Goal: Contribute content: Contribute content

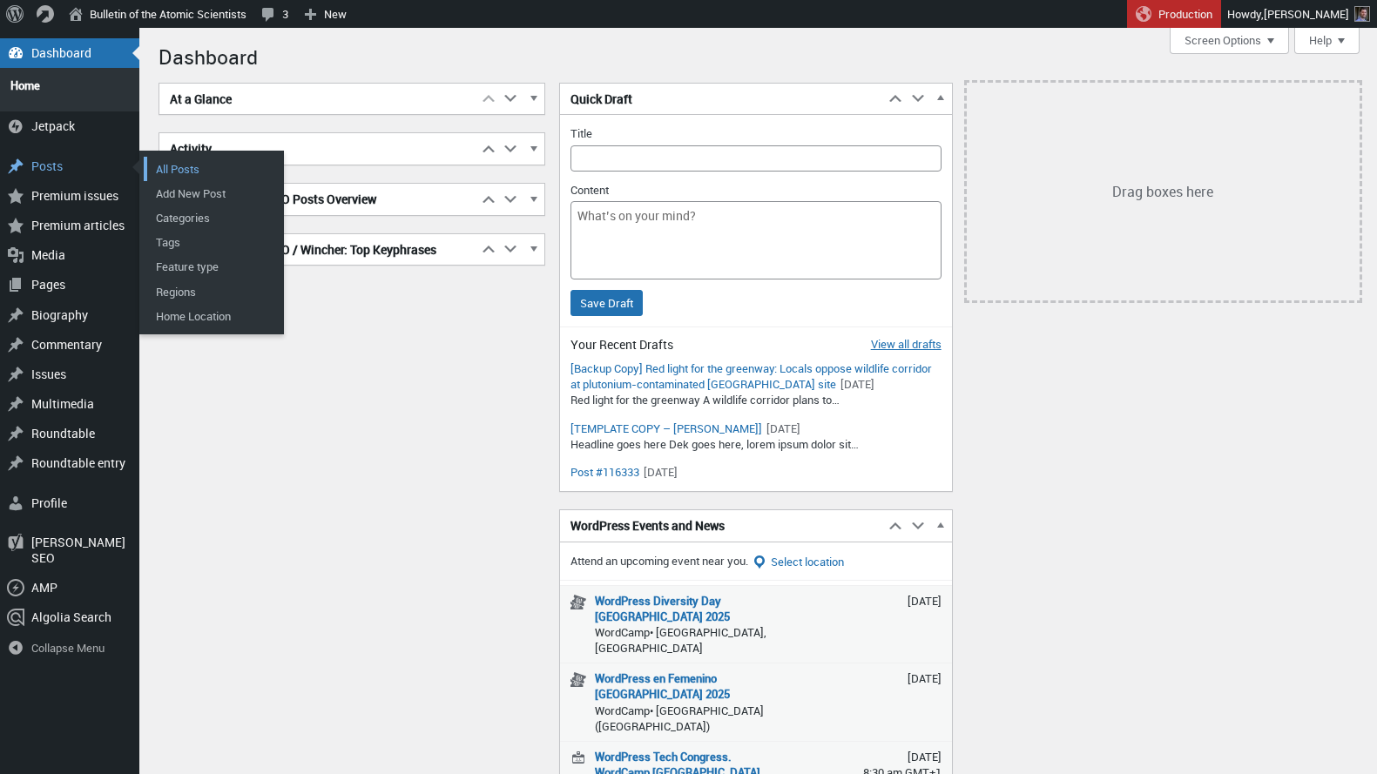
click at [173, 161] on link "All Posts" at bounding box center [213, 169] width 139 height 24
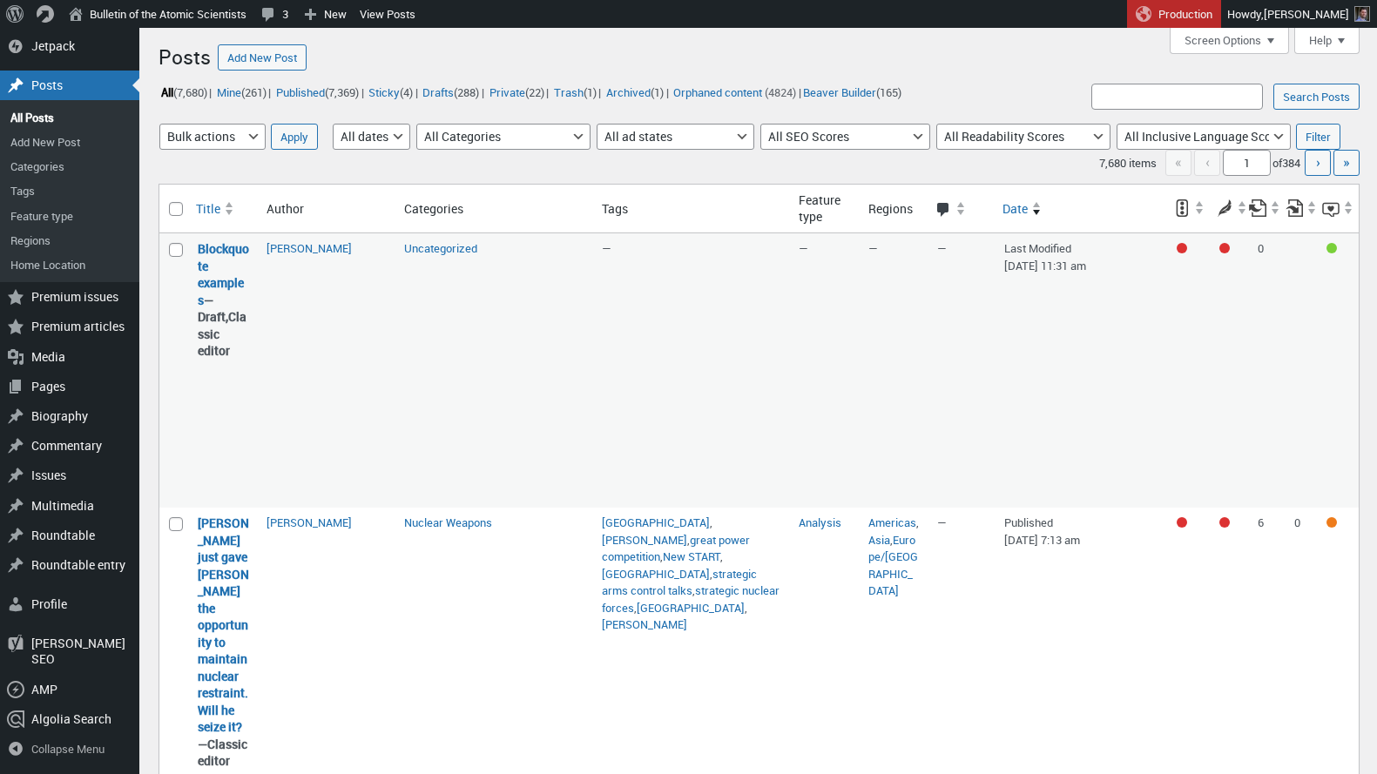
scroll to position [133, 0]
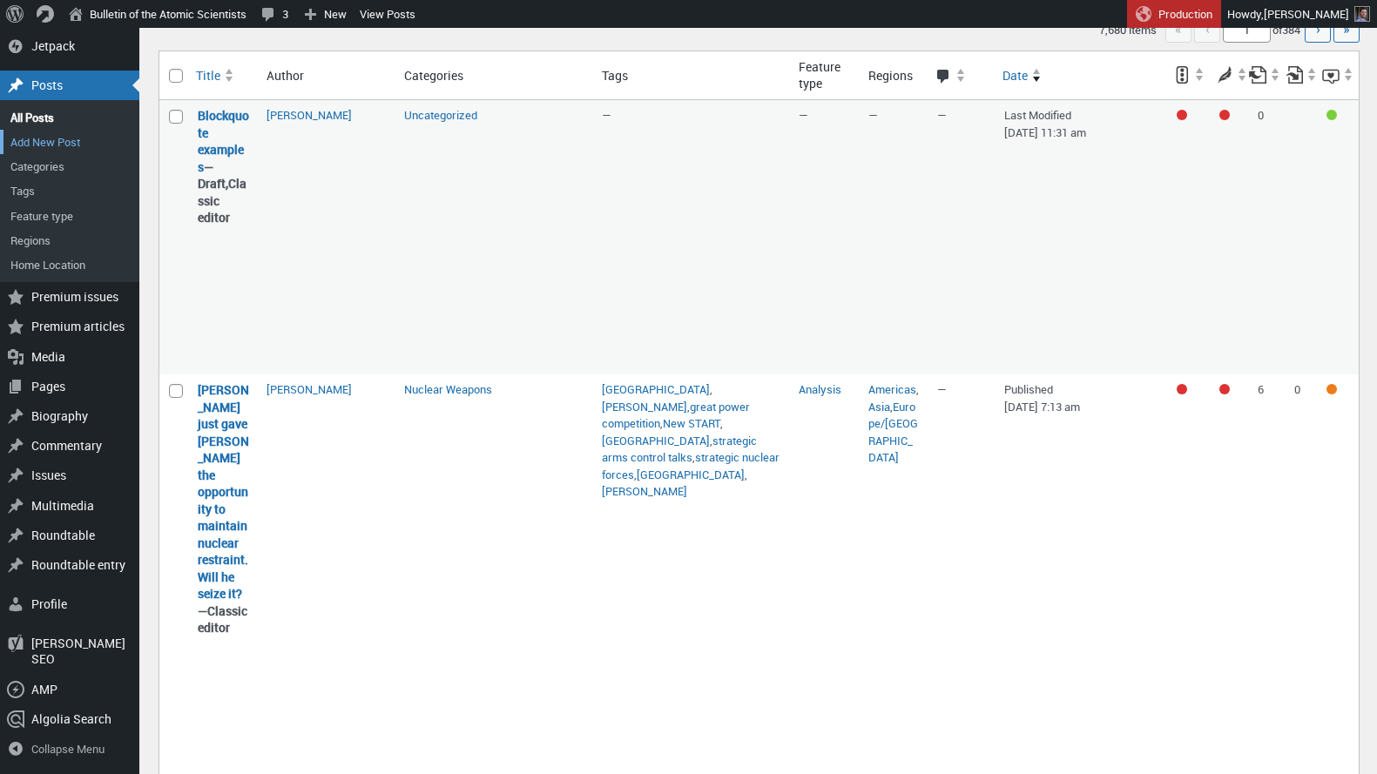
click at [33, 154] on link "Add New Post" at bounding box center [69, 142] width 139 height 24
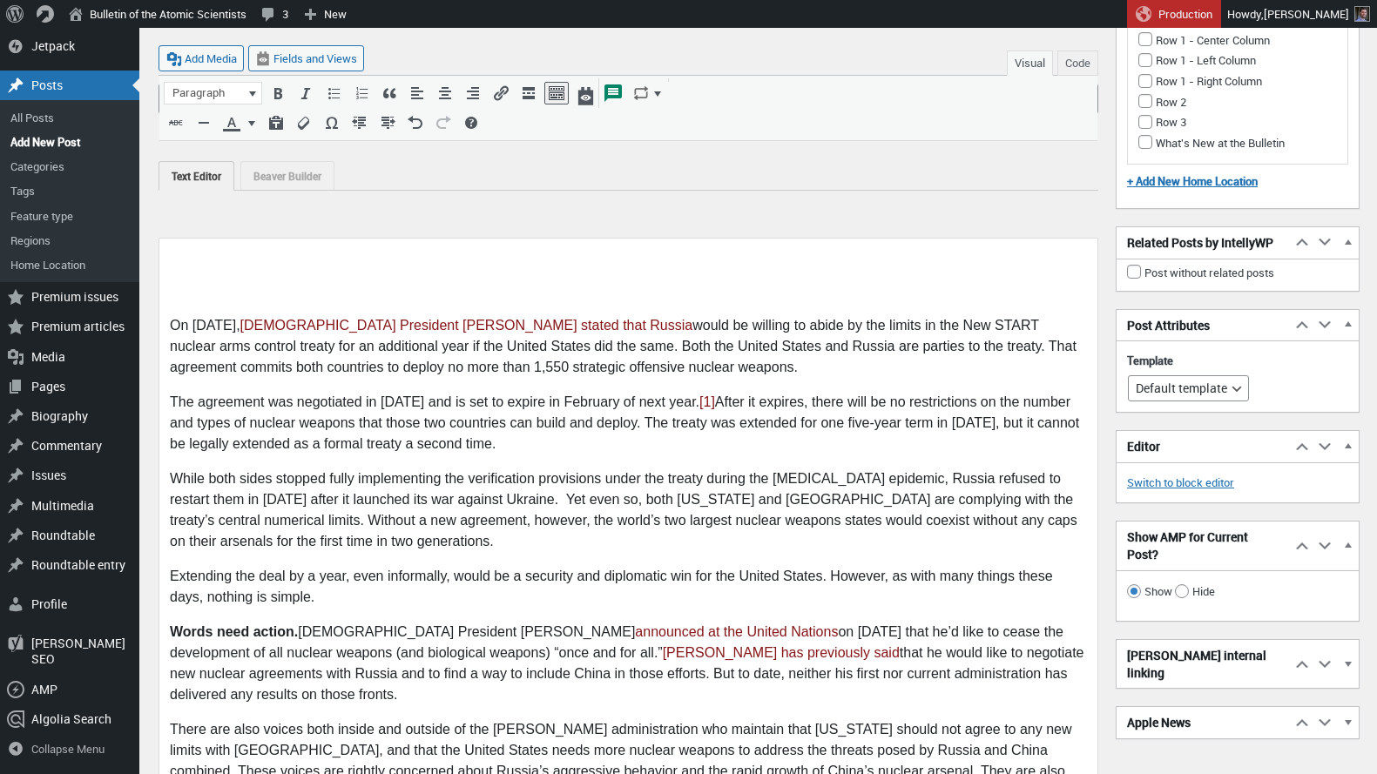
scroll to position [1948, 0]
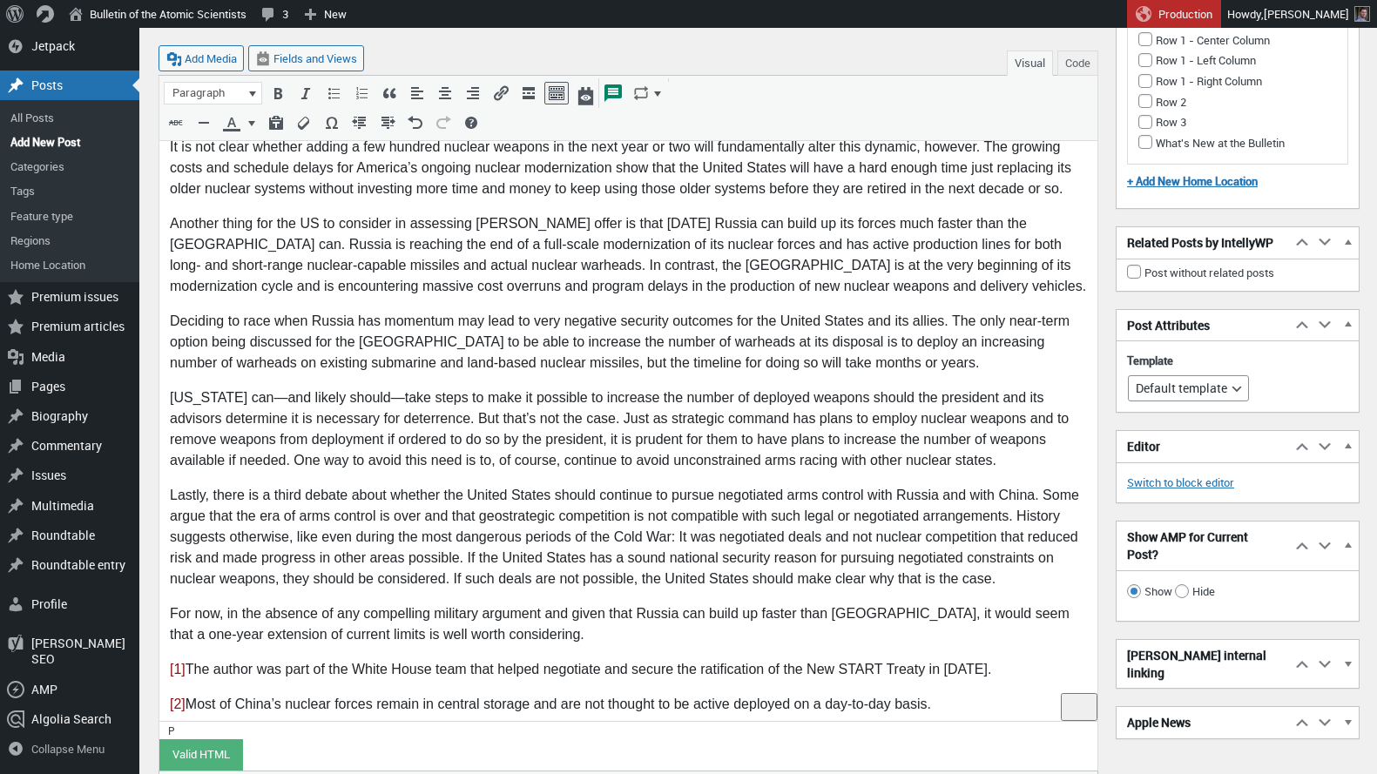
click at [562, 617] on p "For now, in the absence of any compelling military argument and given that Russ…" at bounding box center [628, 625] width 917 height 42
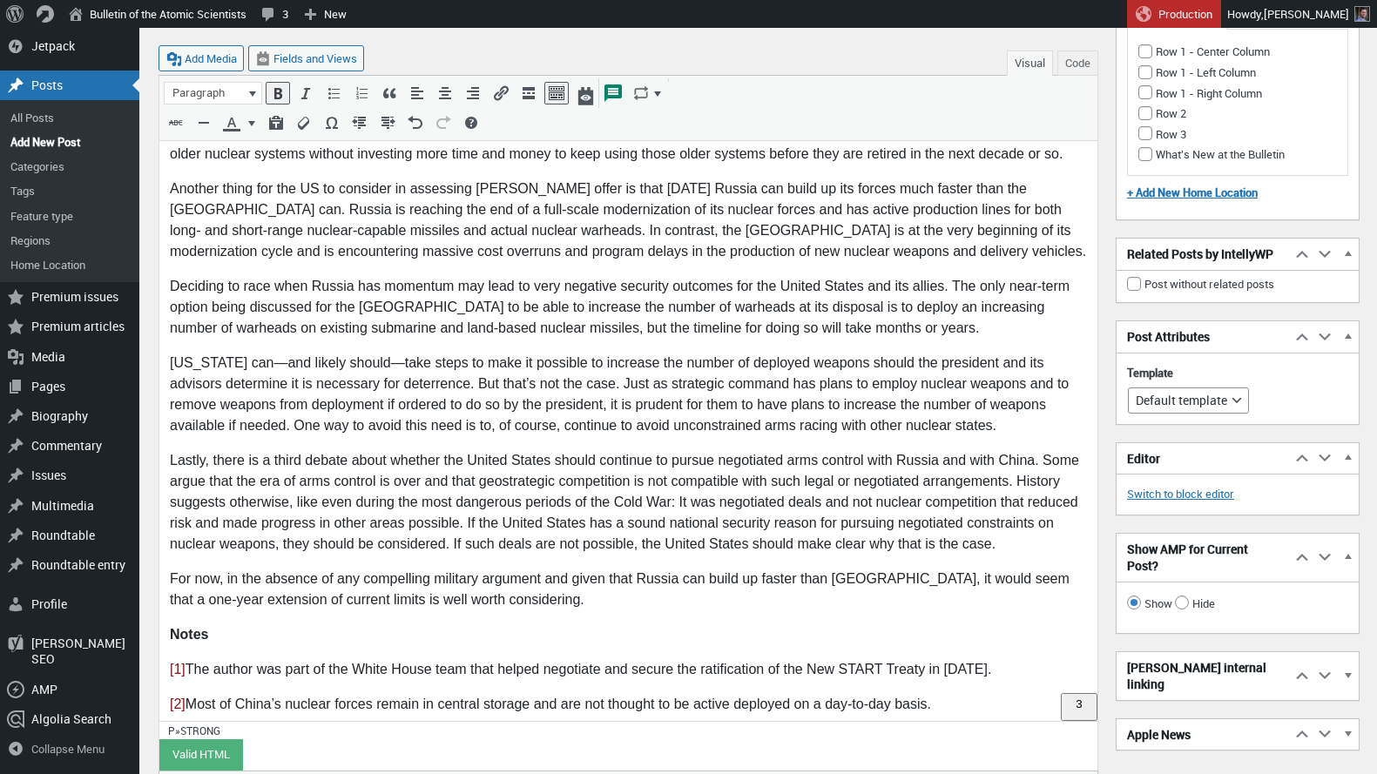
scroll to position [1982, 0]
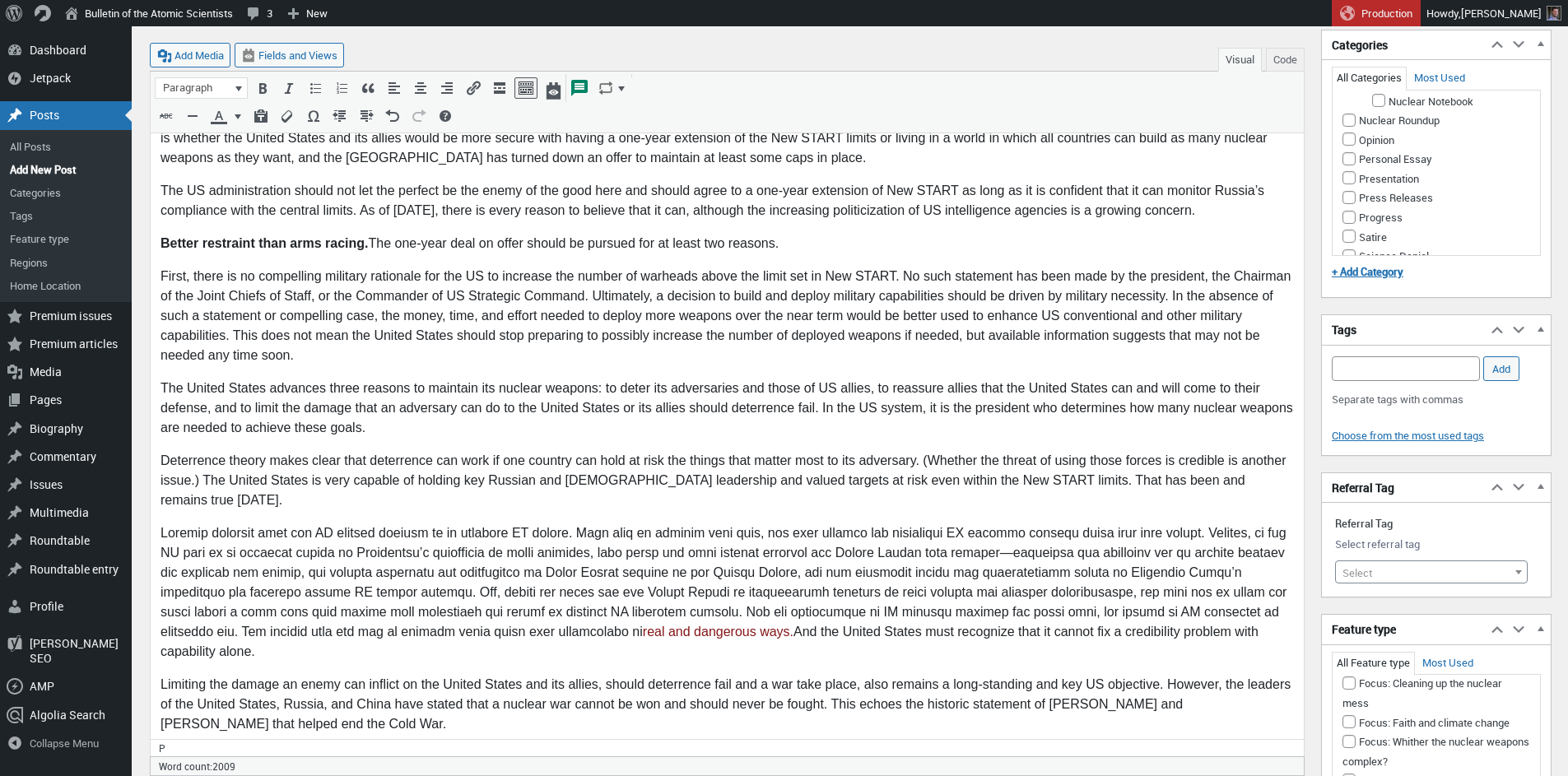
scroll to position [1137, 0]
click at [1301, 67] on input "Nuclear Weapons" at bounding box center [1364, 60] width 13 height 13
checkbox input "true"
click at [1301, 369] on input "Add Tag" at bounding box center [1405, 369] width 148 height 25
paste input "China, Donald Trump, New START, Russia, United States, Vladimir Putin, great po…"
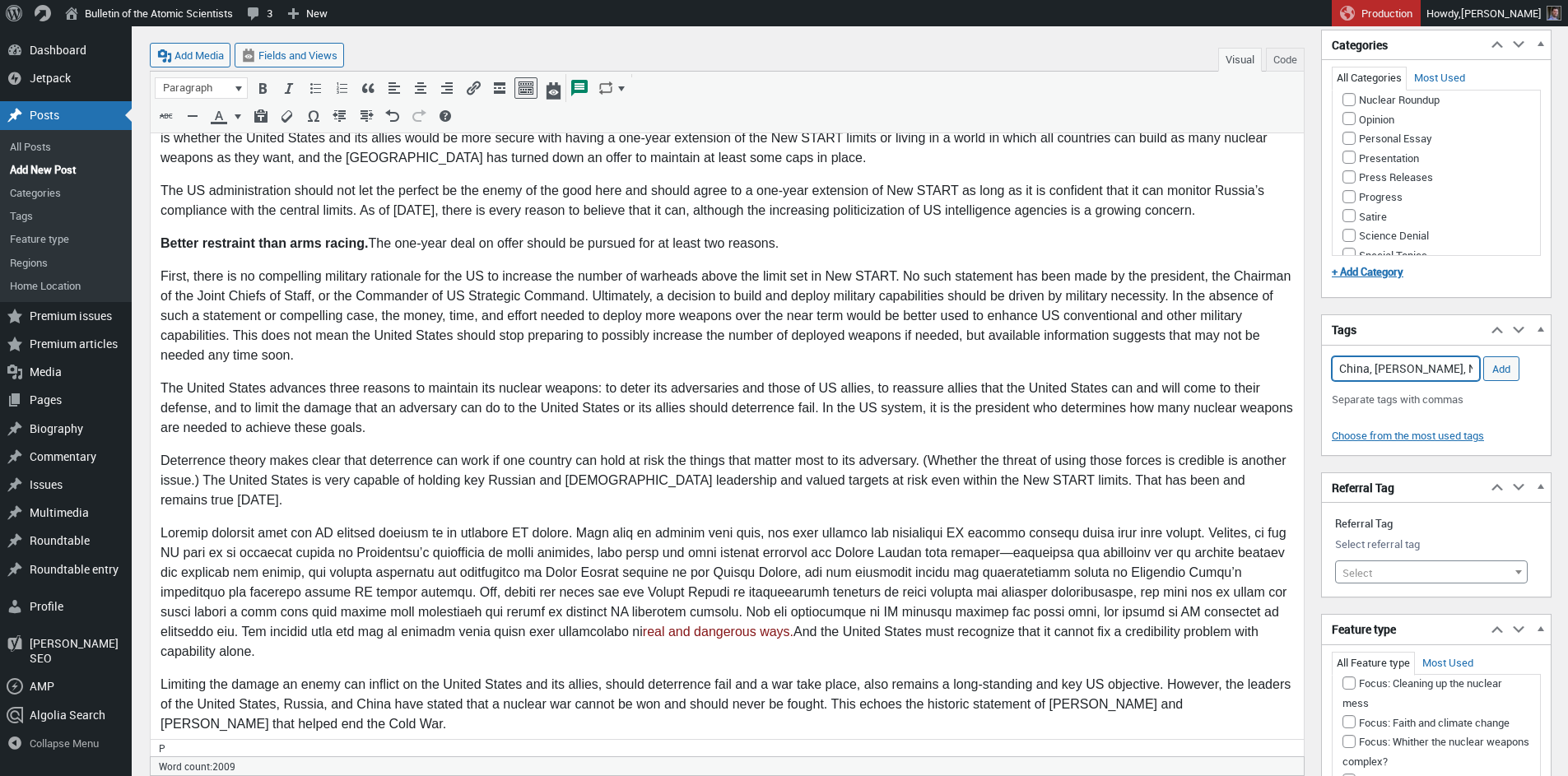
scroll to position [0, 666]
type input "China, Donald Trump, New START, Russia, United States, Vladimir Putin, great po…"
click at [1301, 367] on input "Add" at bounding box center [1501, 369] width 36 height 25
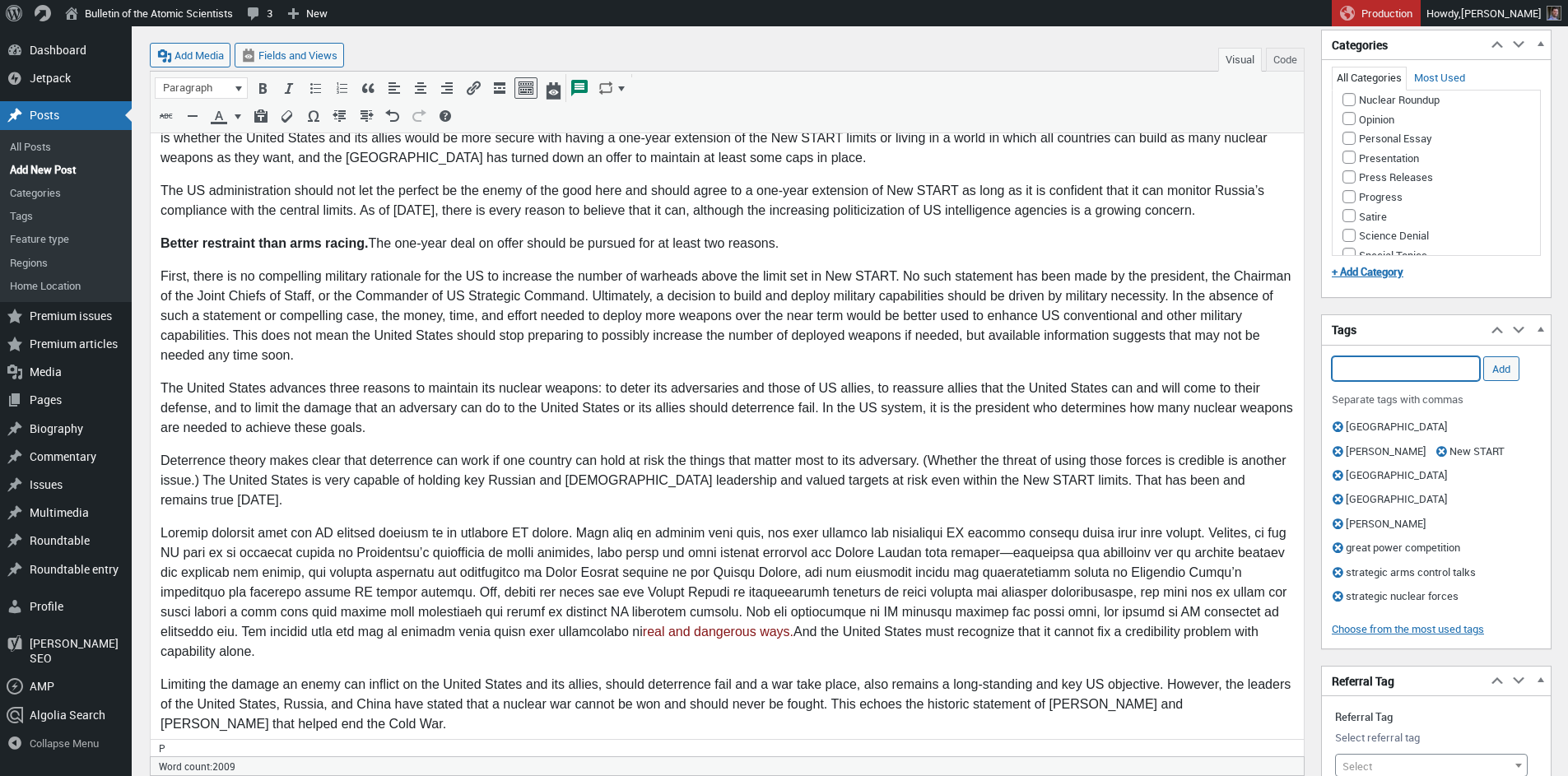
scroll to position [762, 0]
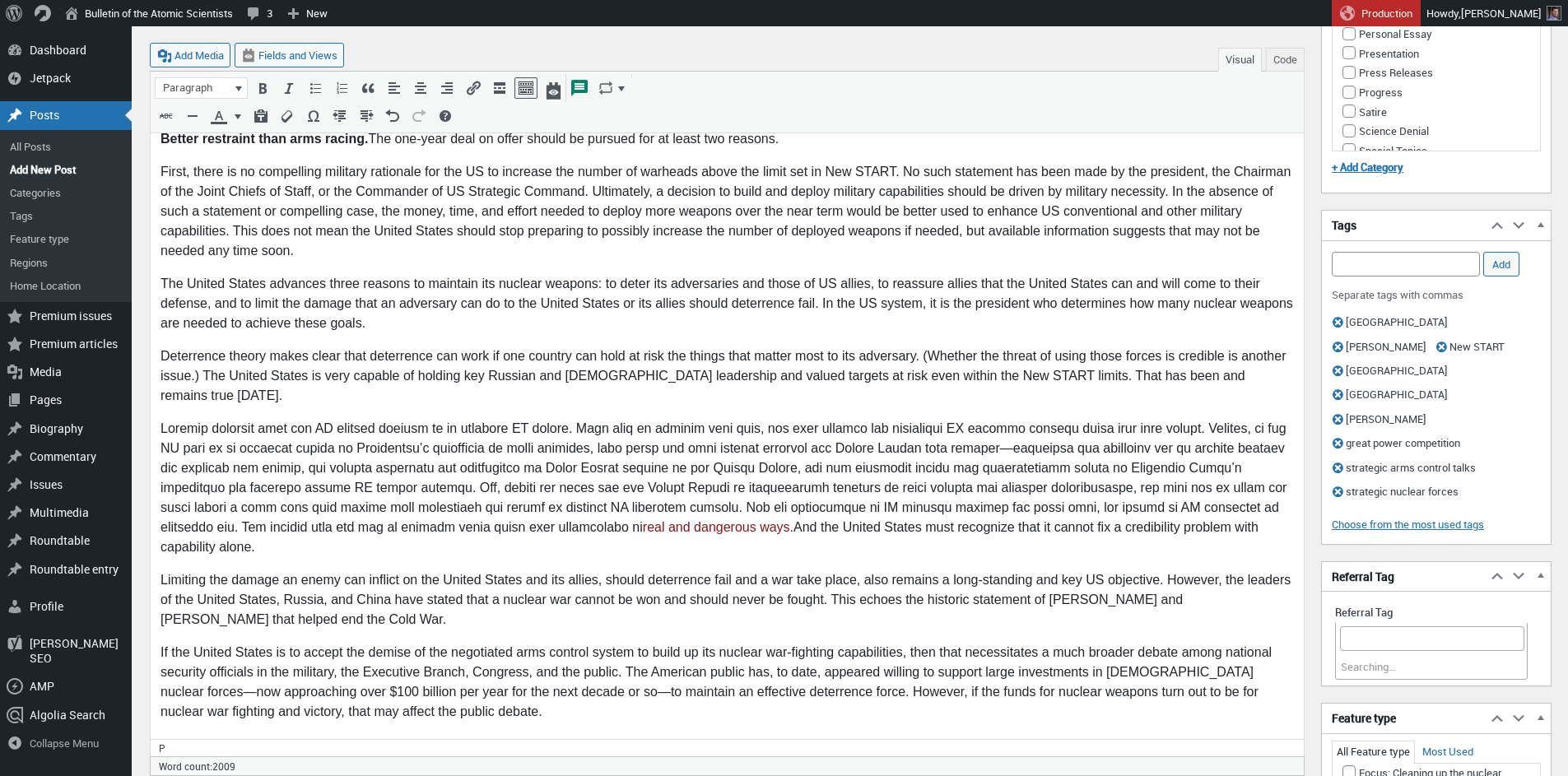
click at [1301, 654] on span "Select" at bounding box center [1356, 662] width 29 height 15
type input "new sta"
select select "9870"
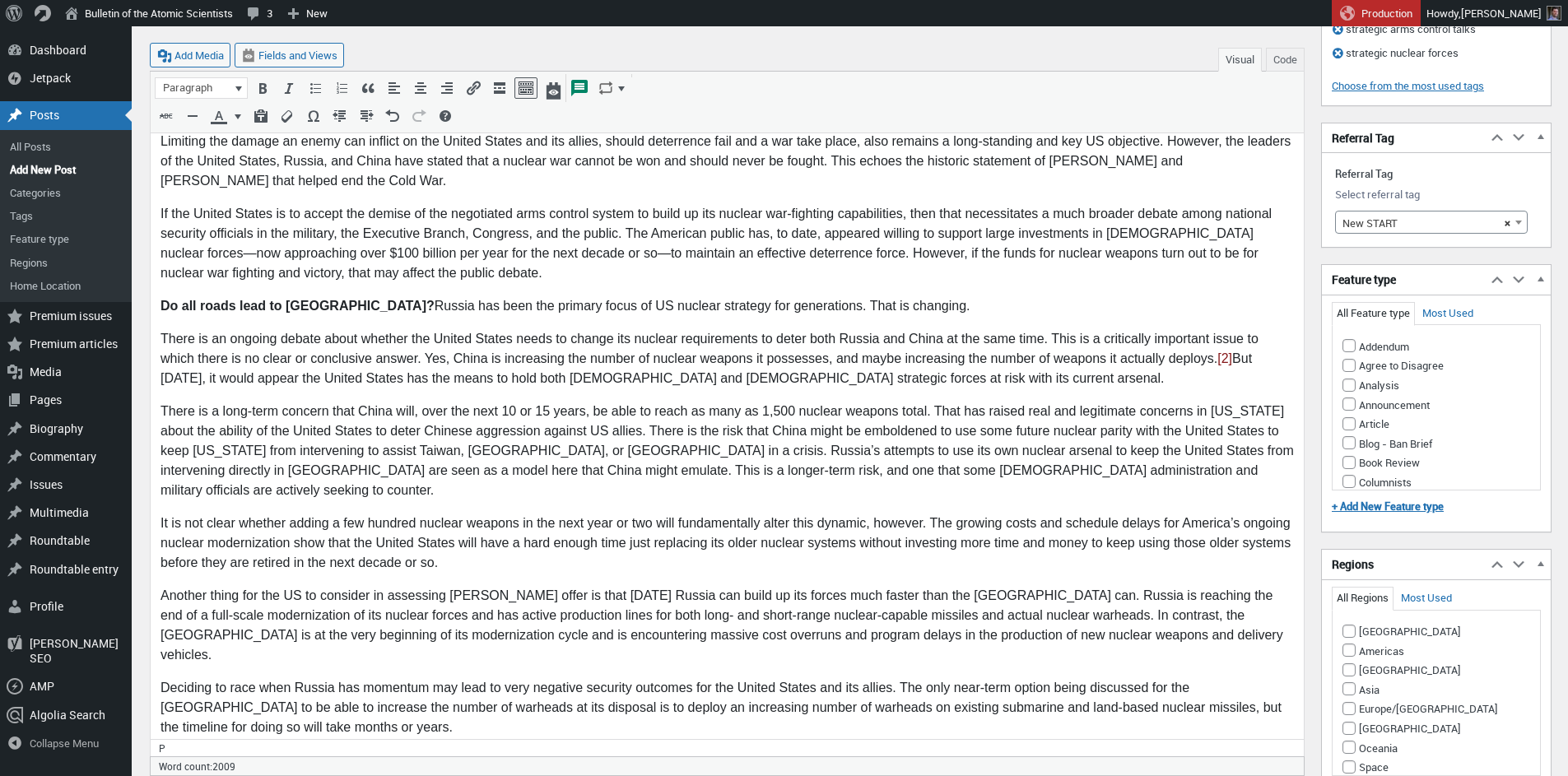
scroll to position [1295, 0]
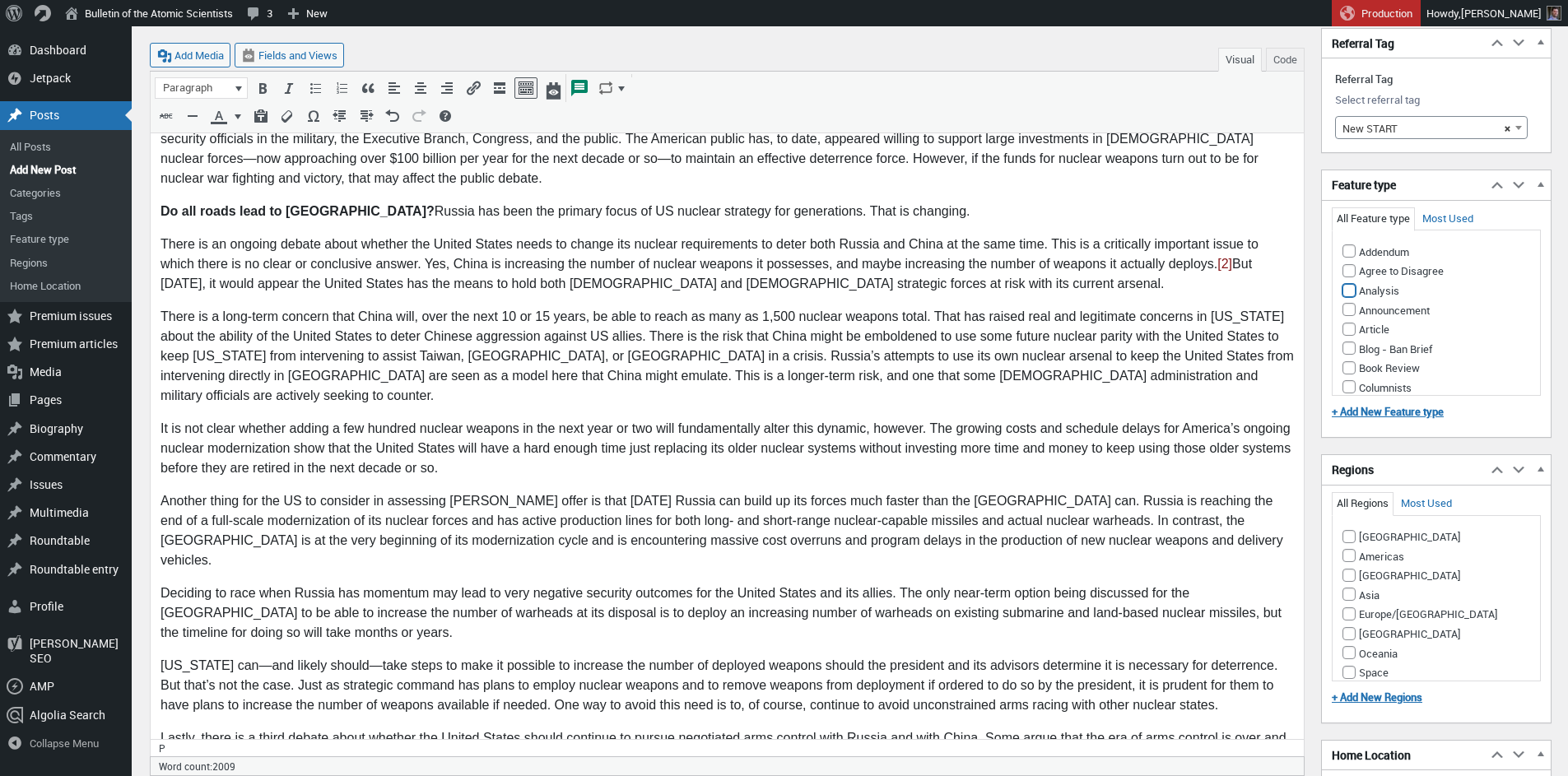
click at [1301, 284] on input "Analysis" at bounding box center [1349, 290] width 13 height 13
checkbox input "true"
click at [1301, 549] on input "Americas" at bounding box center [1349, 556] width 13 height 13
checkbox input "true"
click at [1301, 608] on input "Europe/[GEOGRAPHIC_DATA]" at bounding box center [1349, 614] width 13 height 13
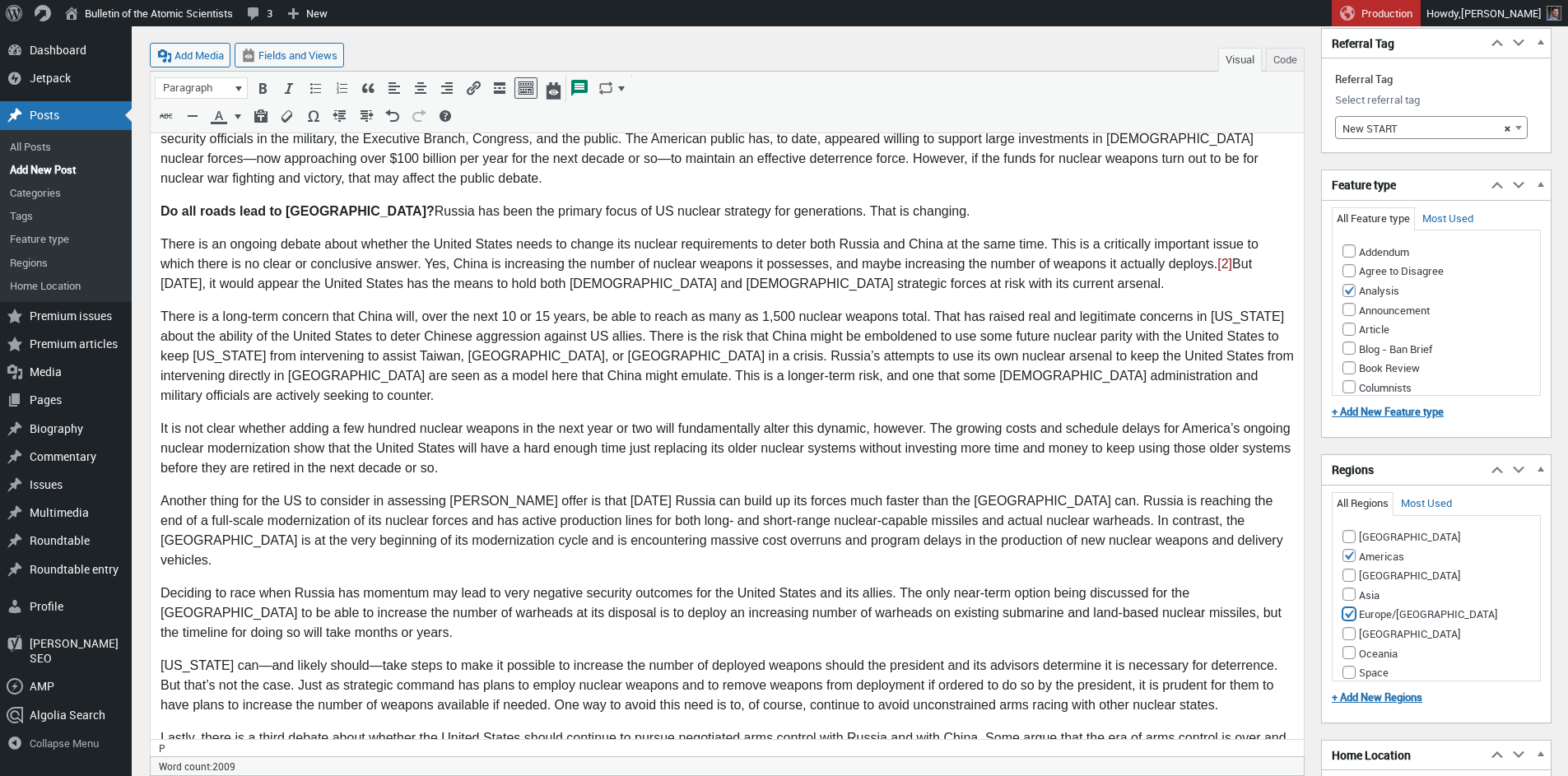
checkbox input "true"
click at [1301, 588] on input "Asia" at bounding box center [1349, 595] width 13 height 13
checkbox input "true"
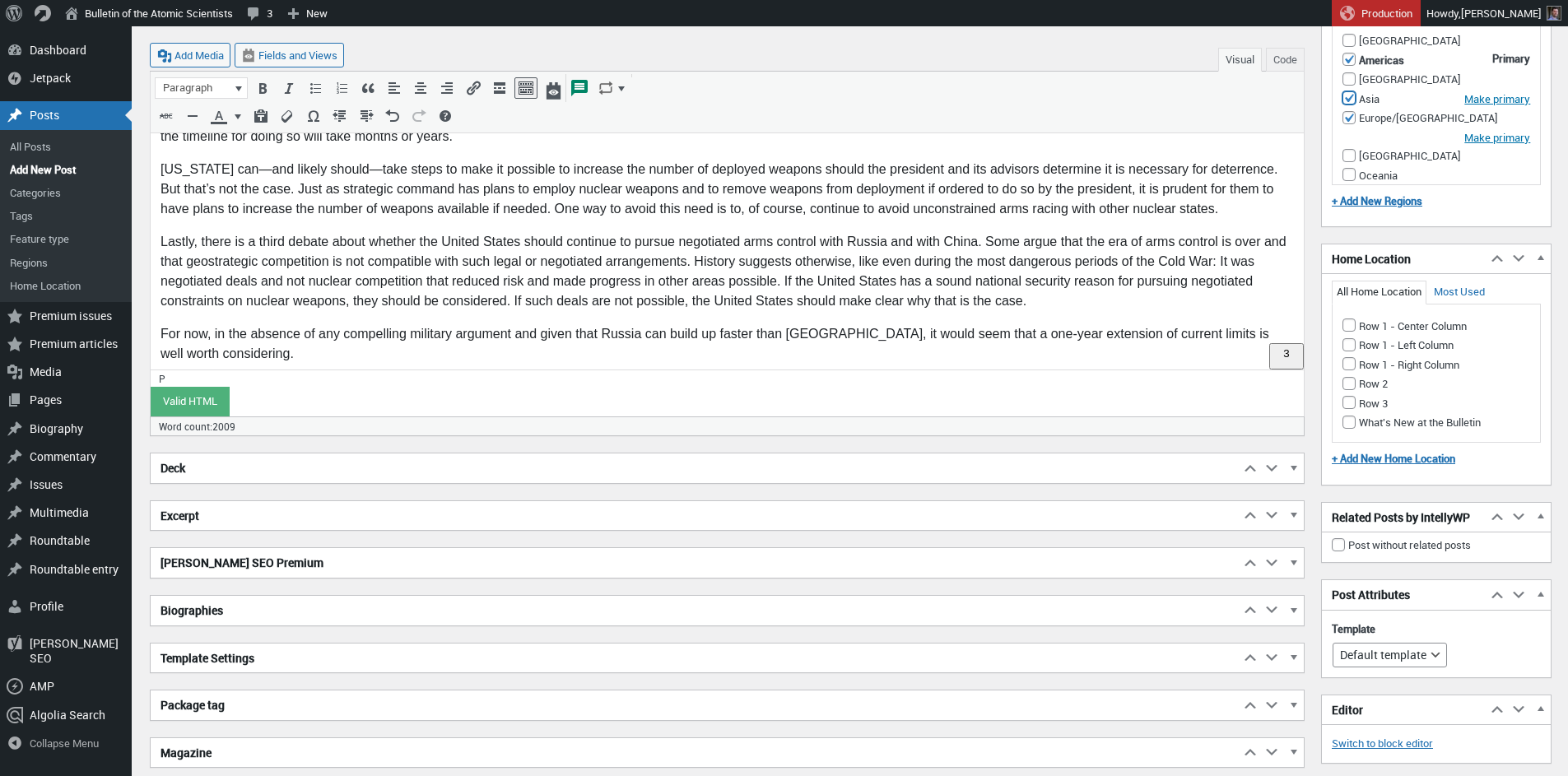
click at [249, 609] on h2 "Biographies" at bounding box center [695, 611] width 1089 height 29
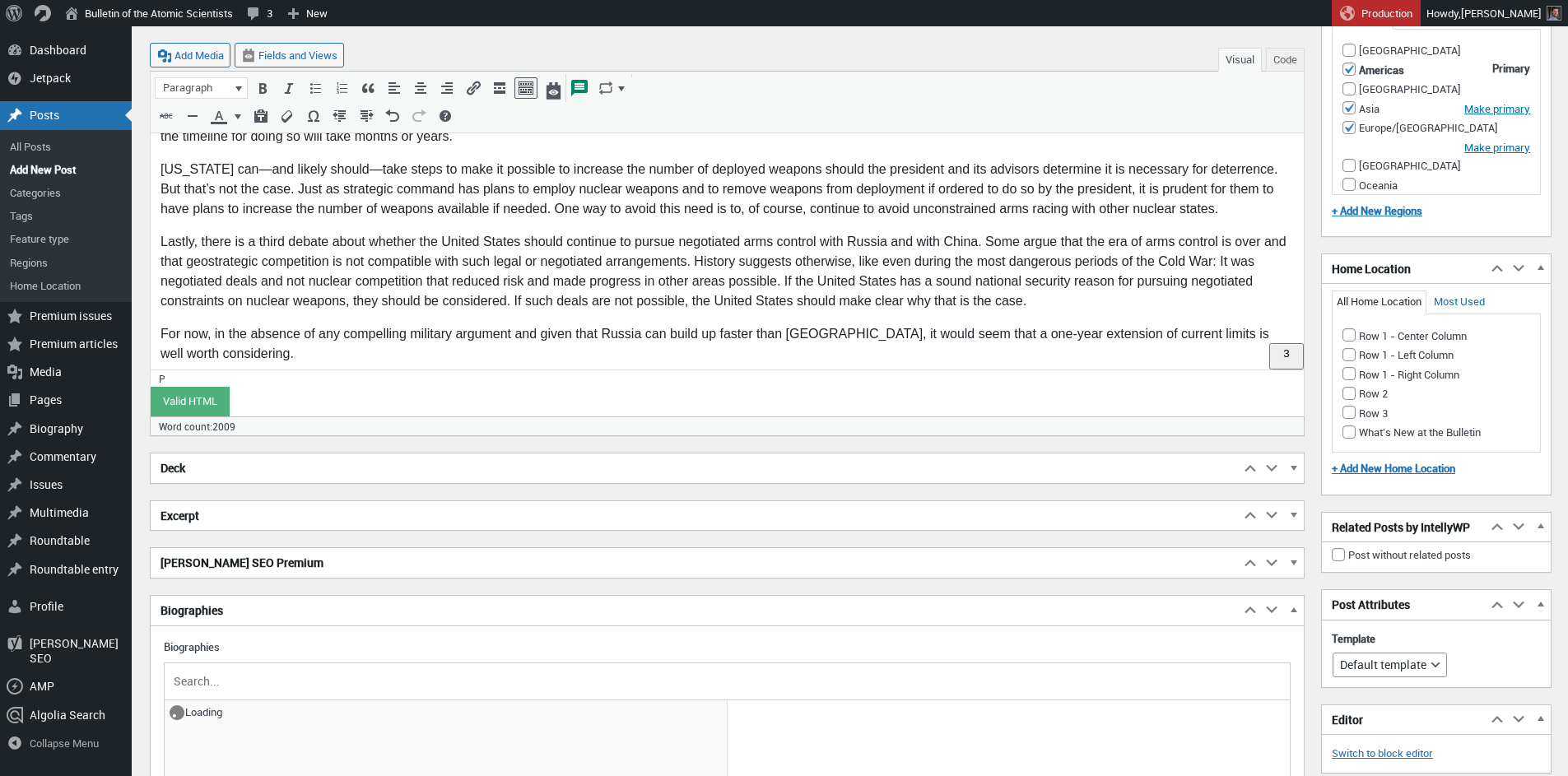
click at [242, 678] on input "text" at bounding box center [727, 681] width 1113 height 25
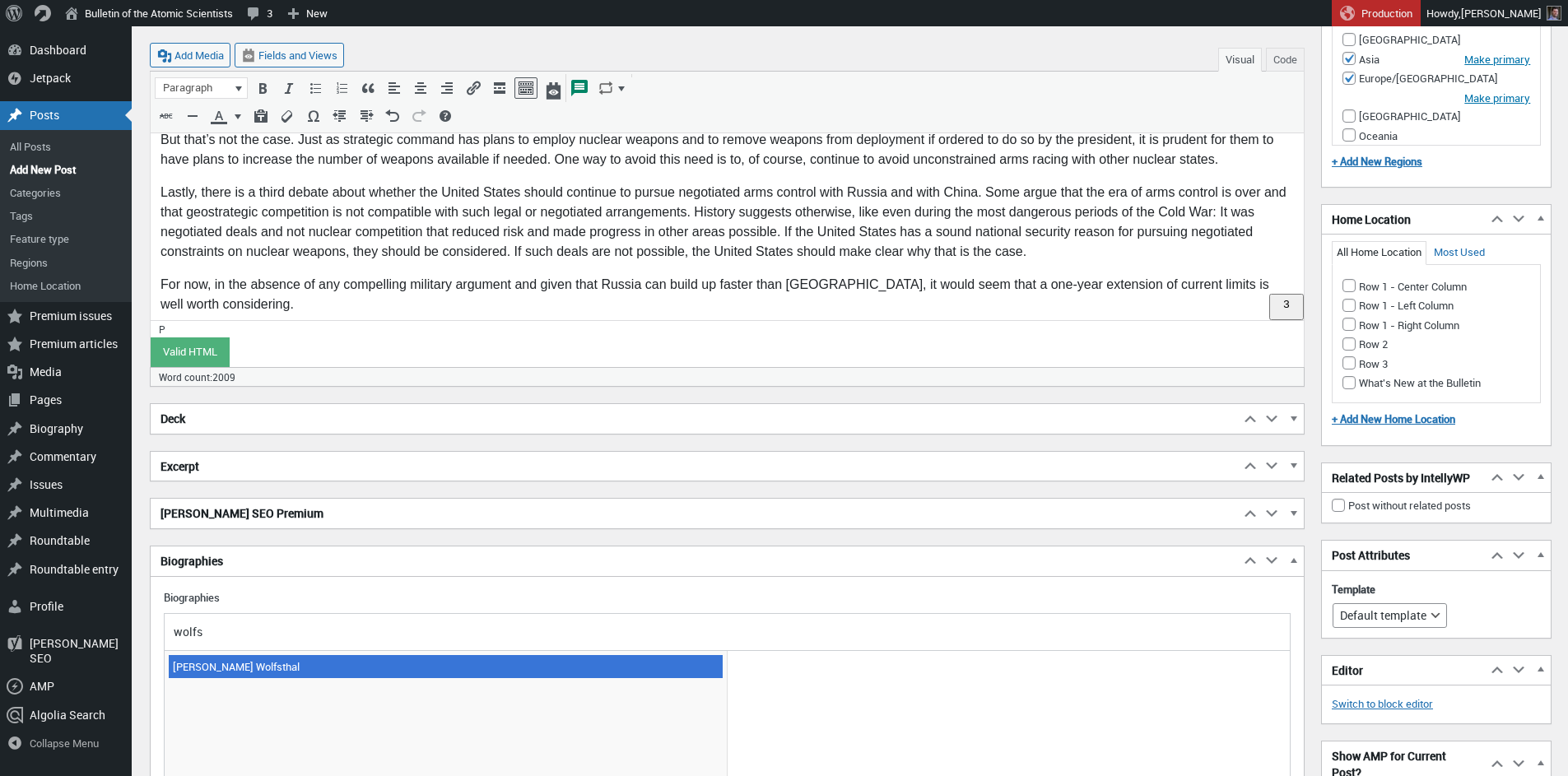
type input "wolfs"
click at [278, 673] on span "[PERSON_NAME] Wolfsthal" at bounding box center [446, 666] width 554 height 23
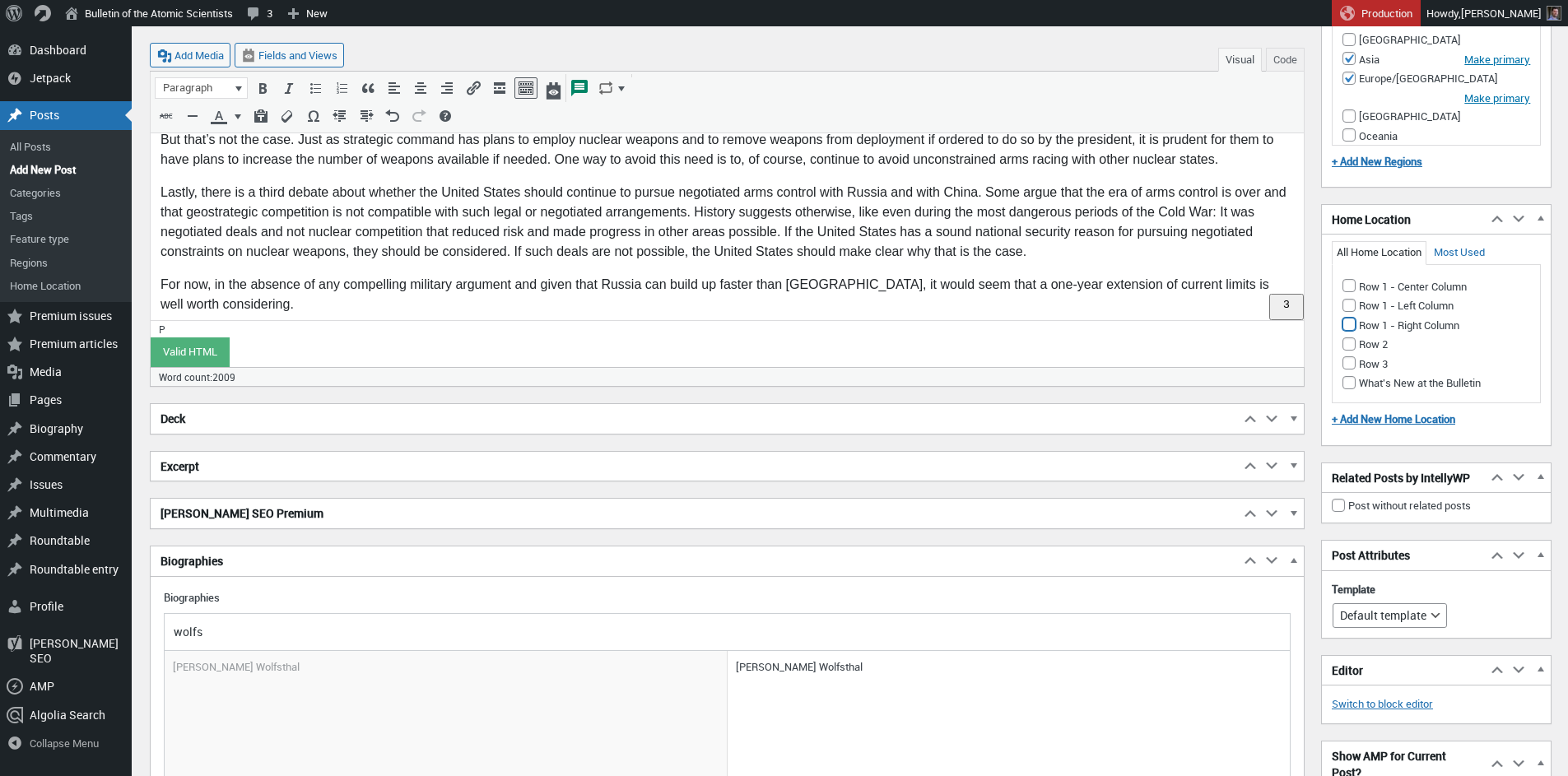
click at [1301, 318] on input "Row 1 - Right Column" at bounding box center [1349, 324] width 13 height 13
checkbox input "true"
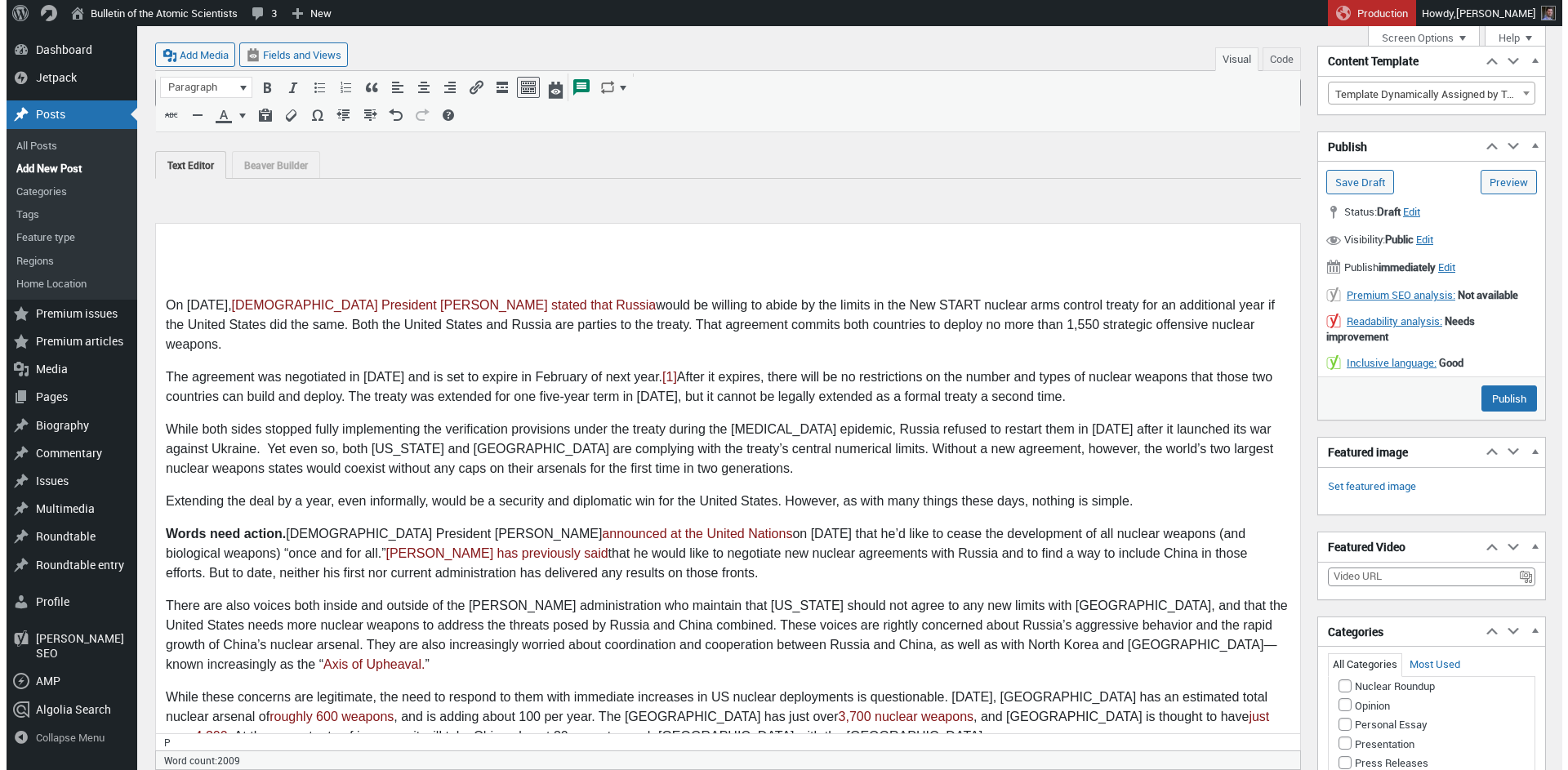
scroll to position [1128, 0]
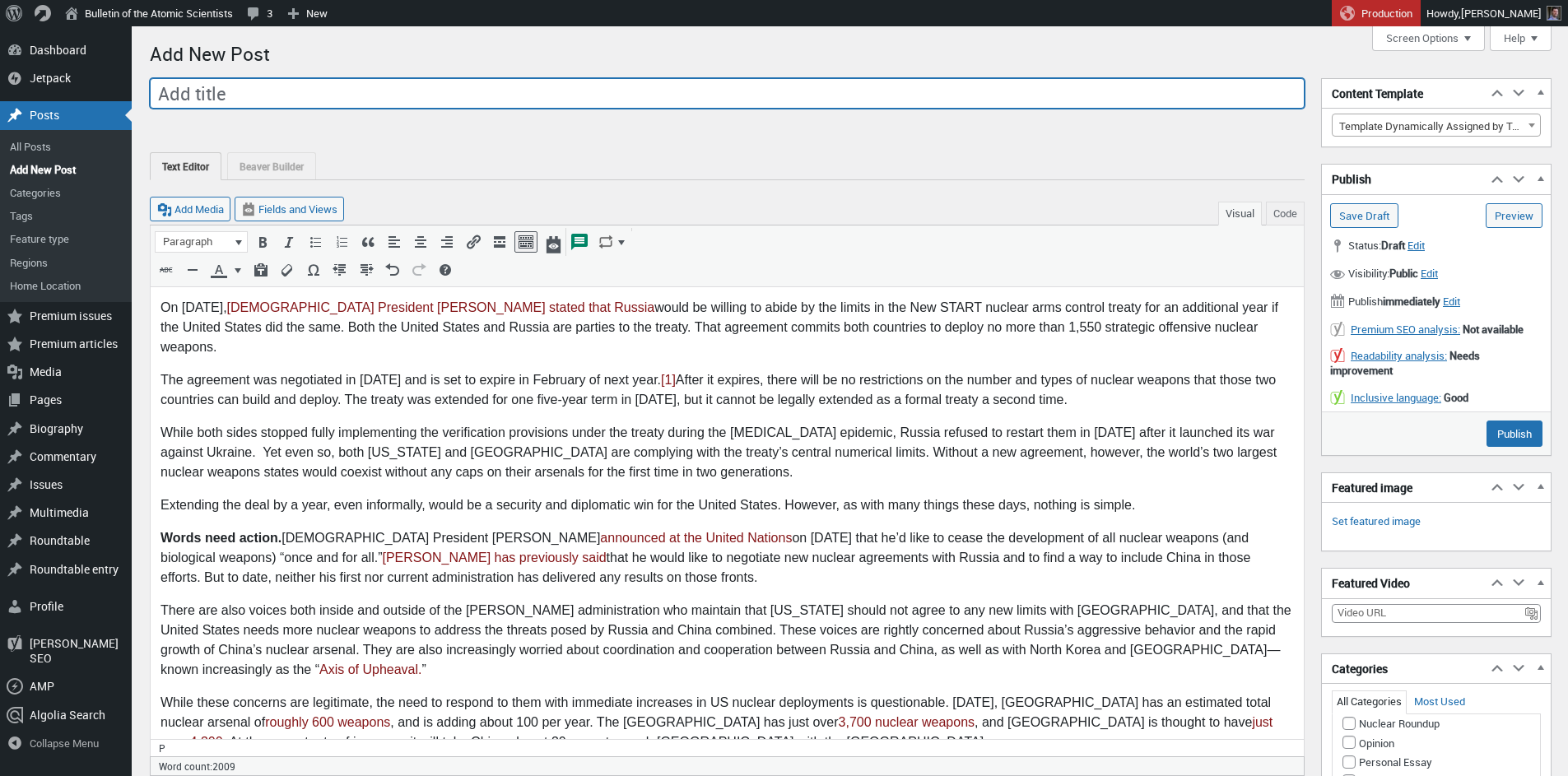
click at [408, 99] on input "Add title" at bounding box center [728, 94] width 1155 height 31
paste input "Why President [PERSON_NAME] should put off the new nuclear arms race for one mo…"
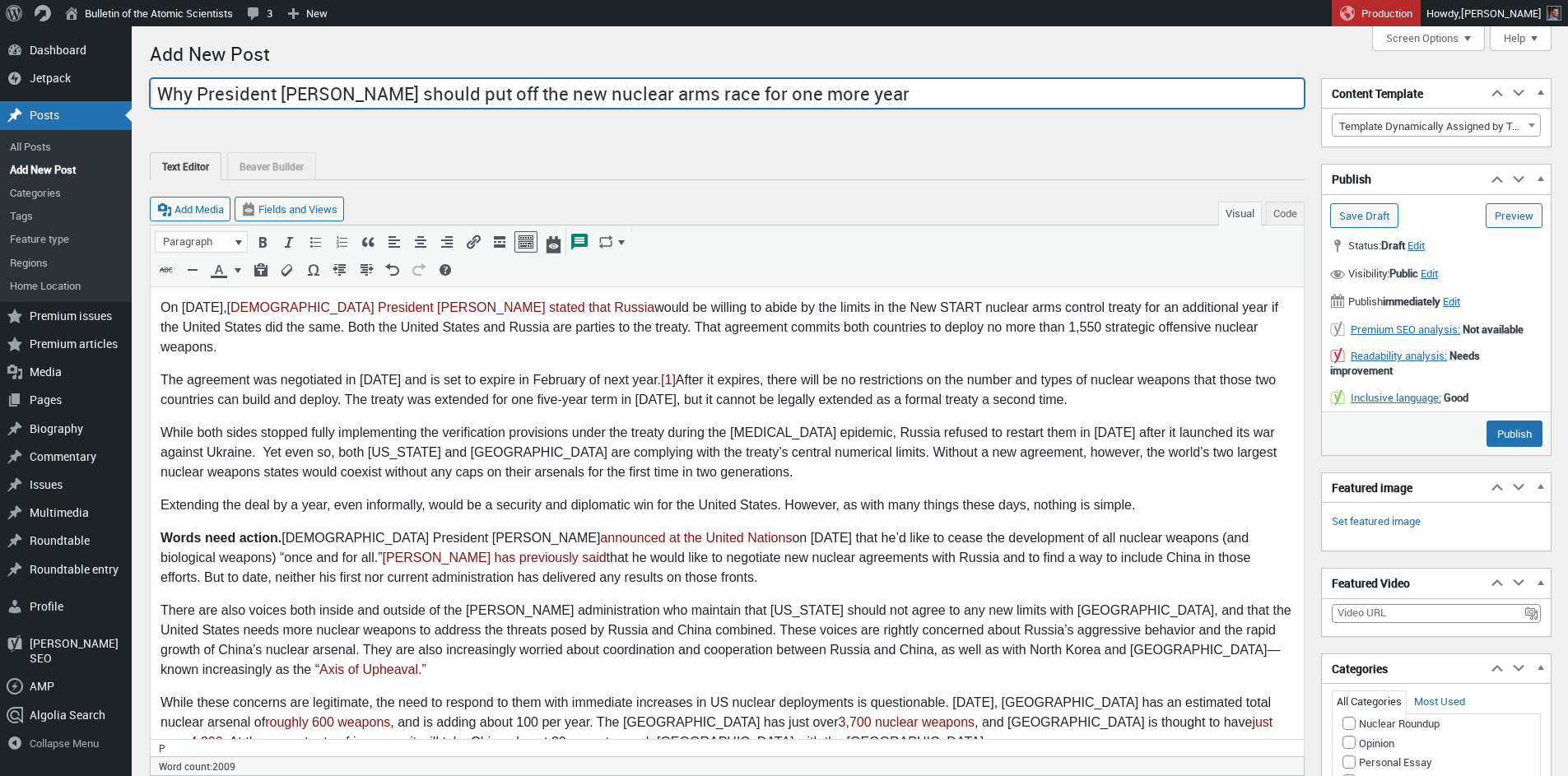
type input "Why President [PERSON_NAME] should put off the new nuclear arms race for one mo…"
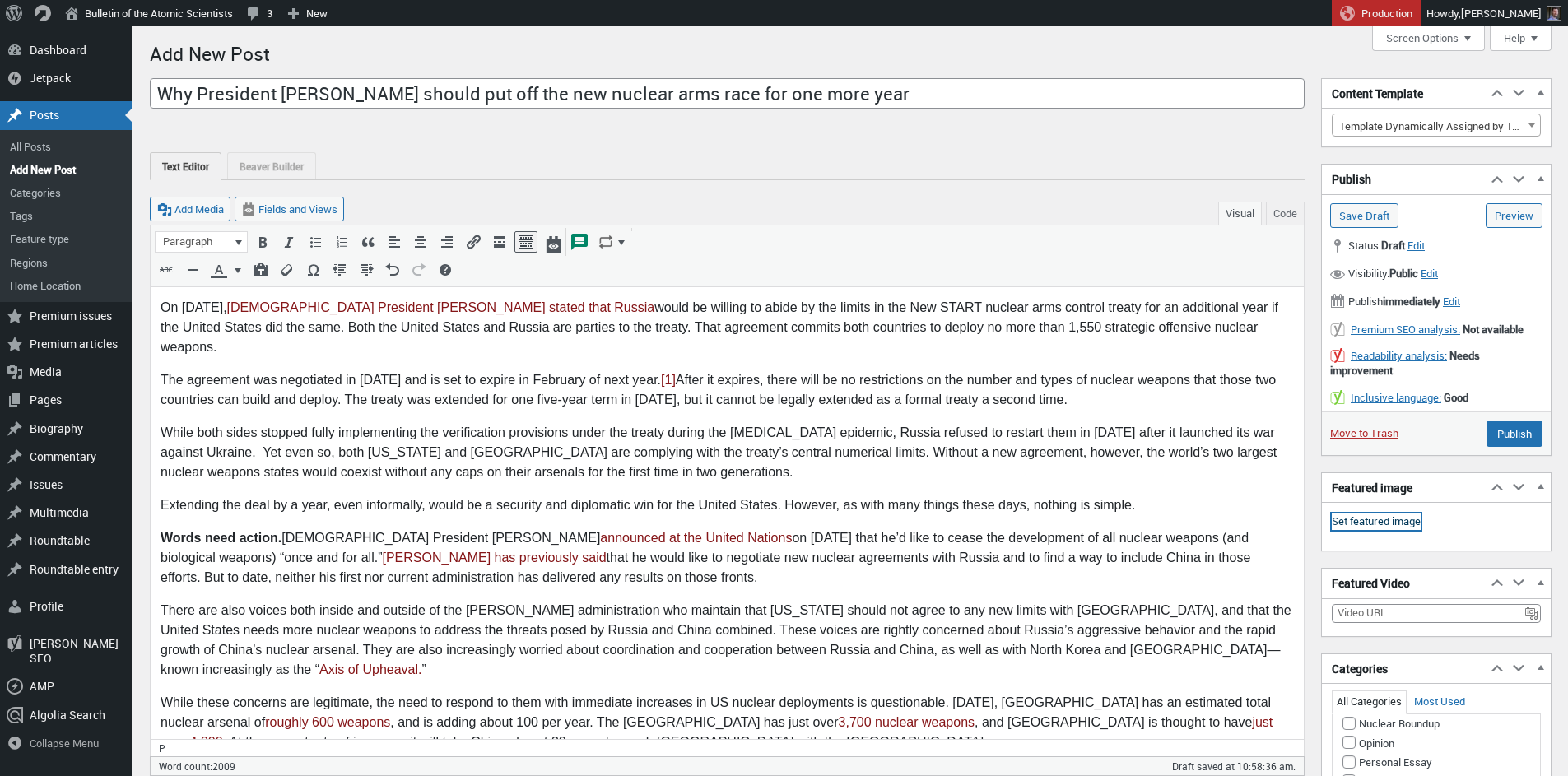
click at [1301, 527] on link "Set featured image" at bounding box center [1376, 521] width 89 height 16
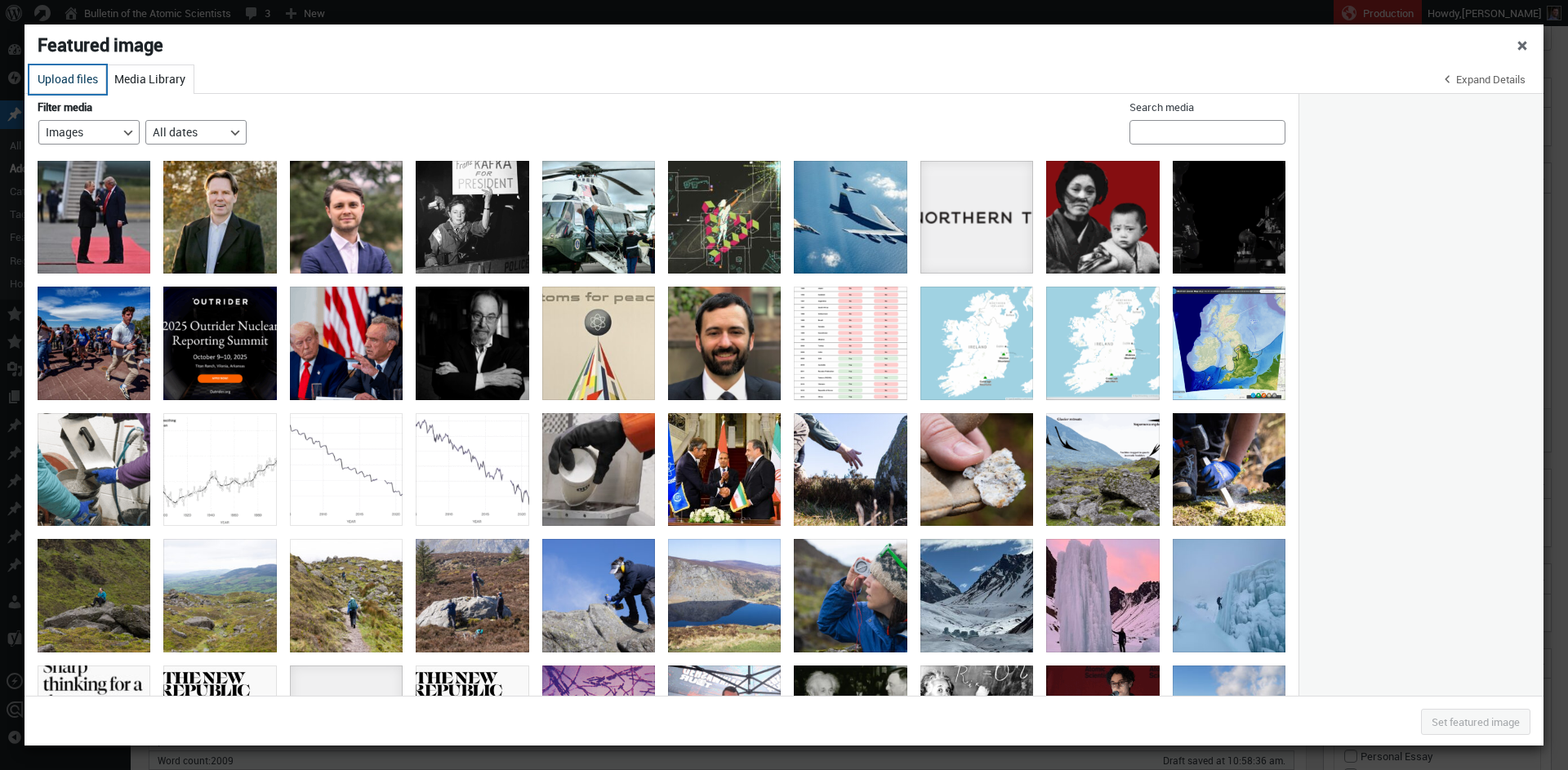
click at [32, 83] on button "Upload files" at bounding box center [68, 80] width 77 height 28
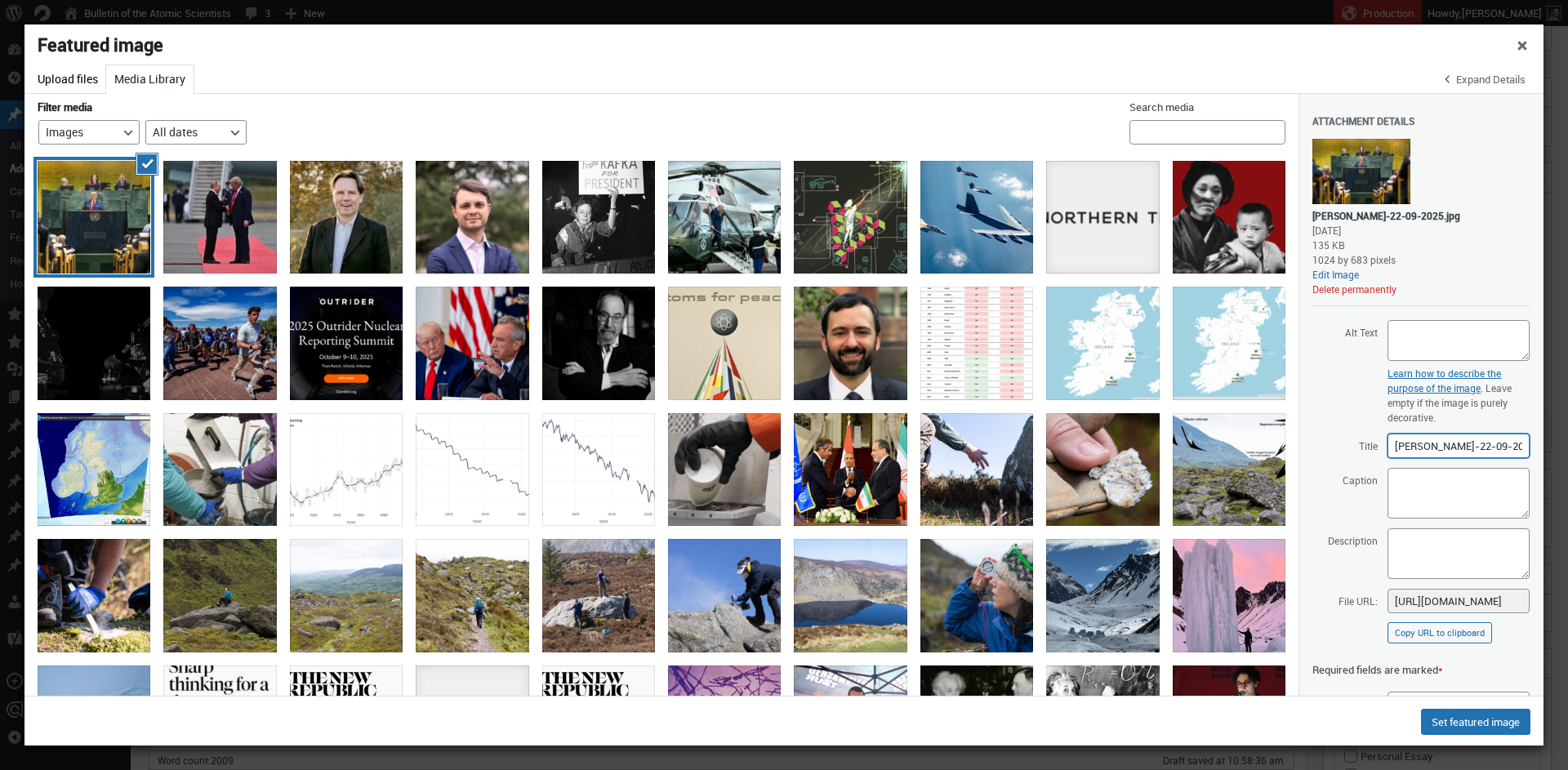
click at [1290, 442] on input "UNGA-Trump-22-09-2025" at bounding box center [1459, 445] width 143 height 24
click at [1290, 340] on textarea "Alt Text" at bounding box center [1459, 340] width 143 height 41
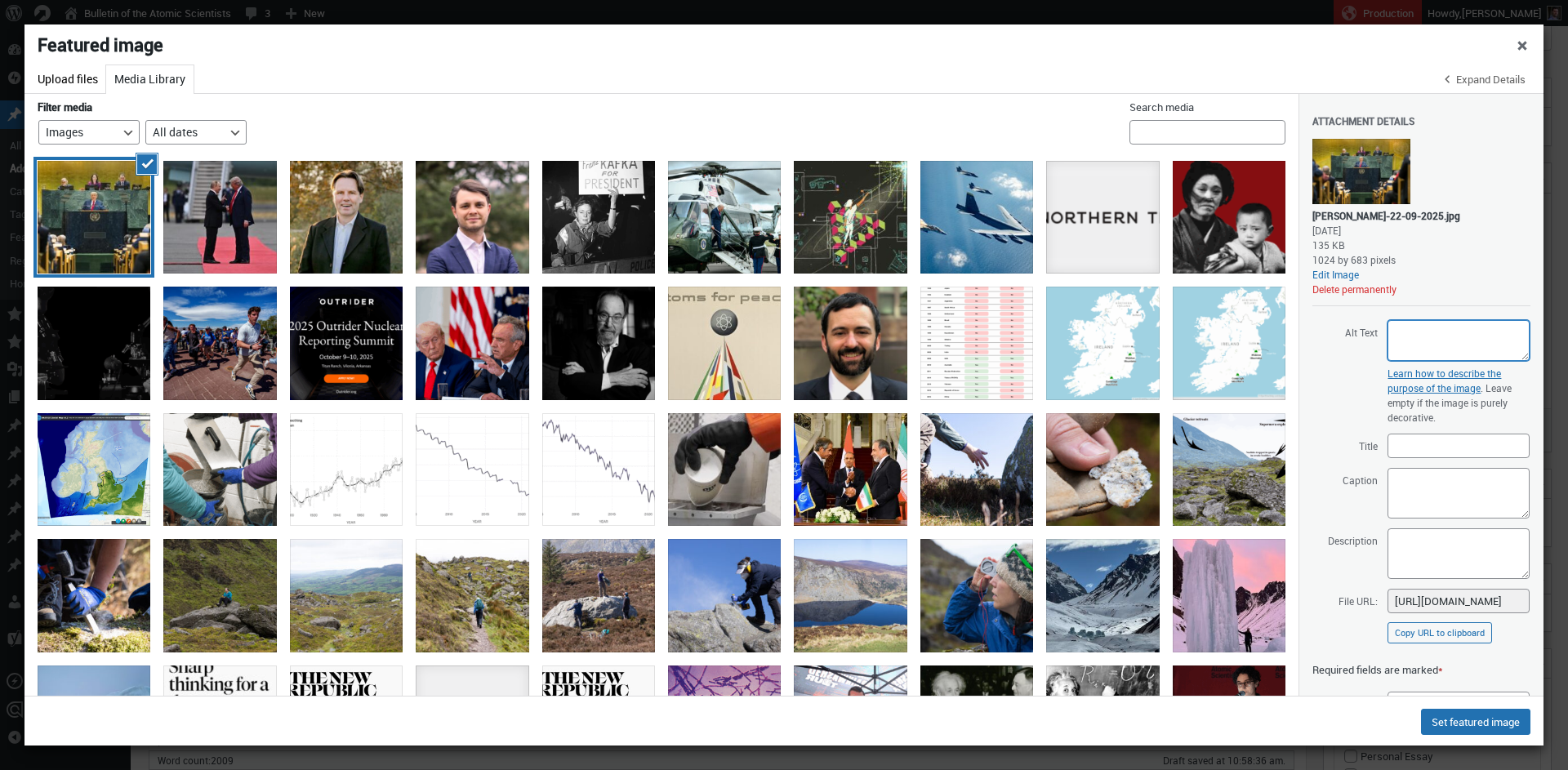
paste textarea "A man in a blue suit and red tie speaks at a podium in the United Nations Gener…"
type textarea "A man in a blue suit and red tie speaks at a podium in the United Nations Gener…"
click at [1290, 451] on input "Title" at bounding box center [1459, 445] width 143 height 24
click at [1290, 481] on textarea "Caption" at bounding box center [1459, 493] width 143 height 51
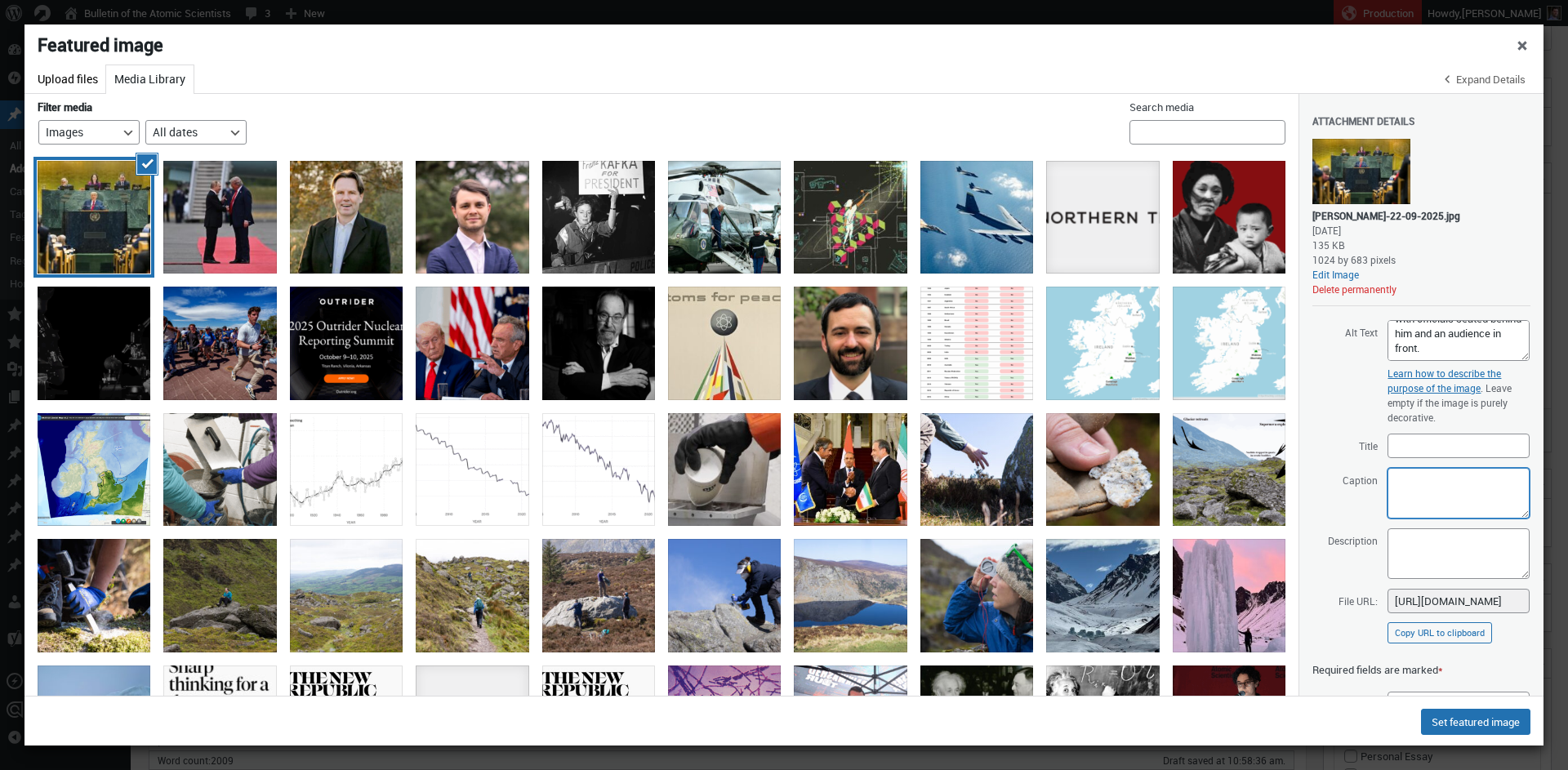
paste textarea "A man in a blue suit and red tie speaks at a podium in the United Nations Gener…"
click at [1290, 484] on textarea "A man in a blue suit and red tie speaks at a podium in the United Nations Gener…" at bounding box center [1459, 493] width 143 height 51
drag, startPoint x: 1427, startPoint y: 511, endPoint x: 1456, endPoint y: 505, distance: 29.6
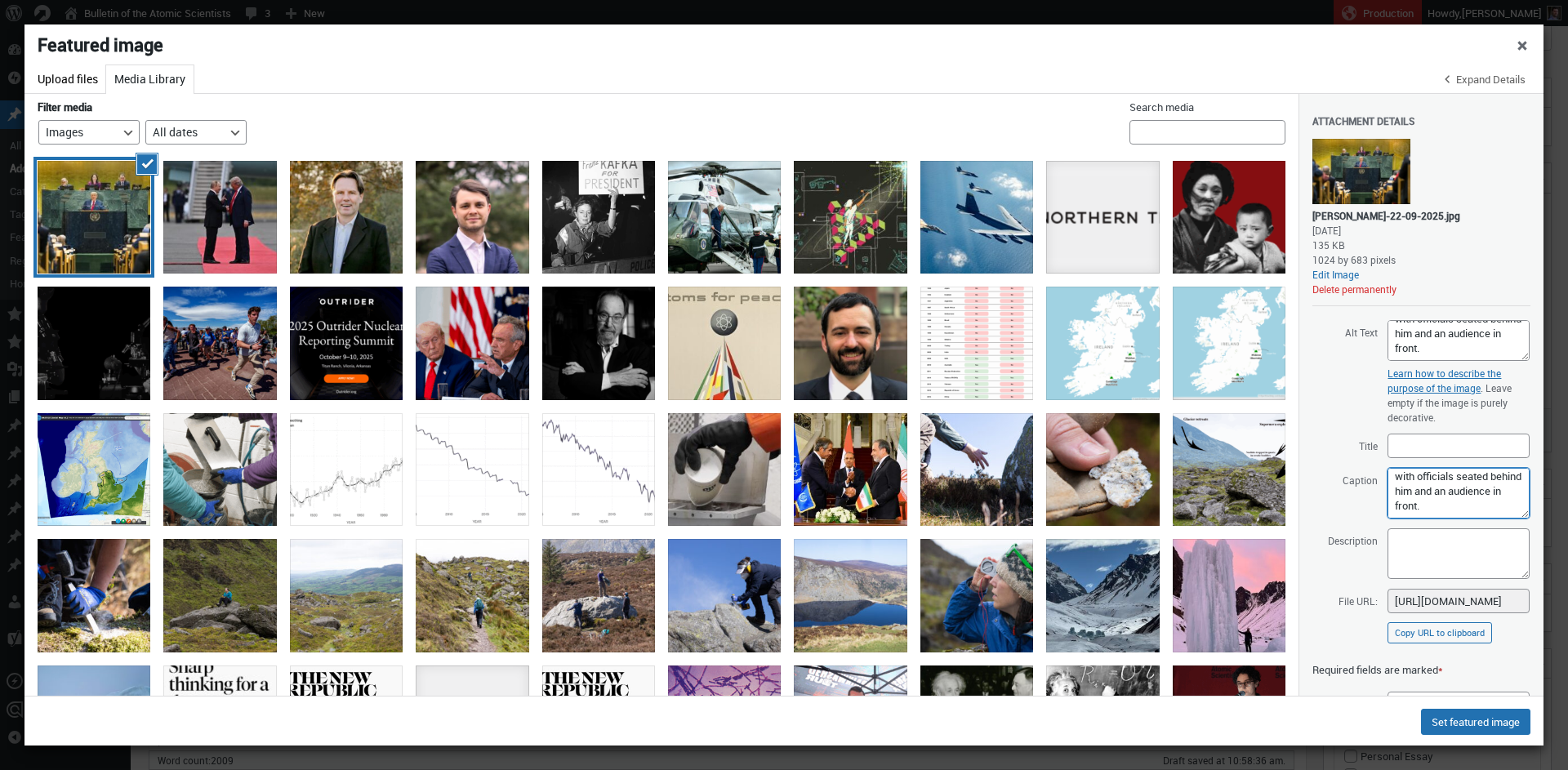
click at [1290, 505] on textarea "On Monday, US President Donald Trump declared A man in a blue suit and red tie …" at bounding box center [1459, 493] width 143 height 51
drag, startPoint x: 1453, startPoint y: 473, endPoint x: 1380, endPoint y: 480, distance: 73.3
click at [1290, 480] on textarea "On Monday, US President Donald Trump" at bounding box center [1459, 493] width 143 height 51
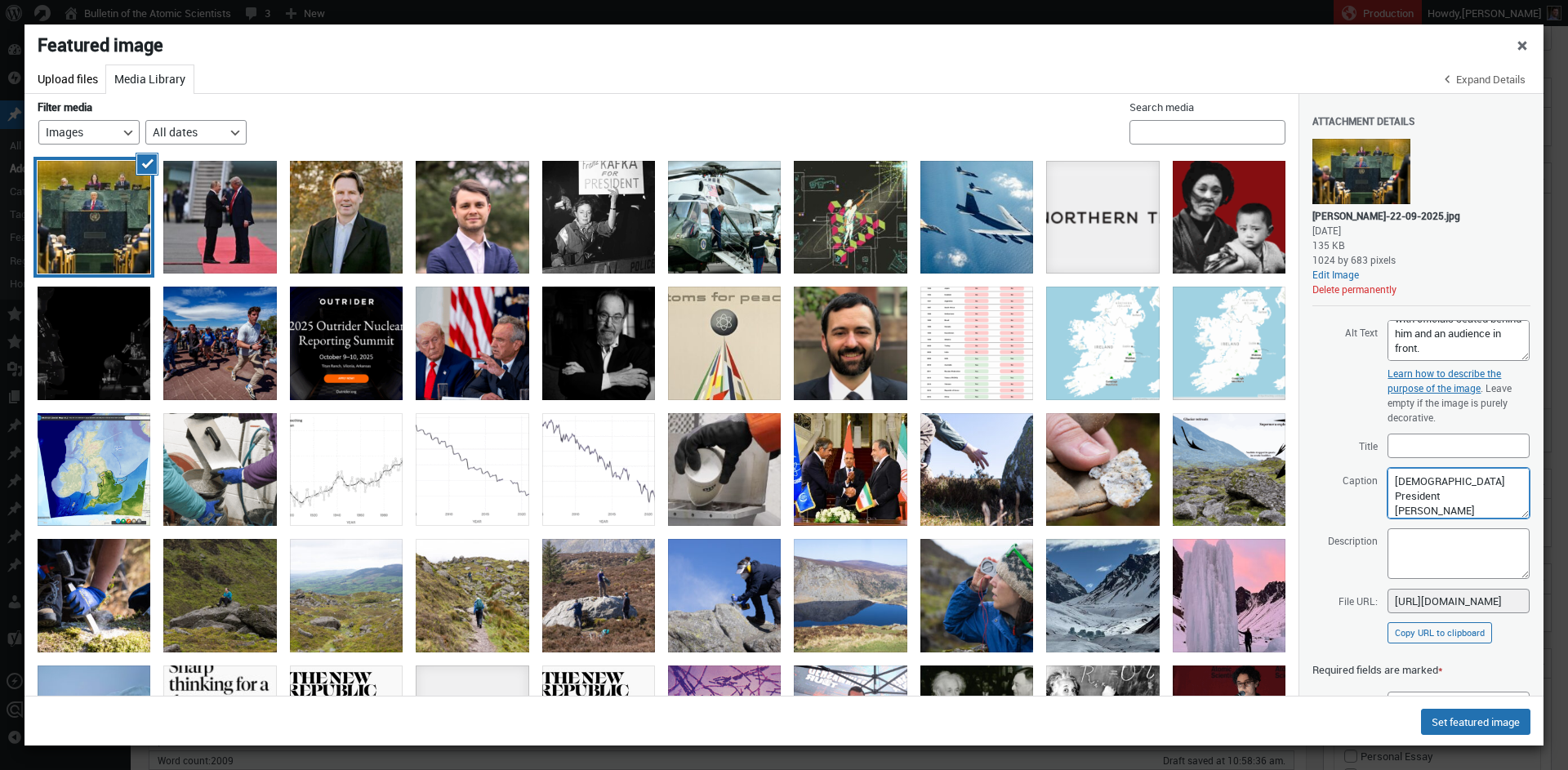
click at [1290, 494] on textarea "[DEMOGRAPHIC_DATA] President [PERSON_NAME]" at bounding box center [1459, 493] width 143 height 51
click at [1290, 483] on textarea "[DEMOGRAPHIC_DATA] President [PERSON_NAME]" at bounding box center [1459, 493] width 143 height 51
click at [1290, 509] on textarea "On Monday, US President Donald Trump" at bounding box center [1459, 493] width 143 height 51
paste textarea "US President Donald Trump announced at the United Nations on September 23 that …"
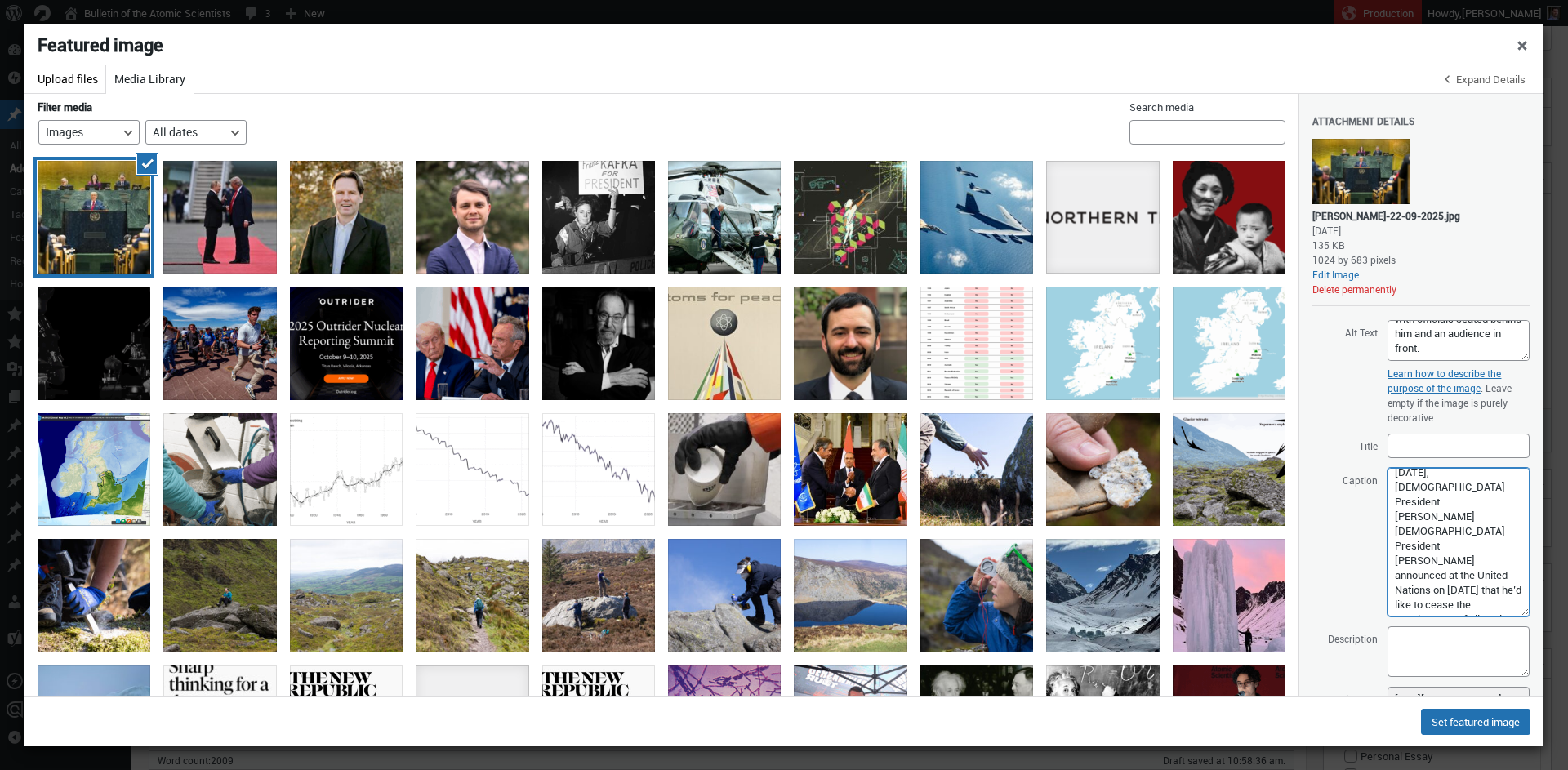
scroll to position [8, 0]
drag, startPoint x: 1515, startPoint y: 516, endPoint x: 1499, endPoint y: 586, distance: 71.8
click at [1290, 612] on textarea "On Monday, US President Donald Trump US President Donald Trump announced at the…" at bounding box center [1459, 542] width 143 height 149
drag, startPoint x: 1427, startPoint y: 511, endPoint x: 1455, endPoint y: 482, distance: 40.3
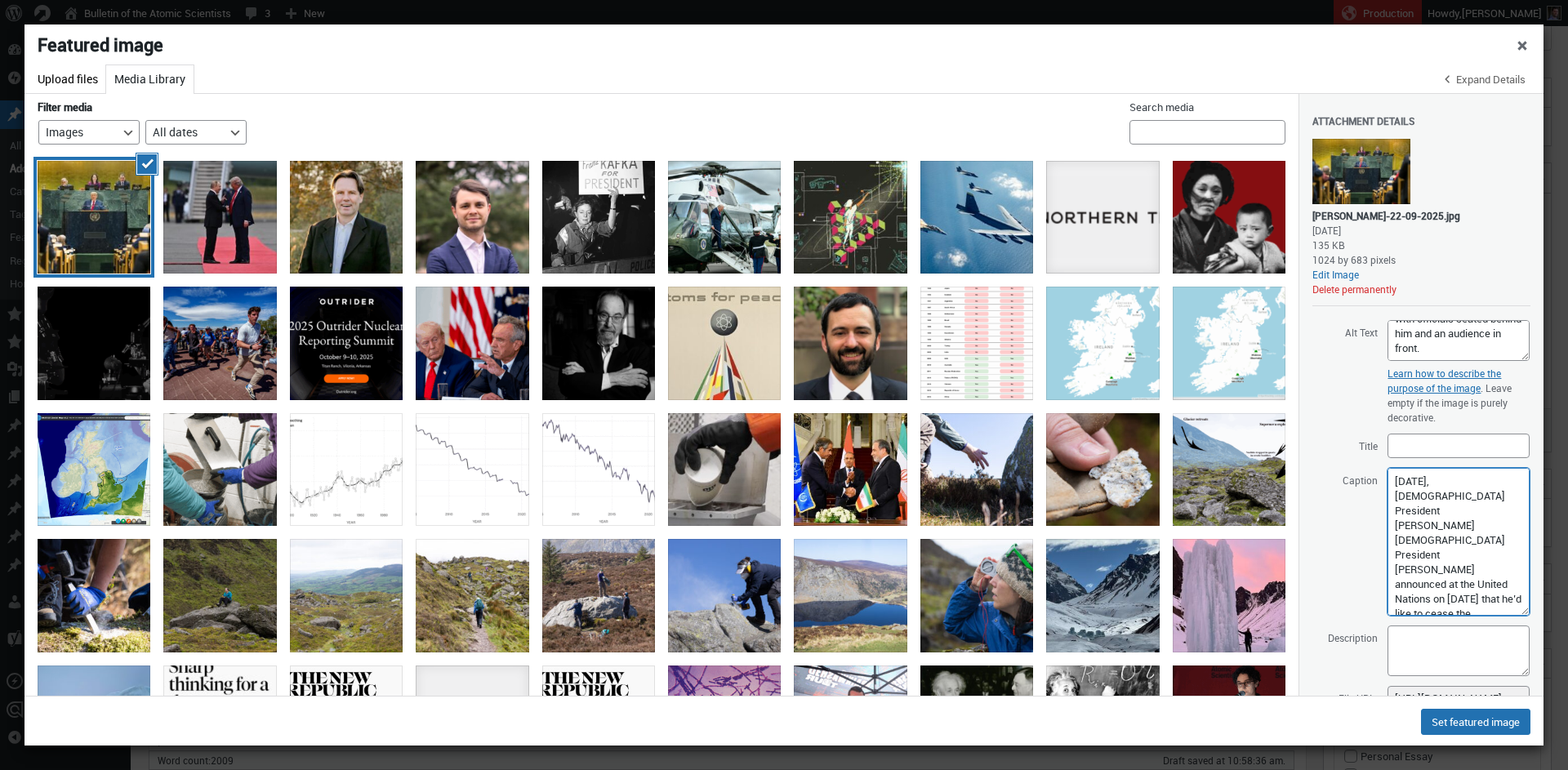
click at [1290, 482] on textarea "On Monday, US President Donald Trump US President Donald Trump announced at the…" at bounding box center [1459, 542] width 143 height 148
drag, startPoint x: 1427, startPoint y: 512, endPoint x: 1461, endPoint y: 539, distance: 43.4
click at [1290, 539] on textarea "On Monday, US President Donald Trump announced at the United Nations on Septemb…" at bounding box center [1459, 542] width 143 height 148
click at [1290, 509] on textarea "On Monday, US President Donald Trump said that he’d like to cease the developme…" at bounding box center [1459, 542] width 143 height 148
click at [1290, 511] on textarea "On Monday, US President Donald Trump said that he'd like to cease the developme…" at bounding box center [1459, 542] width 143 height 148
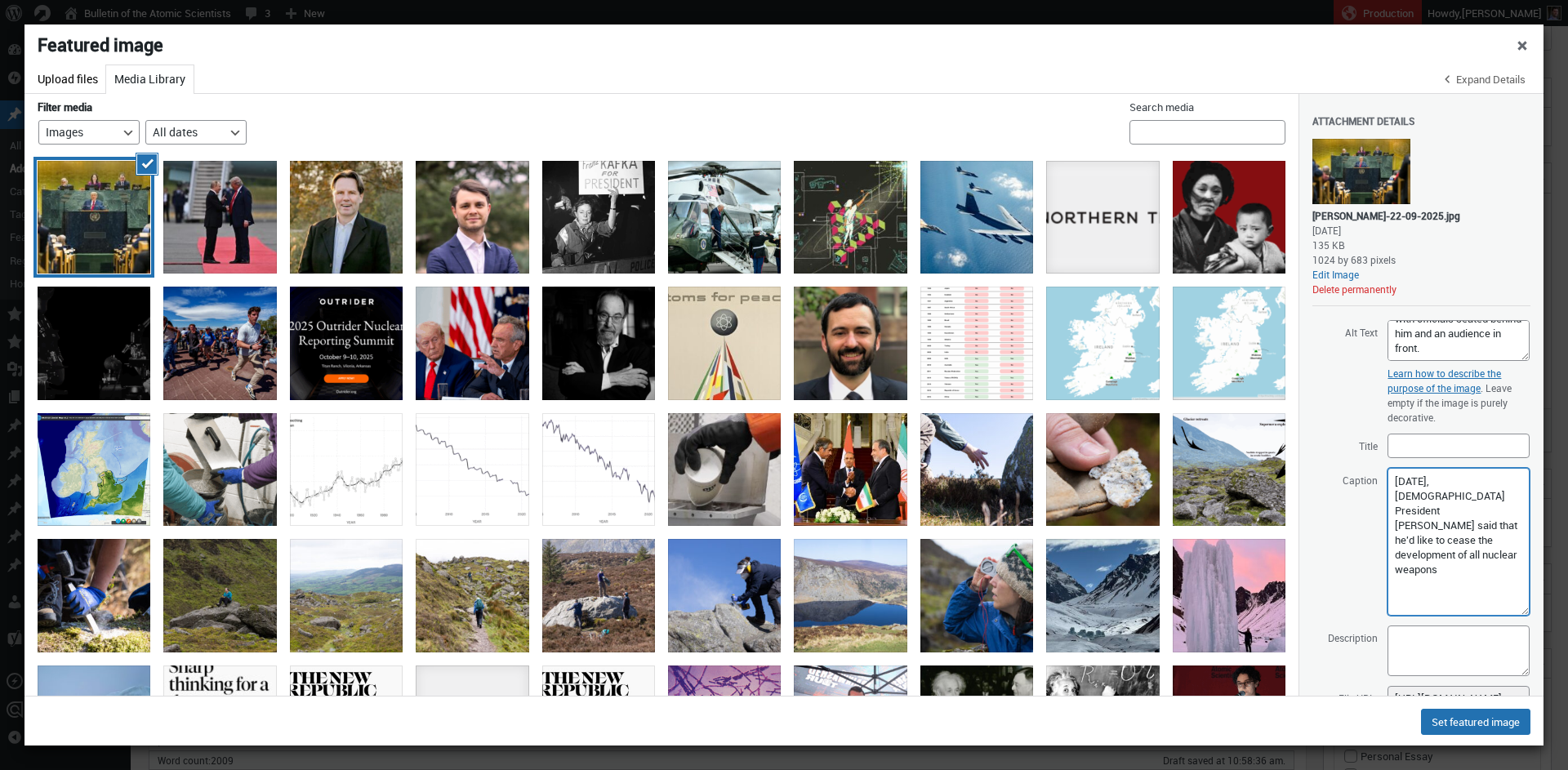
click at [1290, 567] on textarea "On Monday, US President Donald Trump said that he'd like to cease the developme…" at bounding box center [1459, 542] width 143 height 148
click at [1290, 555] on textarea "On Monday, US President Donald Trump said that he'd like to cease the developme…" at bounding box center [1459, 542] width 143 height 148
drag, startPoint x: 1455, startPoint y: 569, endPoint x: 1489, endPoint y: 571, distance: 34.1
click at [1290, 571] on textarea "On Monday, US President Donald Trump said that he'd like to cease the developme…" at bounding box center [1459, 542] width 143 height 148
paste textarea "UN Photo/Mark Garten"
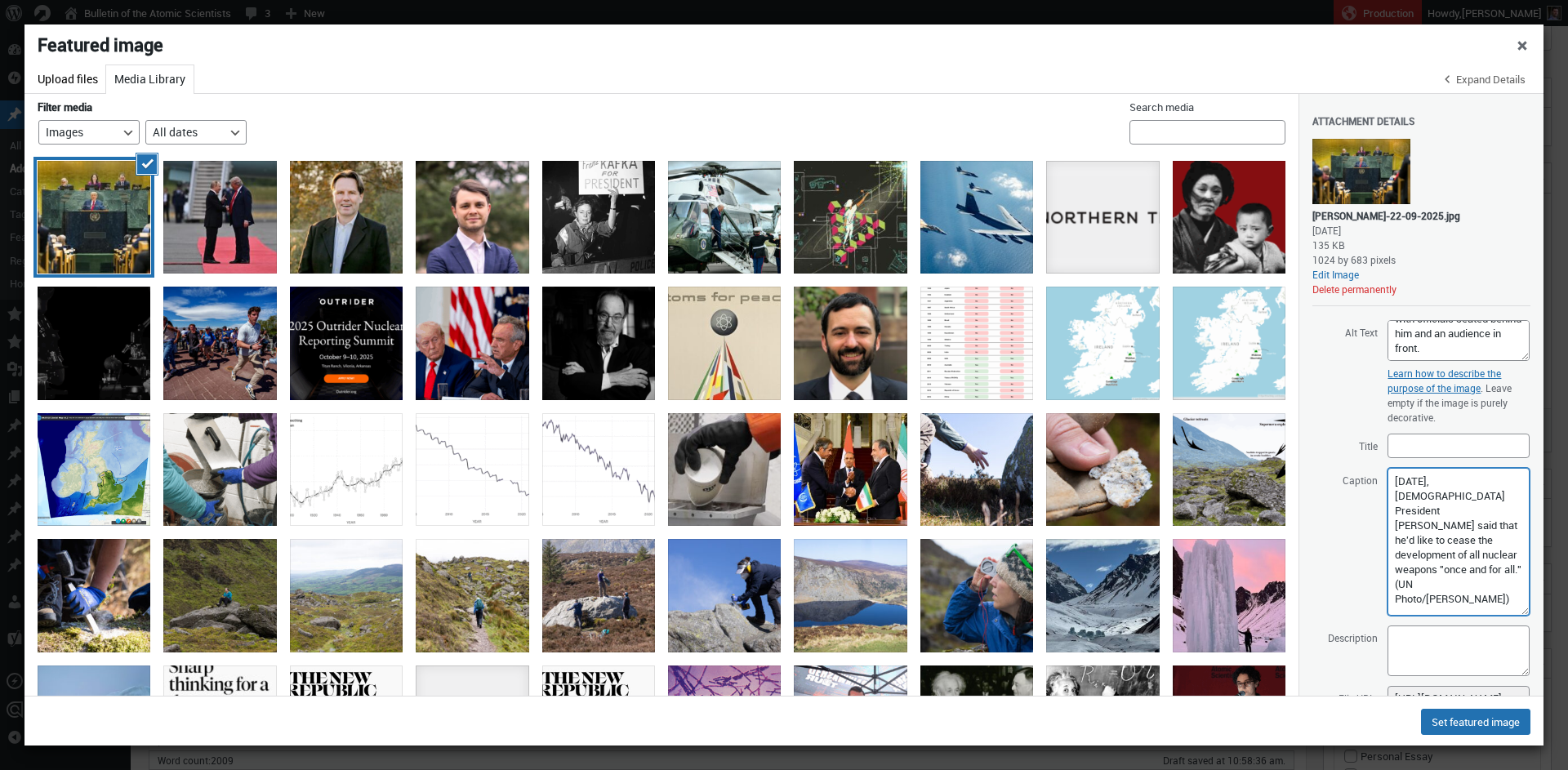
click at [1290, 595] on textarea "On Monday, US President Donald Trump said that he'd like to cease the developme…" at bounding box center [1459, 542] width 143 height 148
click at [1290, 572] on textarea "On Monday, US President Donald Trump said that he'd like to cease the developme…" at bounding box center [1459, 542] width 143 height 148
paste textarea "Trump has previously said that he would like to negotiate new nuclear agreement…"
click at [1290, 506] on textarea "On Monday, US President Donald Trump said that he'd like to cease the developme…" at bounding box center [1459, 542] width 143 height 148
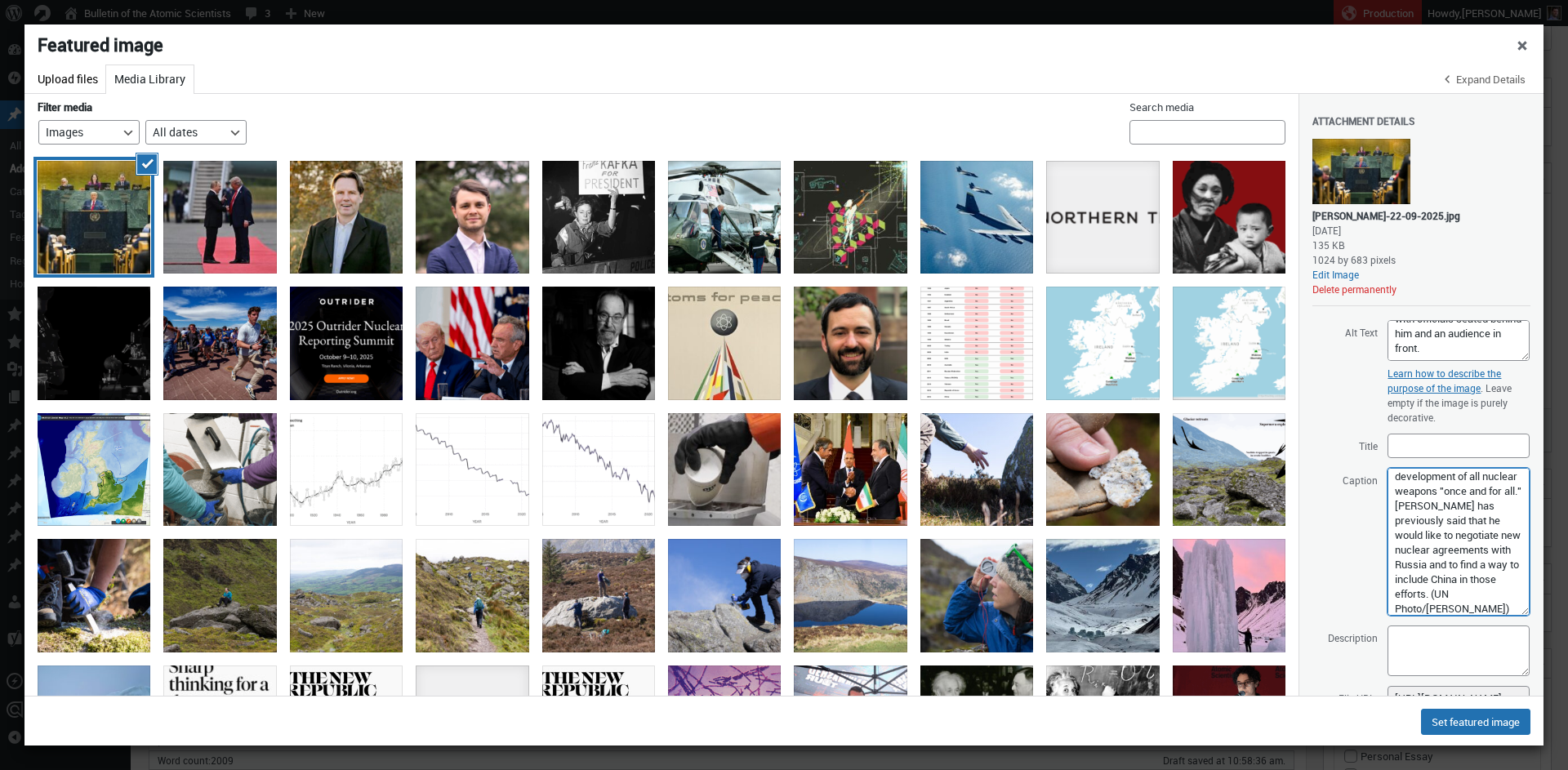
click at [1290, 506] on textarea "On Monday, US President Donald Trump said that he'd like to cease the developme…" at bounding box center [1459, 542] width 143 height 148
drag, startPoint x: 1452, startPoint y: 566, endPoint x: 1474, endPoint y: 573, distance: 23.1
click at [1290, 573] on textarea "On Monday, US President Donald Trump said that he'd like to cease the developme…" at bounding box center [1459, 542] width 143 height 148
drag, startPoint x: 1471, startPoint y: 565, endPoint x: 1494, endPoint y: 617, distance: 56.9
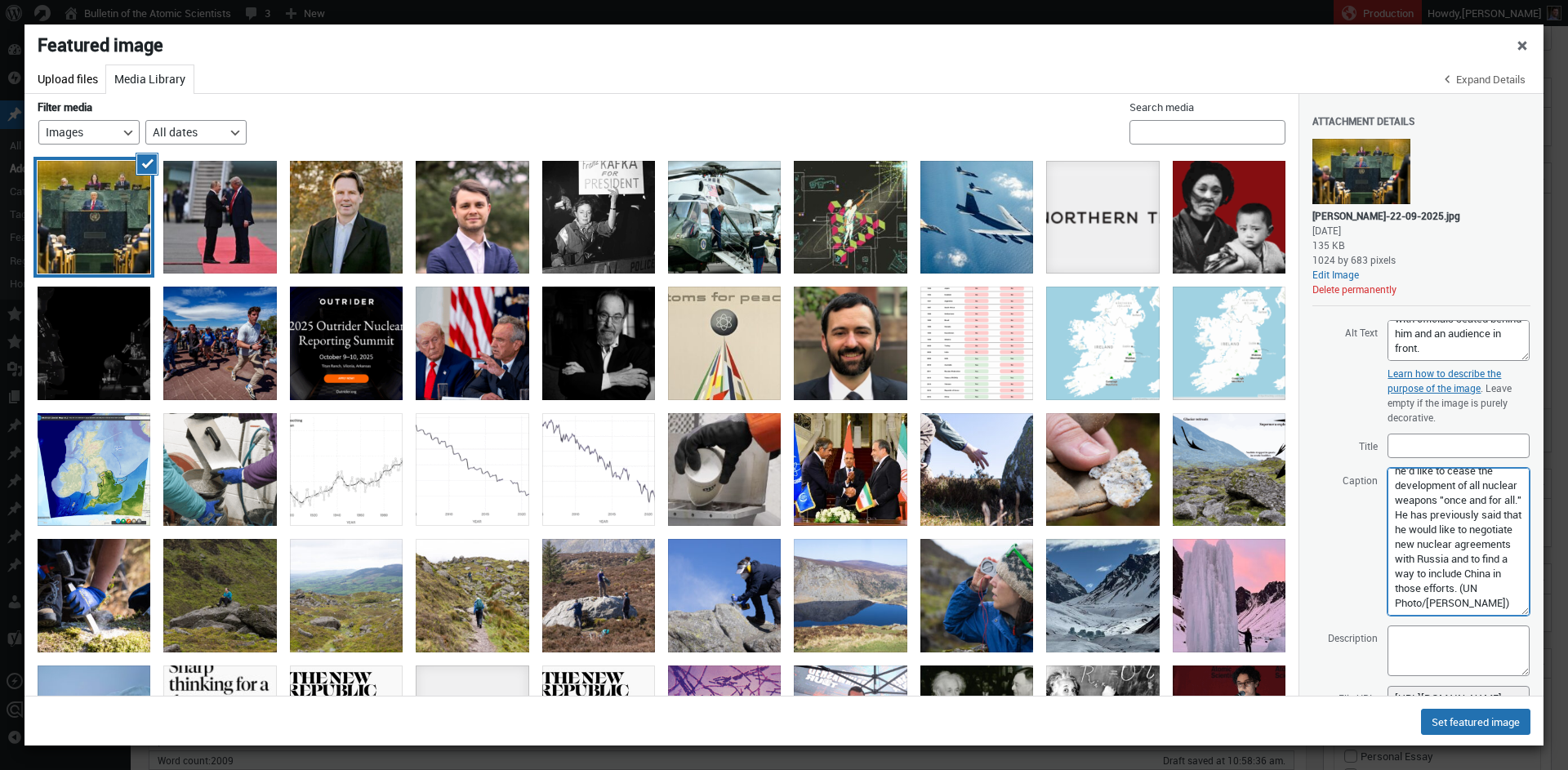
click at [1290, 581] on textarea "On Monday, US President Donald Trump said that he'd like to cease the developme…" at bounding box center [1459, 542] width 143 height 148
drag, startPoint x: 1423, startPoint y: 580, endPoint x: 1425, endPoint y: 598, distance: 18.1
click at [1290, 598] on textarea "On Monday, US President Donald Trump said that he'd like to cease the developme…" at bounding box center [1459, 542] width 143 height 148
paste textarea "Extending the deal by a year, even informally, would be a security and diplomat…"
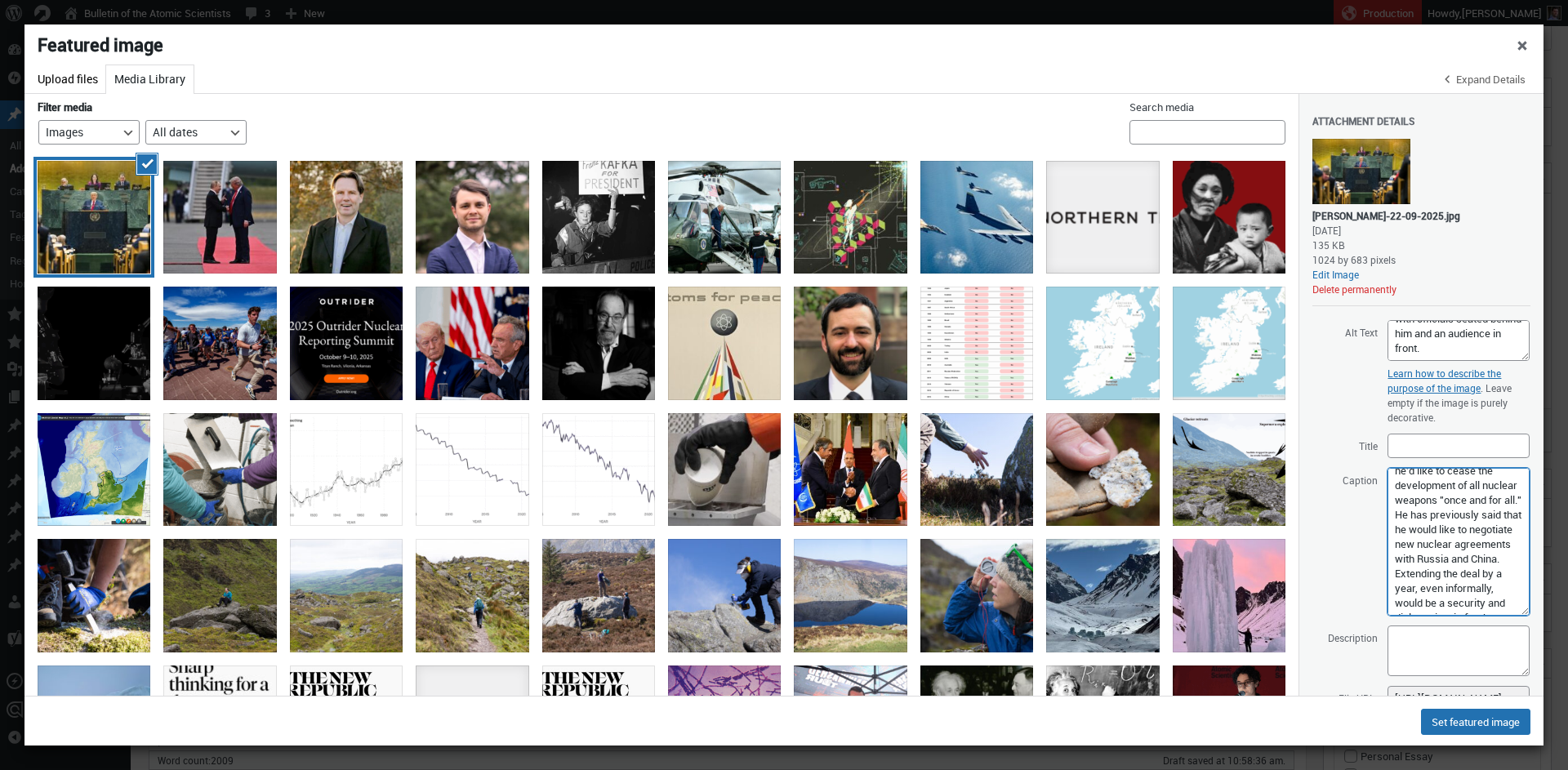
scroll to position [123, 0]
drag, startPoint x: 1423, startPoint y: 538, endPoint x: 1433, endPoint y: 581, distance: 44.1
click at [1290, 538] on textarea "On Monday, US President Donald Trump said that he'd like to cease the developme…" at bounding box center [1459, 542] width 143 height 148
click at [1290, 553] on textarea "On Monday, US President Donald Trump said that he'd like to cease the developme…" at bounding box center [1459, 542] width 143 height 148
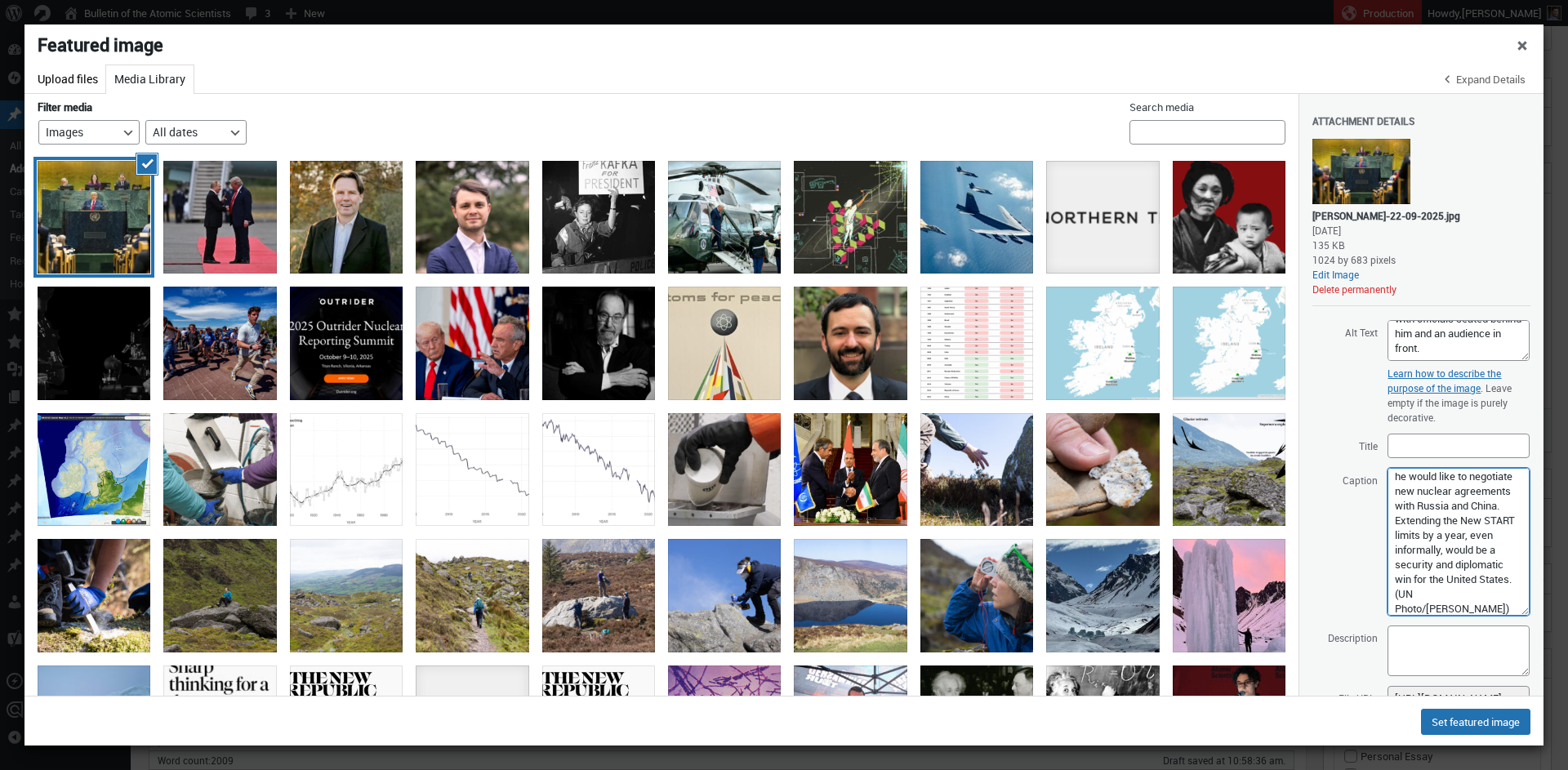
click at [1290, 548] on textarea "On Monday, US President Donald Trump said that he'd like to cease the developme…" at bounding box center [1459, 542] width 143 height 148
click at [1290, 592] on textarea "On Monday, US President Donald Trump said that he'd like to cease the developme…" at bounding box center [1459, 542] width 143 height 148
click at [1290, 515] on textarea "On Monday, US President Donald Trump said that he'd like to cease the developme…" at bounding box center [1459, 542] width 143 height 148
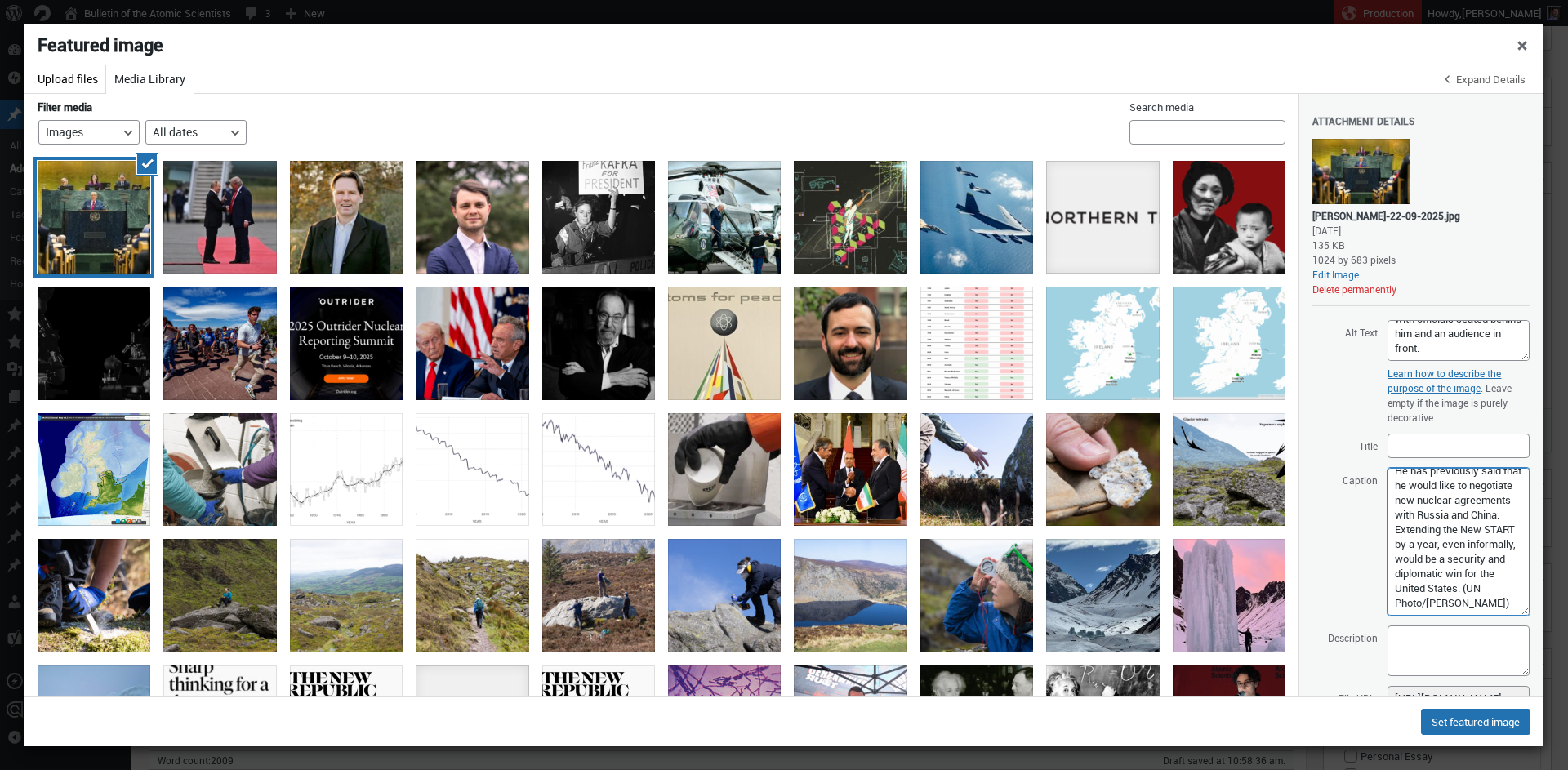
click at [1290, 515] on textarea "On Monday, US President Donald Trump said that he'd like to cease the developme…" at bounding box center [1459, 542] width 143 height 148
click at [1290, 531] on textarea "On Monday, US President Donald Trump said that he'd like to cease the developme…" at bounding box center [1459, 542] width 143 height 148
drag, startPoint x: 1453, startPoint y: 530, endPoint x: 1446, endPoint y: 592, distance: 62.4
click at [1290, 531] on textarea "On Monday, US President Donald Trump said that he'd like to cease the developme…" at bounding box center [1459, 542] width 143 height 148
type textarea "On Monday, US President Donald Trump said that he'd like to cease the developme…"
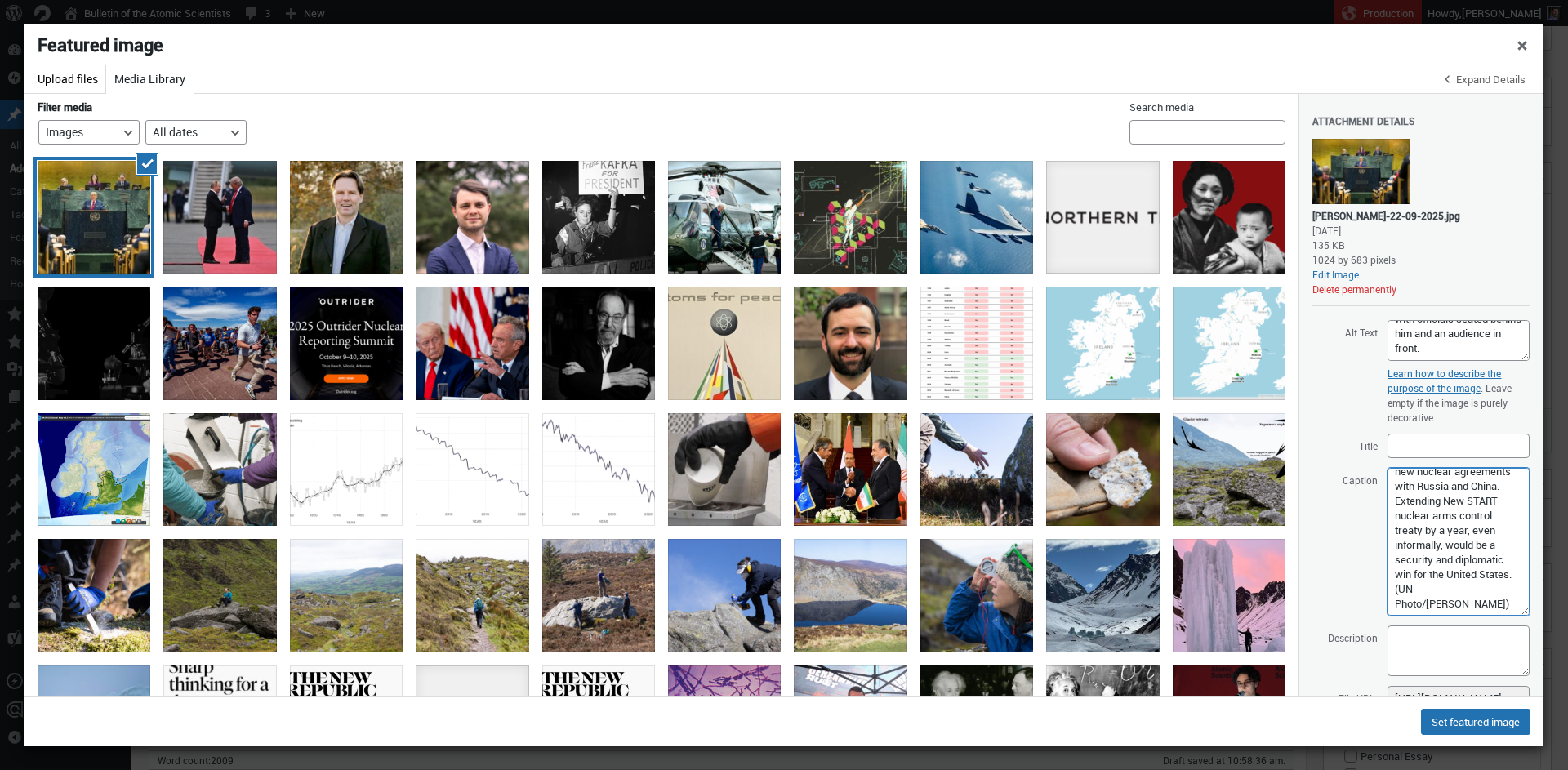
click at [1290, 564] on textarea "On Monday, US President Donald Trump said that he'd like to cease the developme…" at bounding box center [1459, 542] width 143 height 148
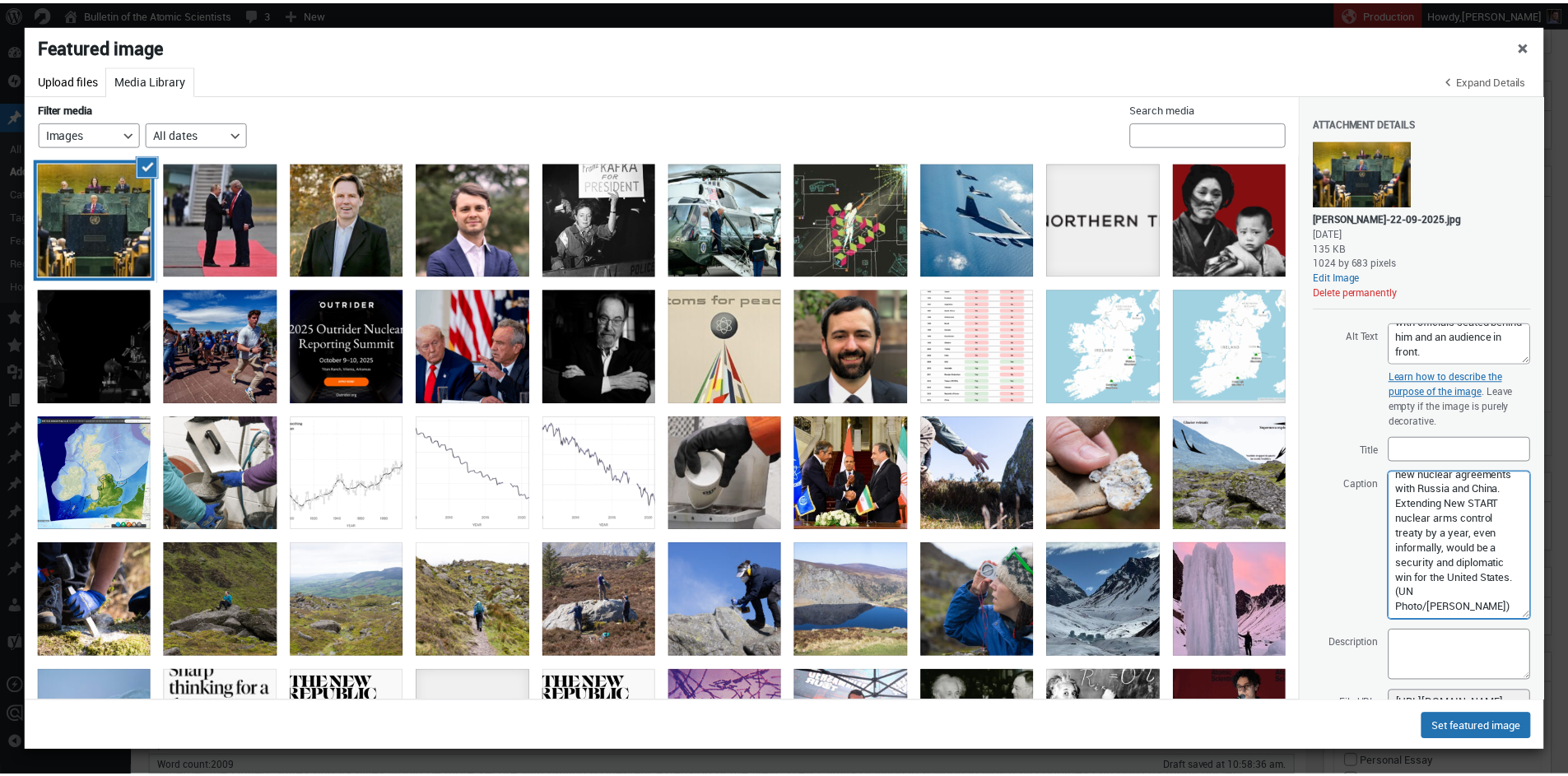
scroll to position [188, 0]
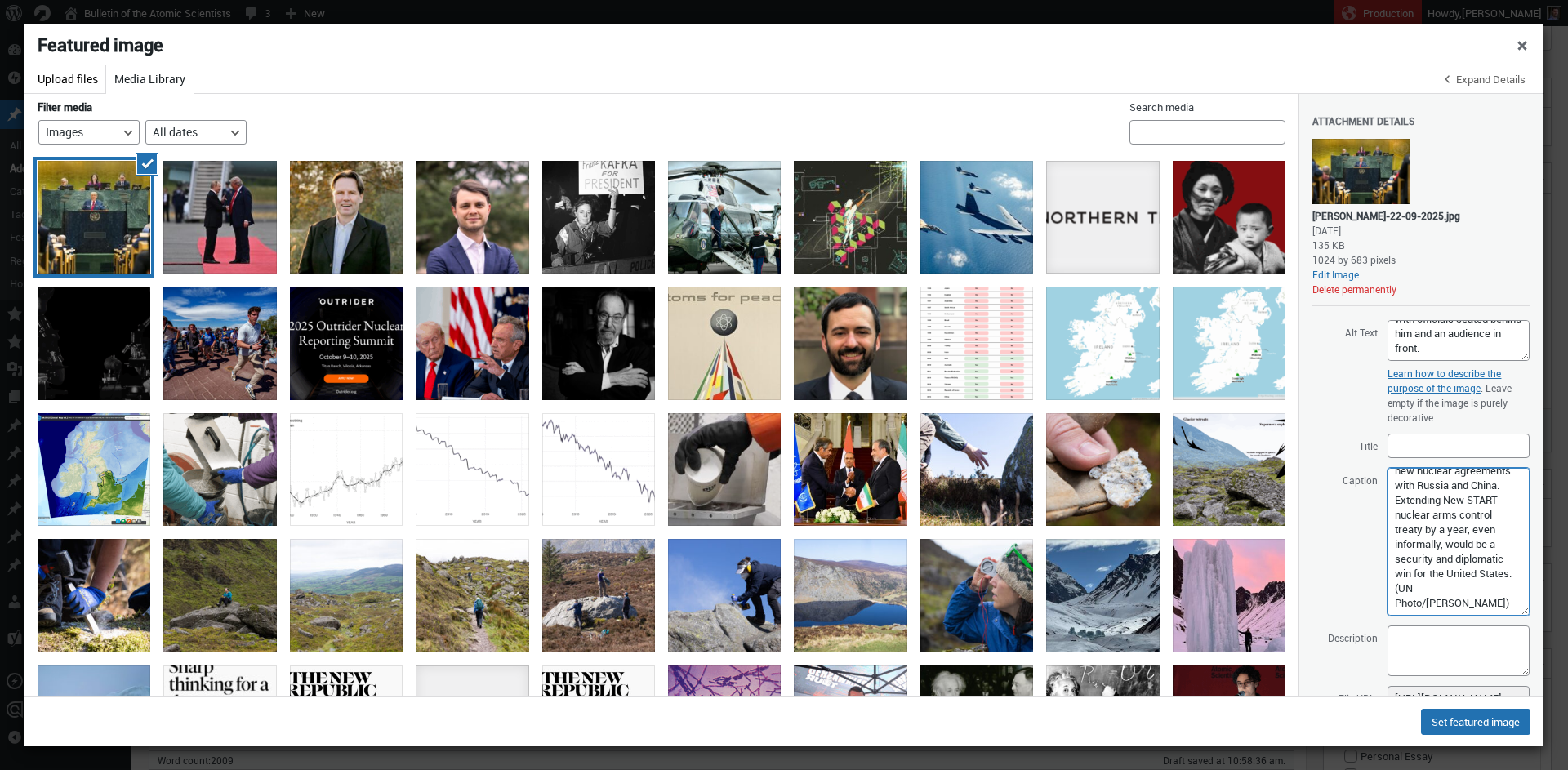
click at [1290, 600] on textarea "On Monday, US President Donald Trump said that he'd like to cease the developme…" at bounding box center [1459, 542] width 143 height 148
click at [1290, 725] on button "Set featured image" at bounding box center [1475, 722] width 110 height 26
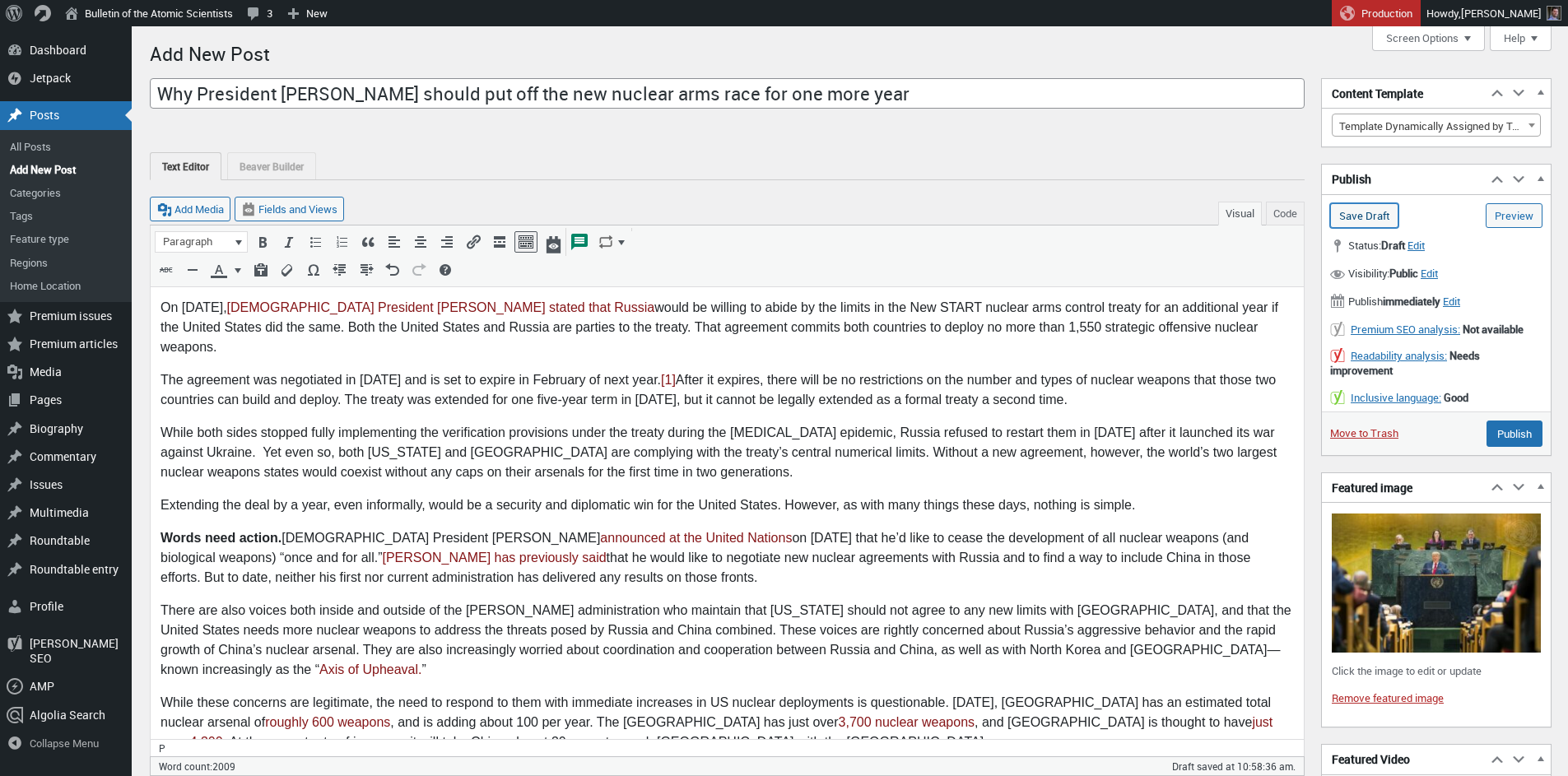
click at [1301, 221] on input "Save Draft" at bounding box center [1364, 216] width 68 height 25
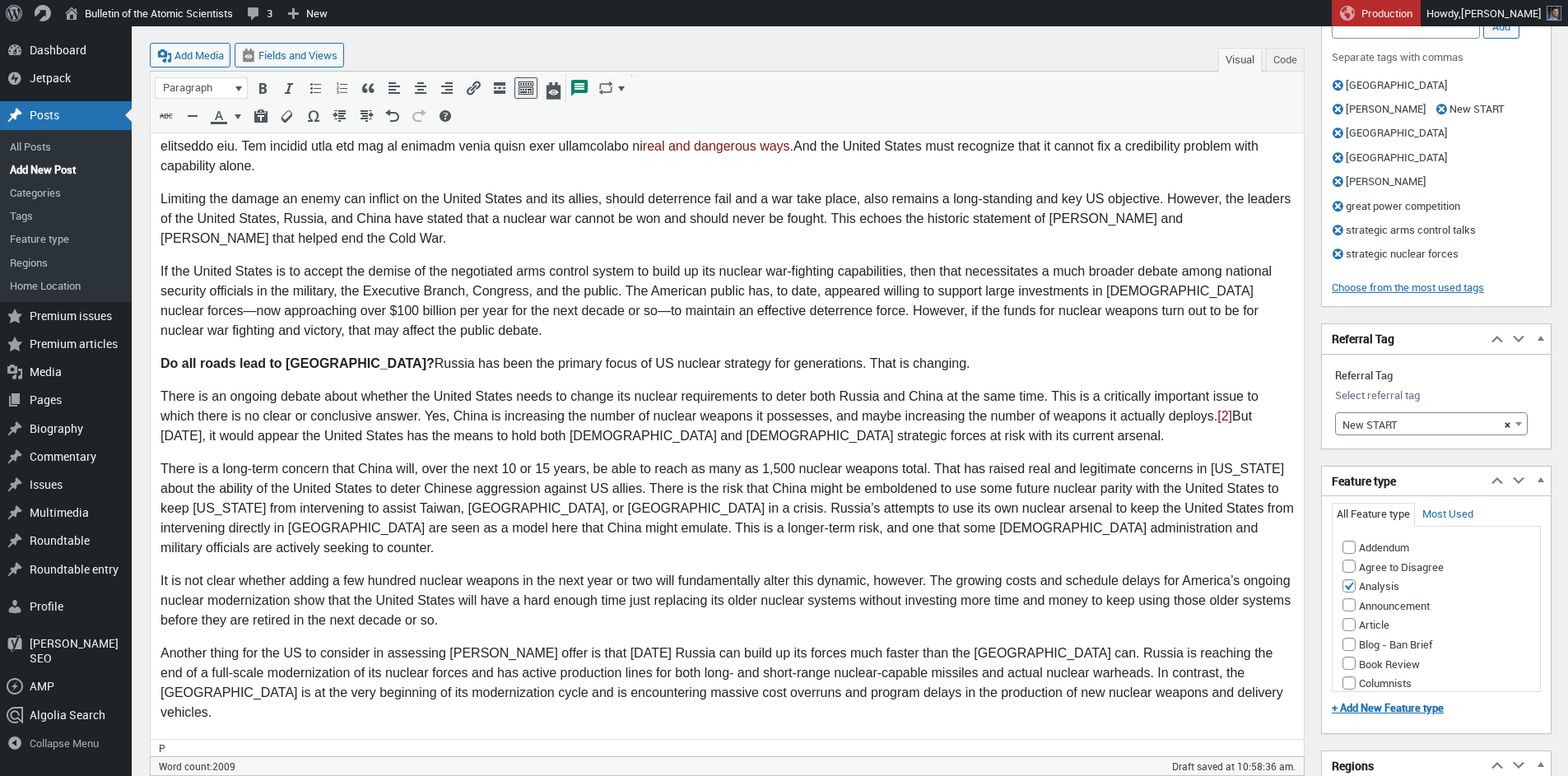
scroll to position [1587, 0]
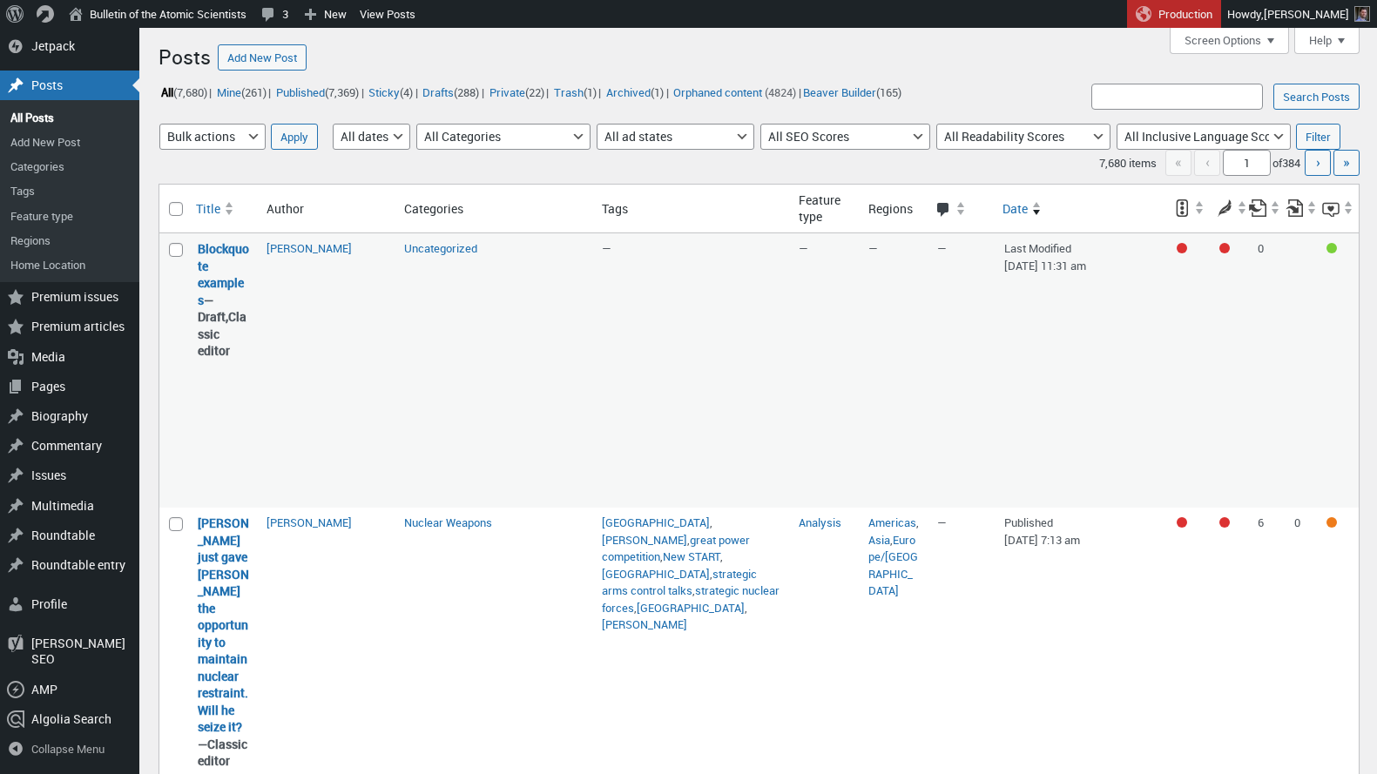
scroll to position [357, 0]
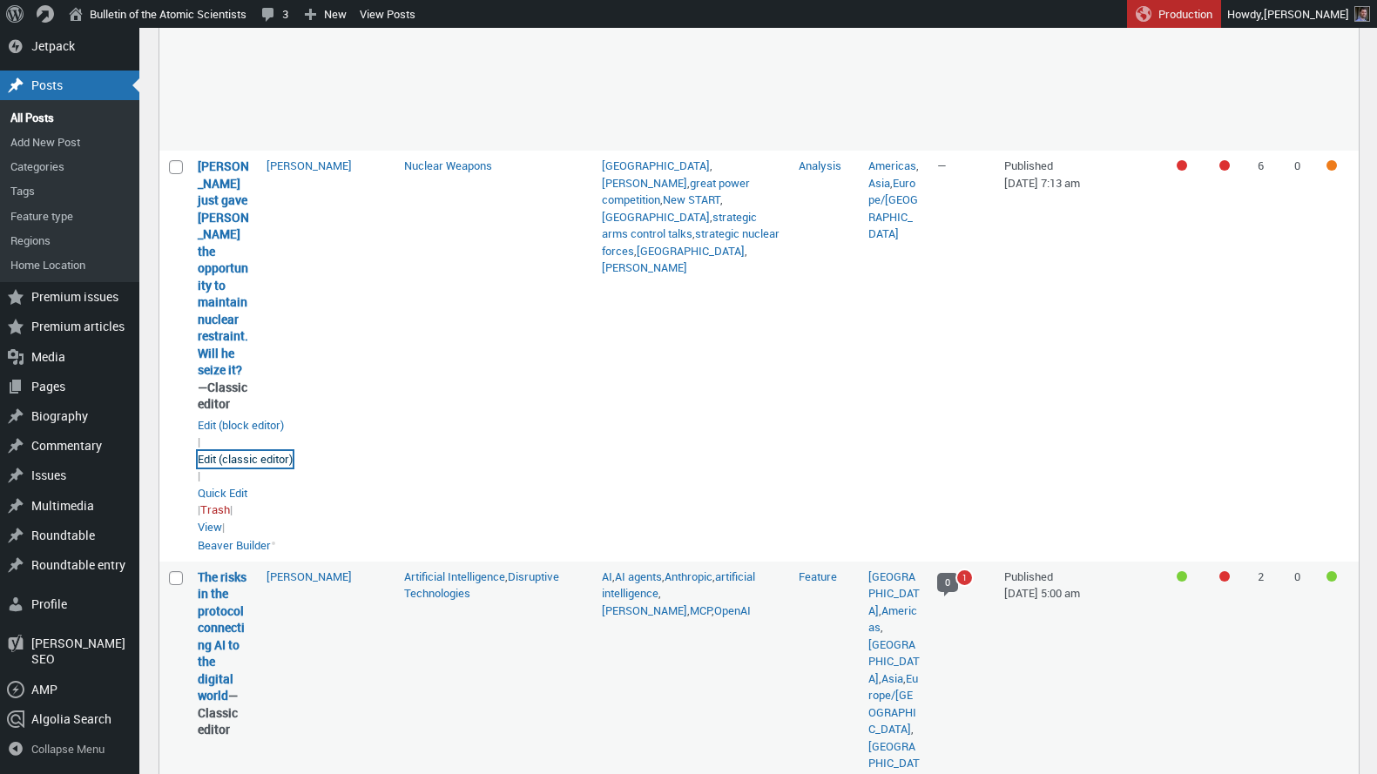
click at [222, 469] on link "Edit (classic editor)" at bounding box center [245, 459] width 95 height 17
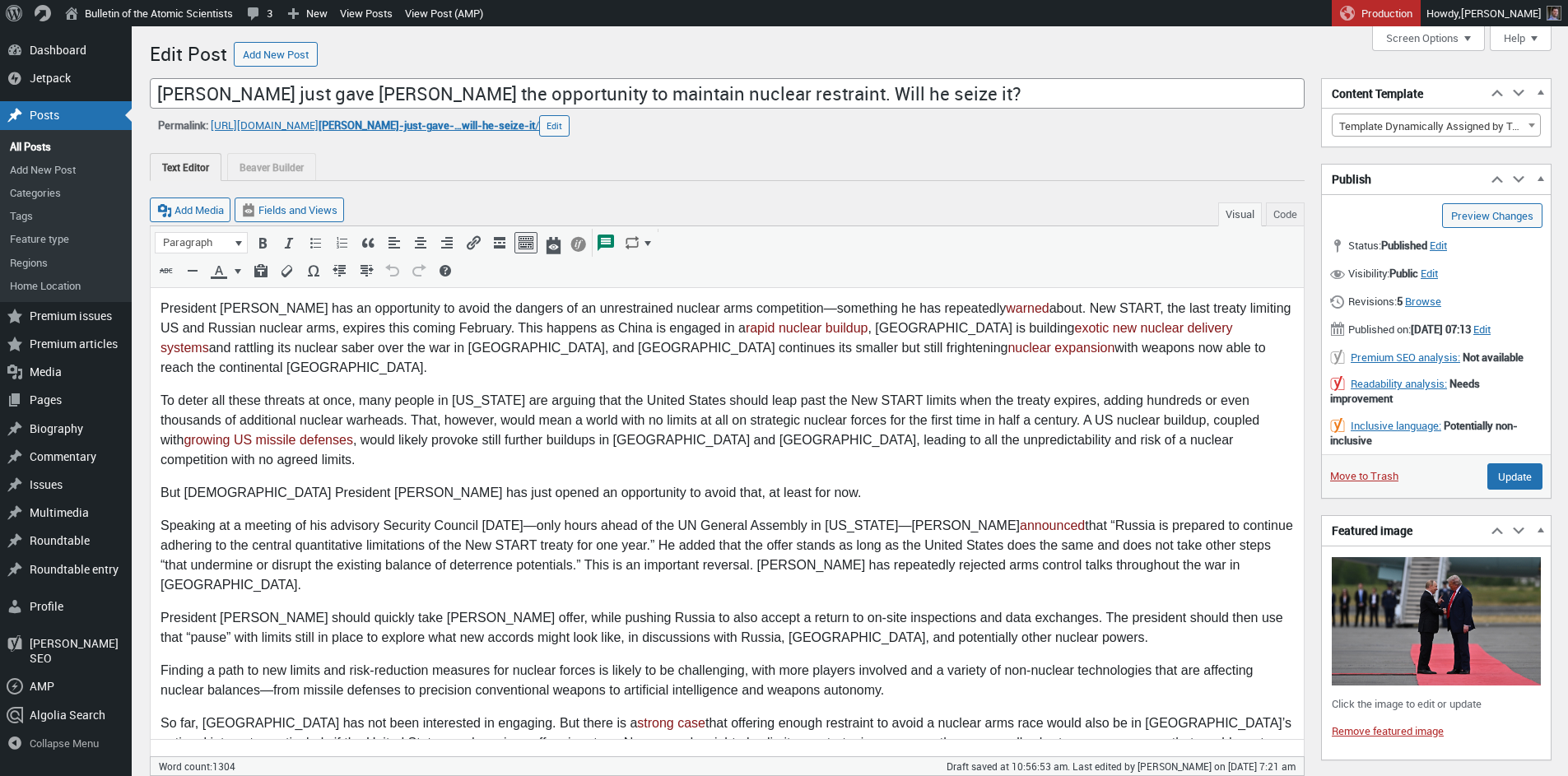
click at [700, 483] on p "But Russian President Vladimir Putin has just opened an opportunity to avoid th…" at bounding box center [727, 492] width 1133 height 20
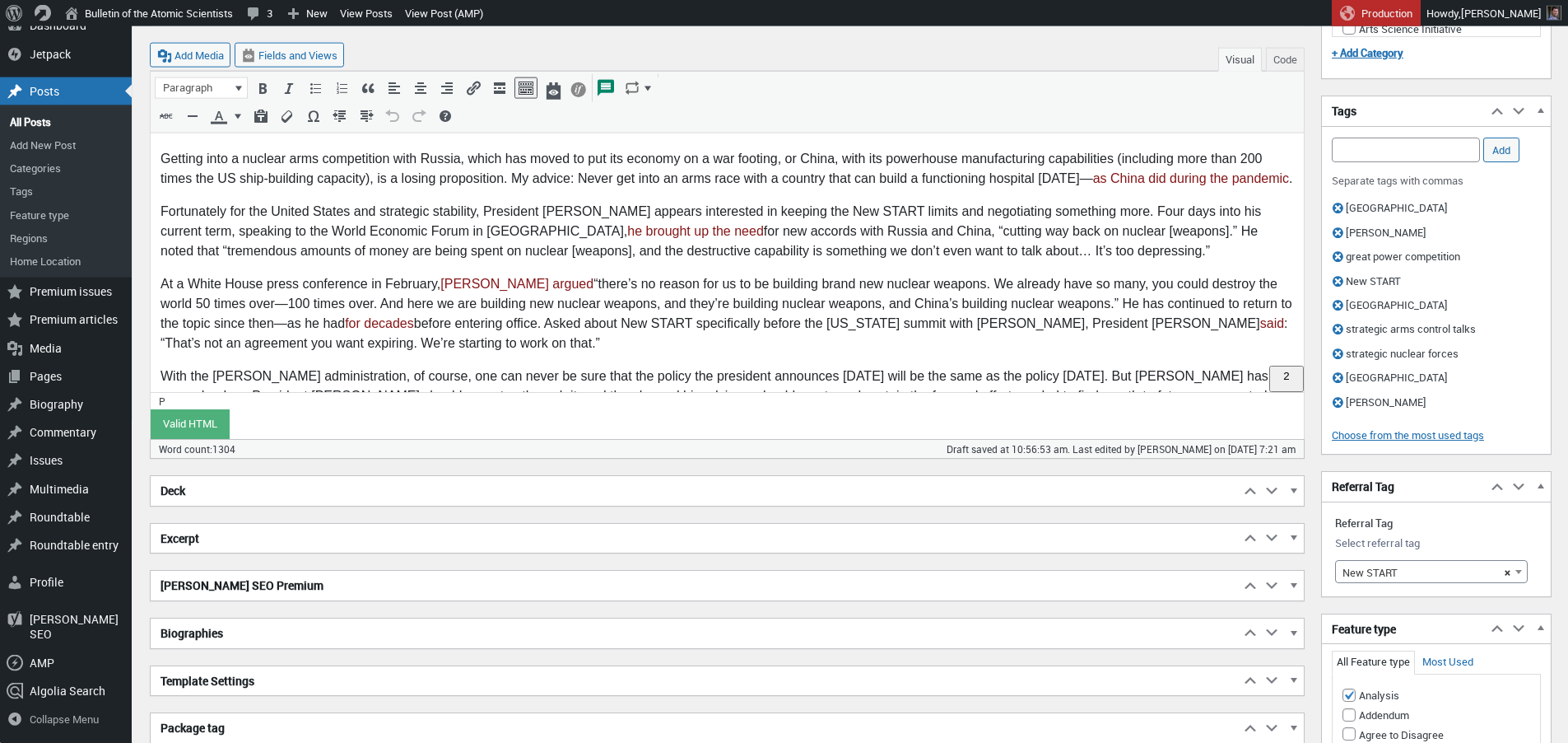
scroll to position [103, 0]
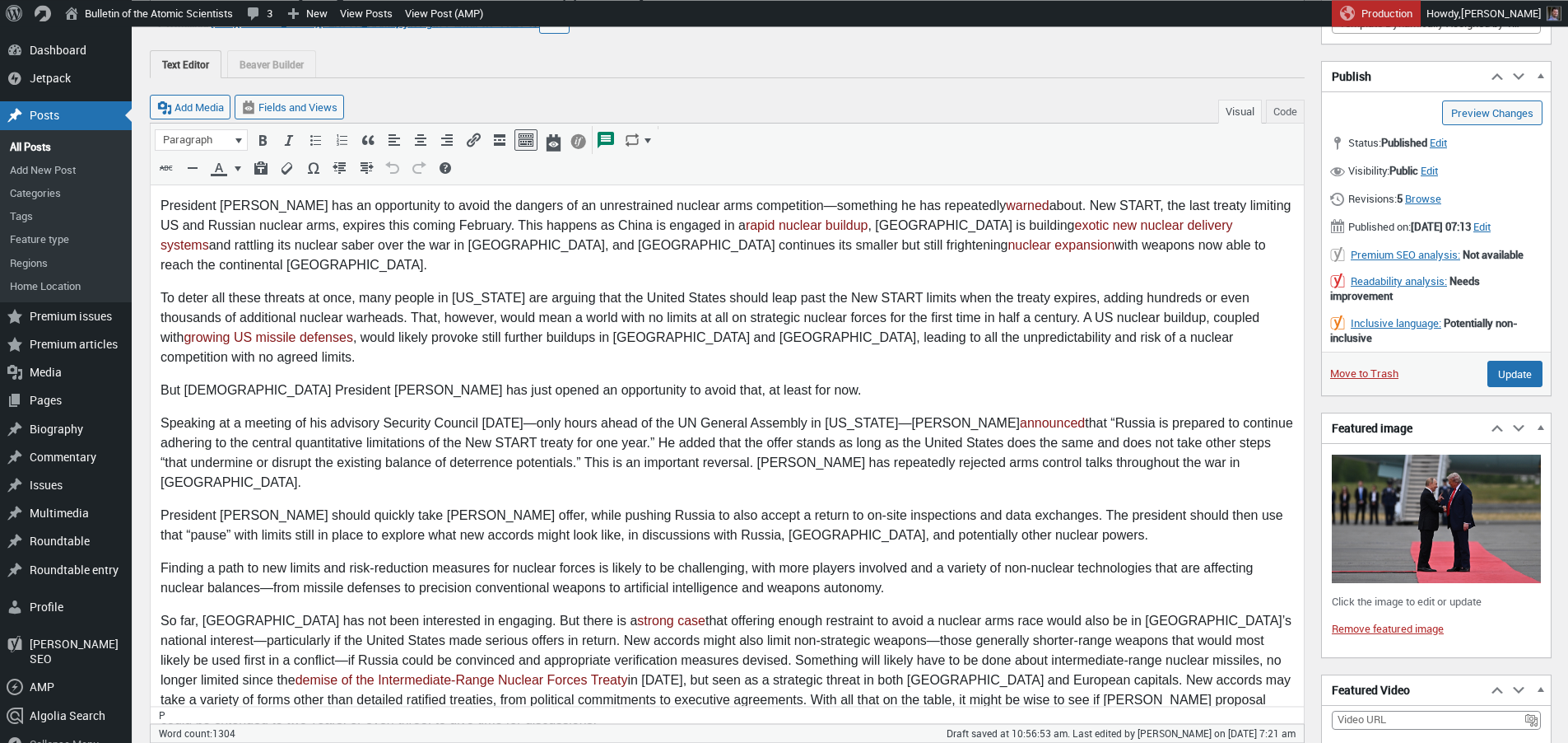
click at [707, 413] on p "Speaking at a meeting of his advisory Security Council on Monday—only hours ahe…" at bounding box center [727, 453] width 1133 height 79
drag, startPoint x: 698, startPoint y: 381, endPoint x: 897, endPoint y: 378, distance: 199.0
click at [897, 413] on p "Speaking at a meeting of his advisory Security Council on Monday—only hours ahe…" at bounding box center [727, 453] width 1133 height 79
copy p "UN General Assembly in New York"
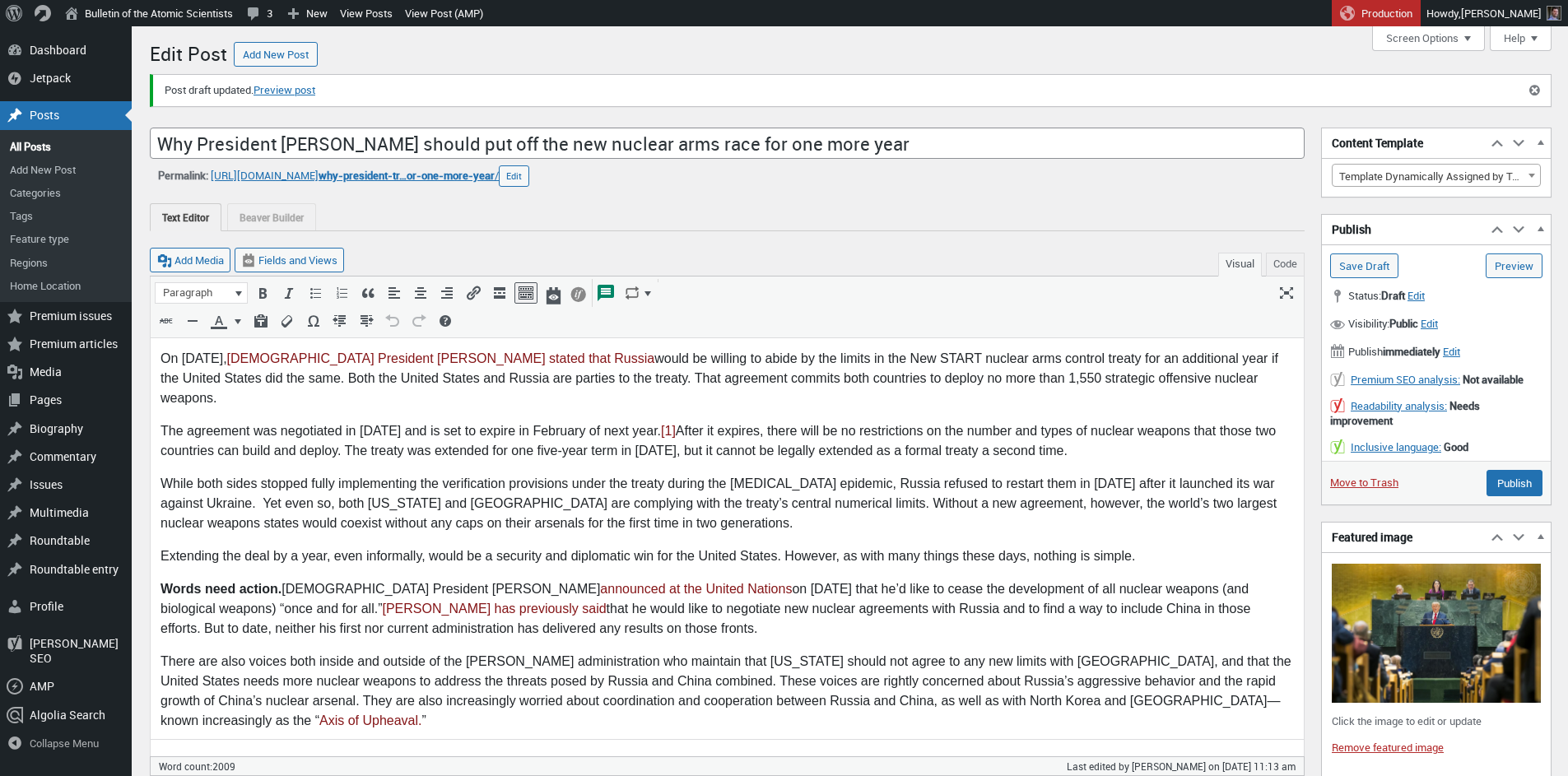
scroll to position [11, 0]
click at [1391, 628] on img at bounding box center [1436, 633] width 209 height 139
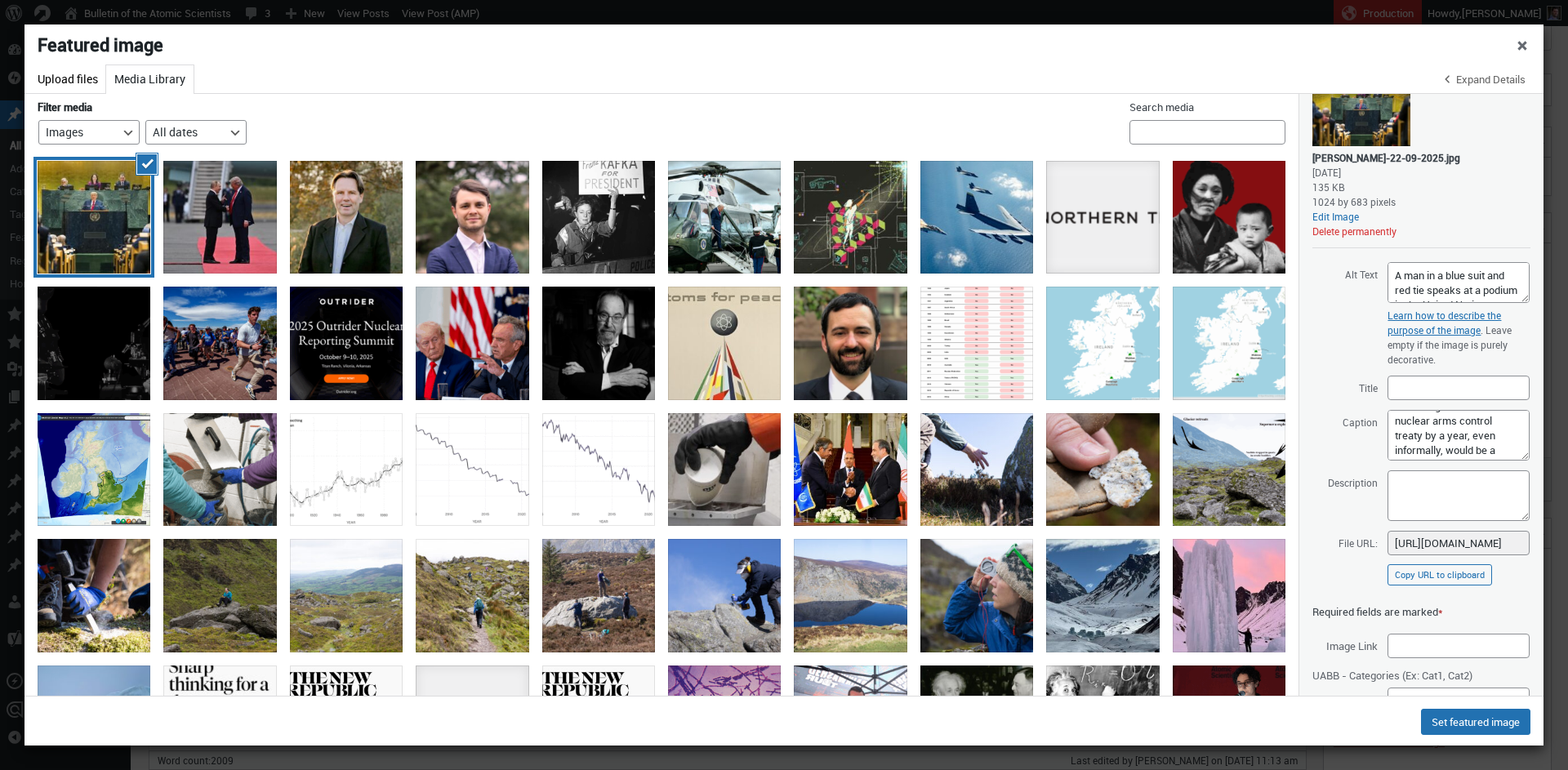
scroll to position [168, 0]
click at [1485, 432] on textarea "On Monday, US President Donald Trump said that he'd like to cease the developme…" at bounding box center [1459, 435] width 143 height 51
drag, startPoint x: 1427, startPoint y: 430, endPoint x: 1494, endPoint y: 421, distance: 67.6
click at [1494, 421] on textarea "On Monday, US President Donald Trump said that he'd like to cease the developme…" at bounding box center [1459, 435] width 143 height 51
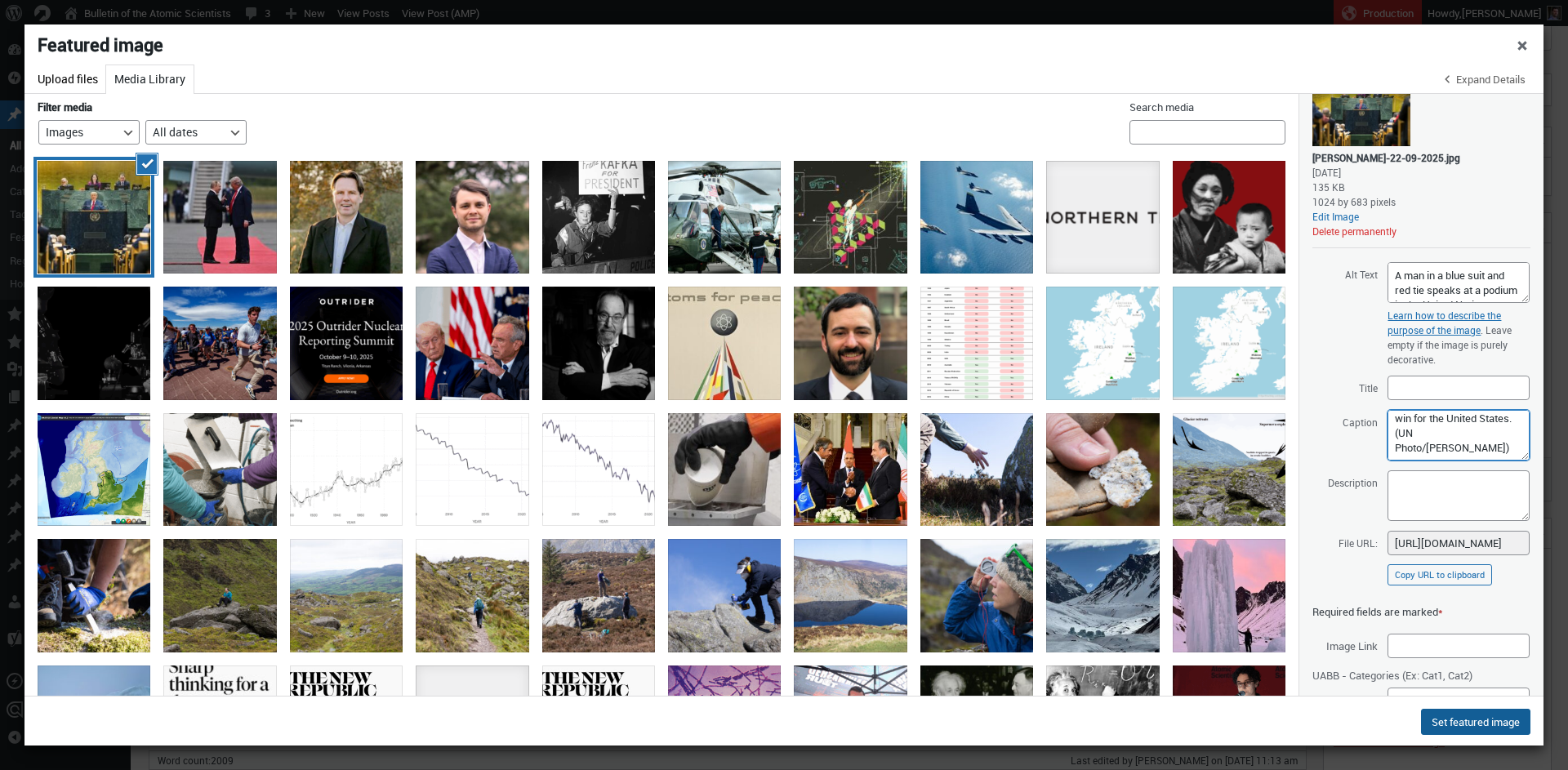
type textarea "On Monday, US President Donald Trump said that he'd like to cease the developme…"
click at [1460, 725] on button "Set featured image" at bounding box center [1475, 722] width 110 height 26
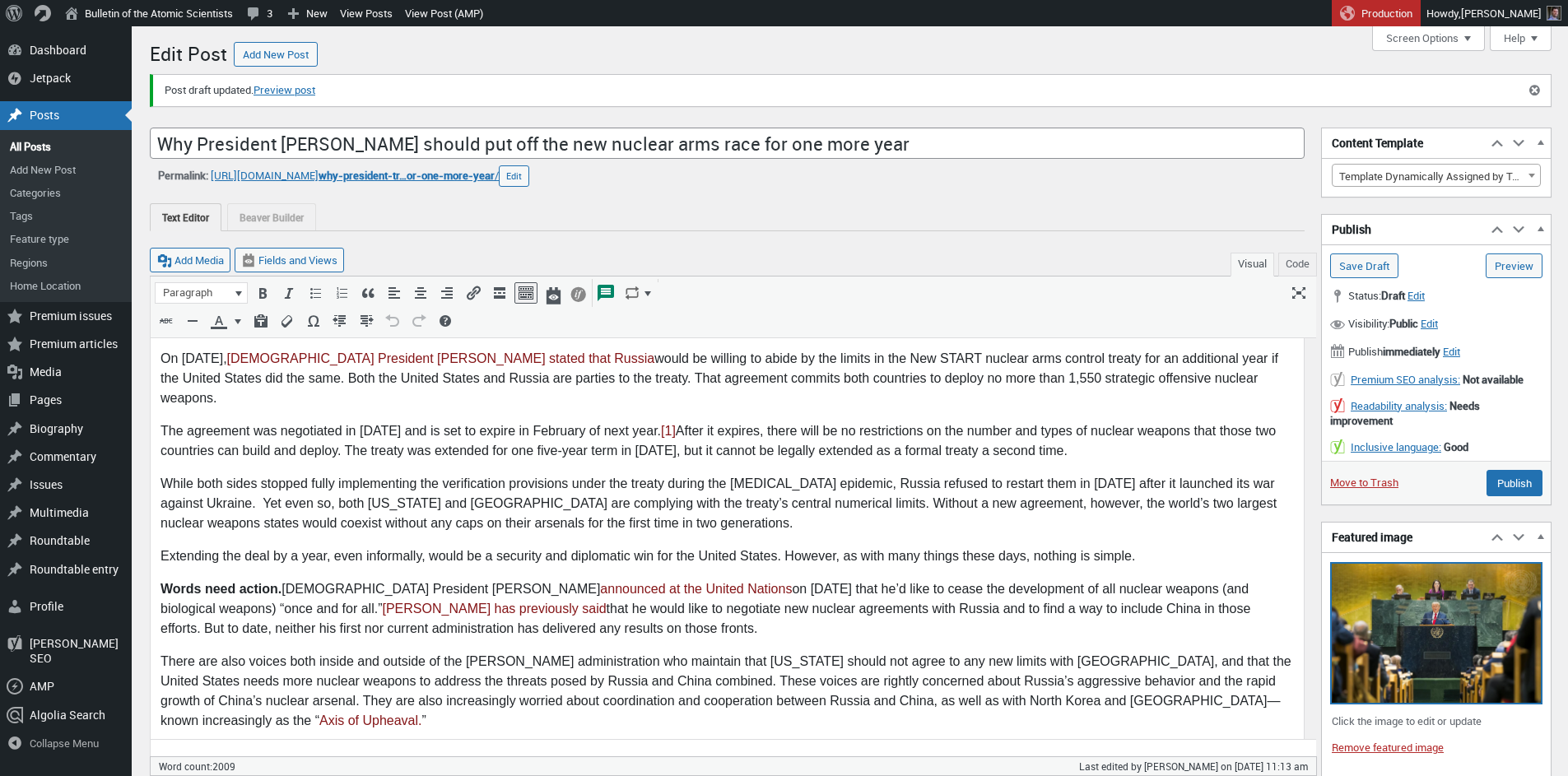
click at [1413, 586] on img at bounding box center [1436, 633] width 209 height 139
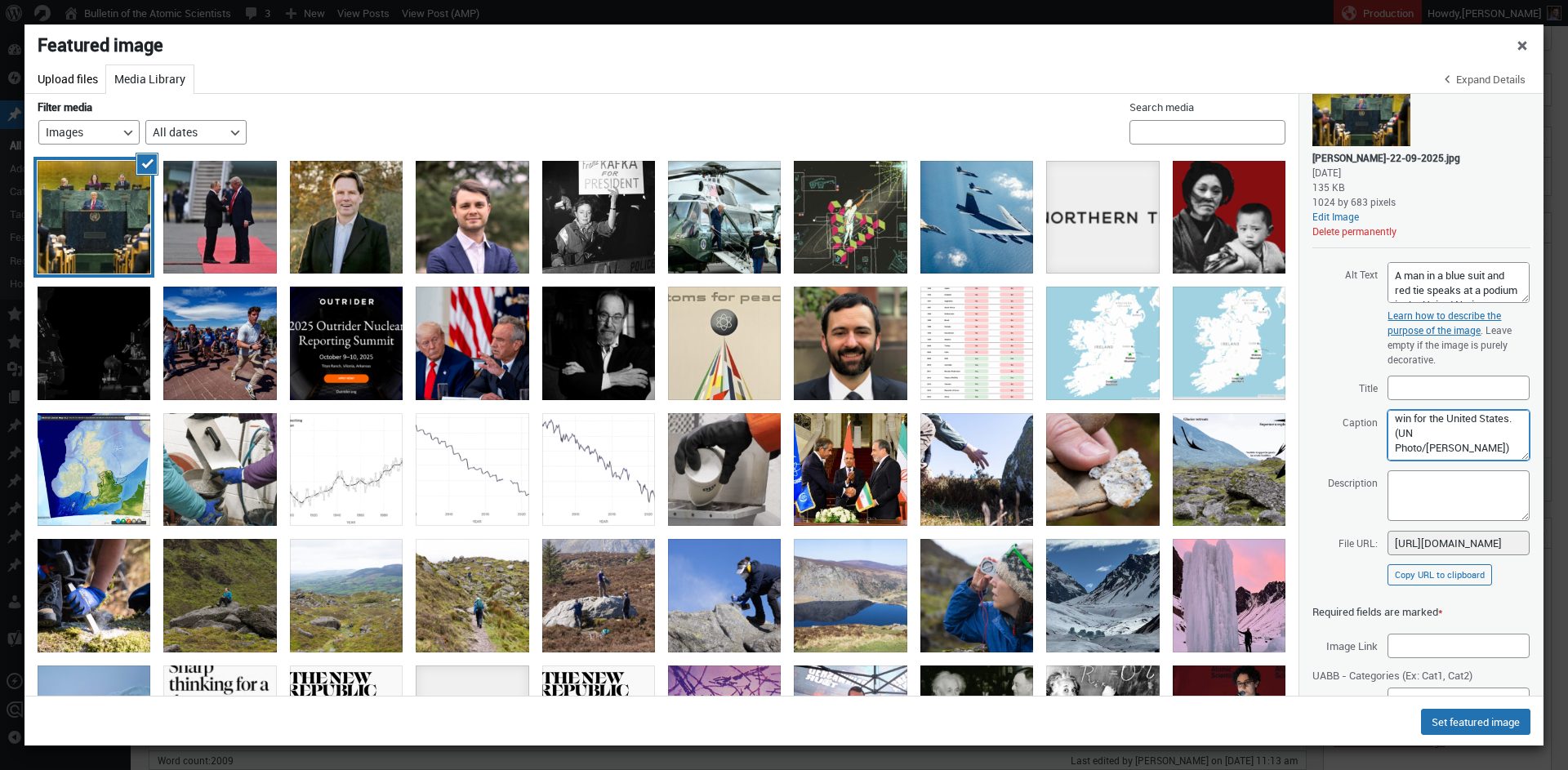
click at [1424, 460] on textarea "On Monday, US President Donald Trump said that he'd like to cease the developme…" at bounding box center [1459, 435] width 143 height 51
type textarea "On Monday, US President Donald Trump said that he'd like to cease the developme…"
click at [1484, 725] on button "Set featured image" at bounding box center [1475, 722] width 110 height 26
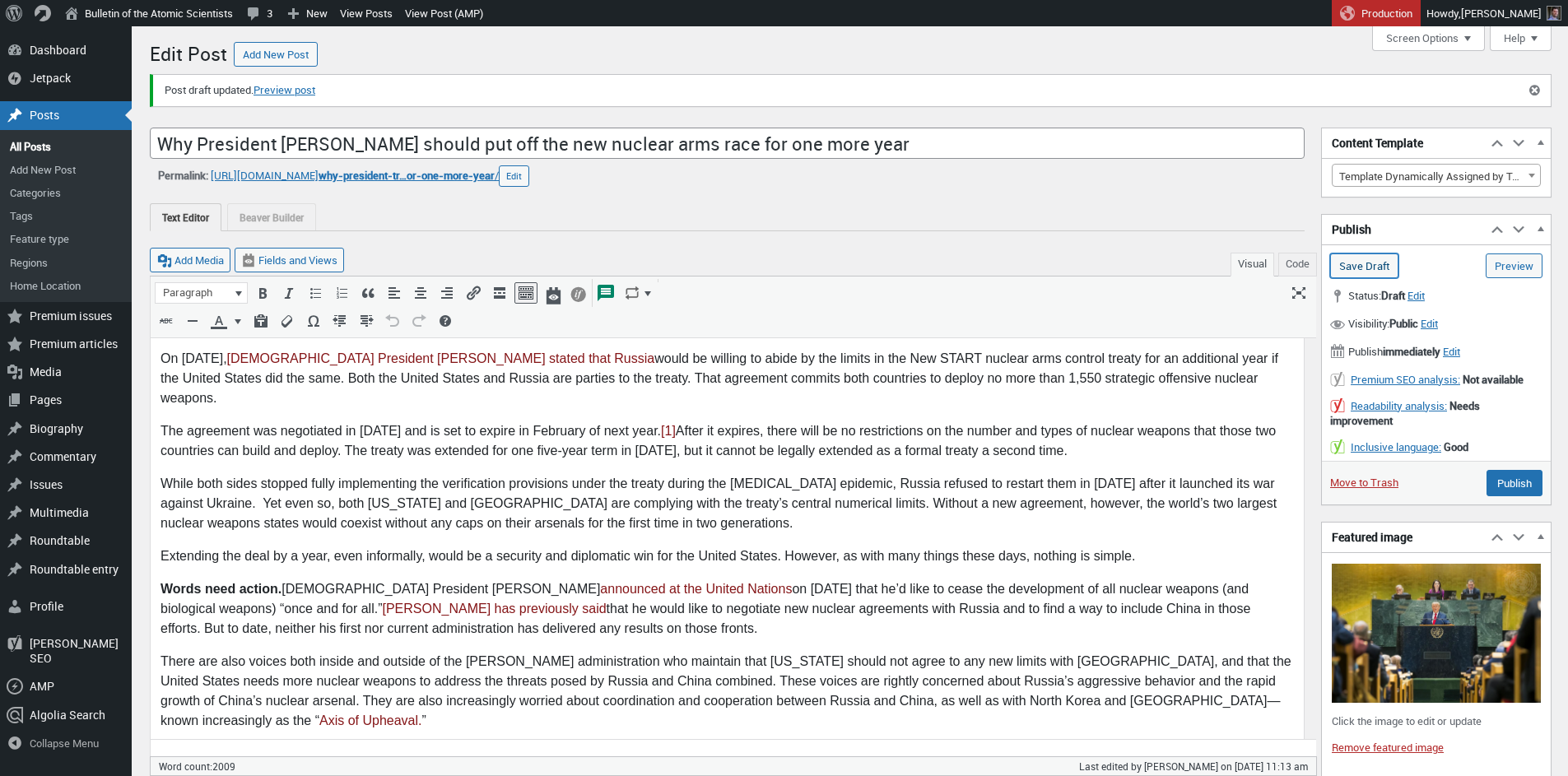
click at [1355, 270] on input "Save Draft" at bounding box center [1364, 266] width 68 height 25
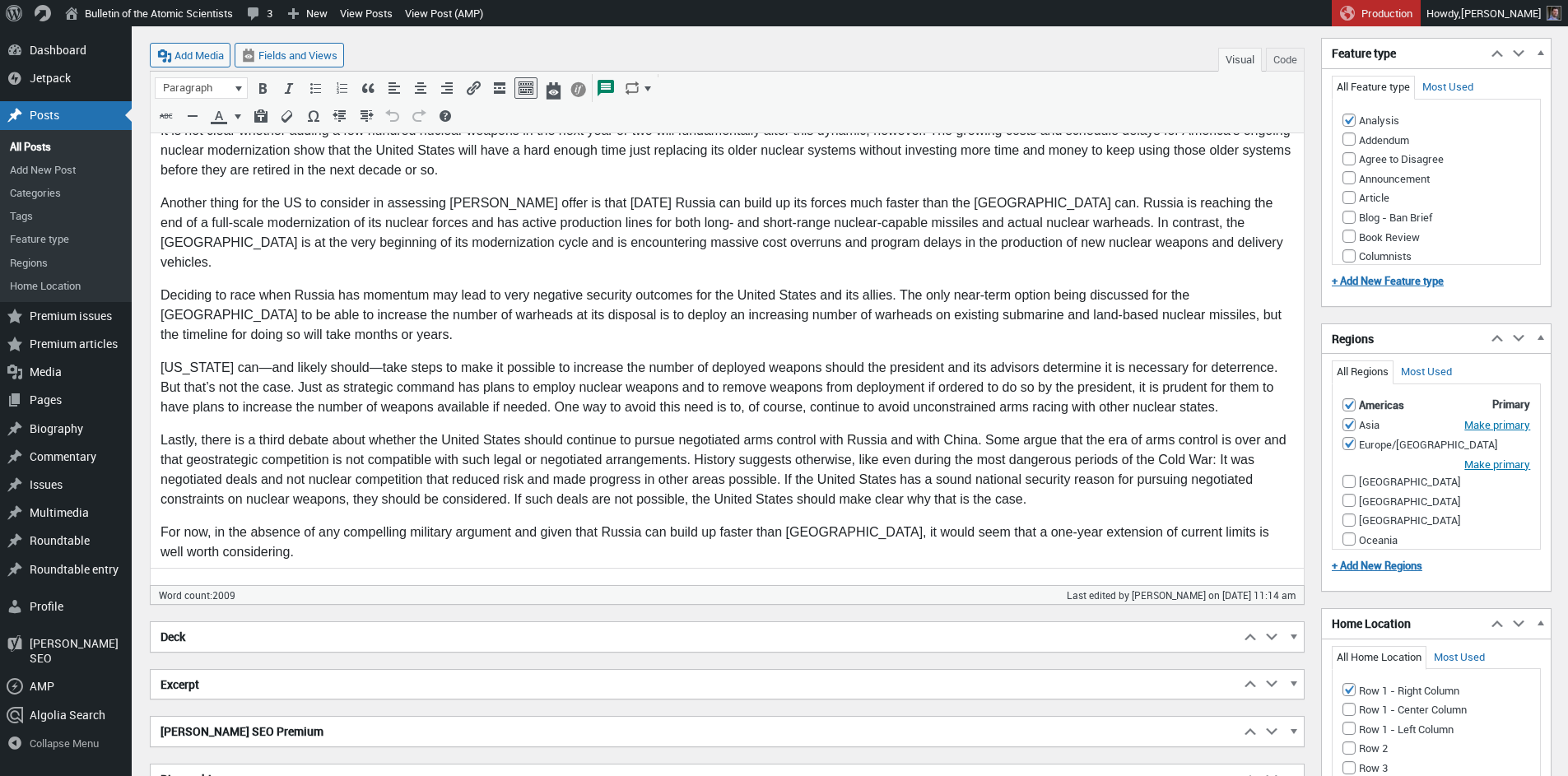
scroll to position [1817, 0]
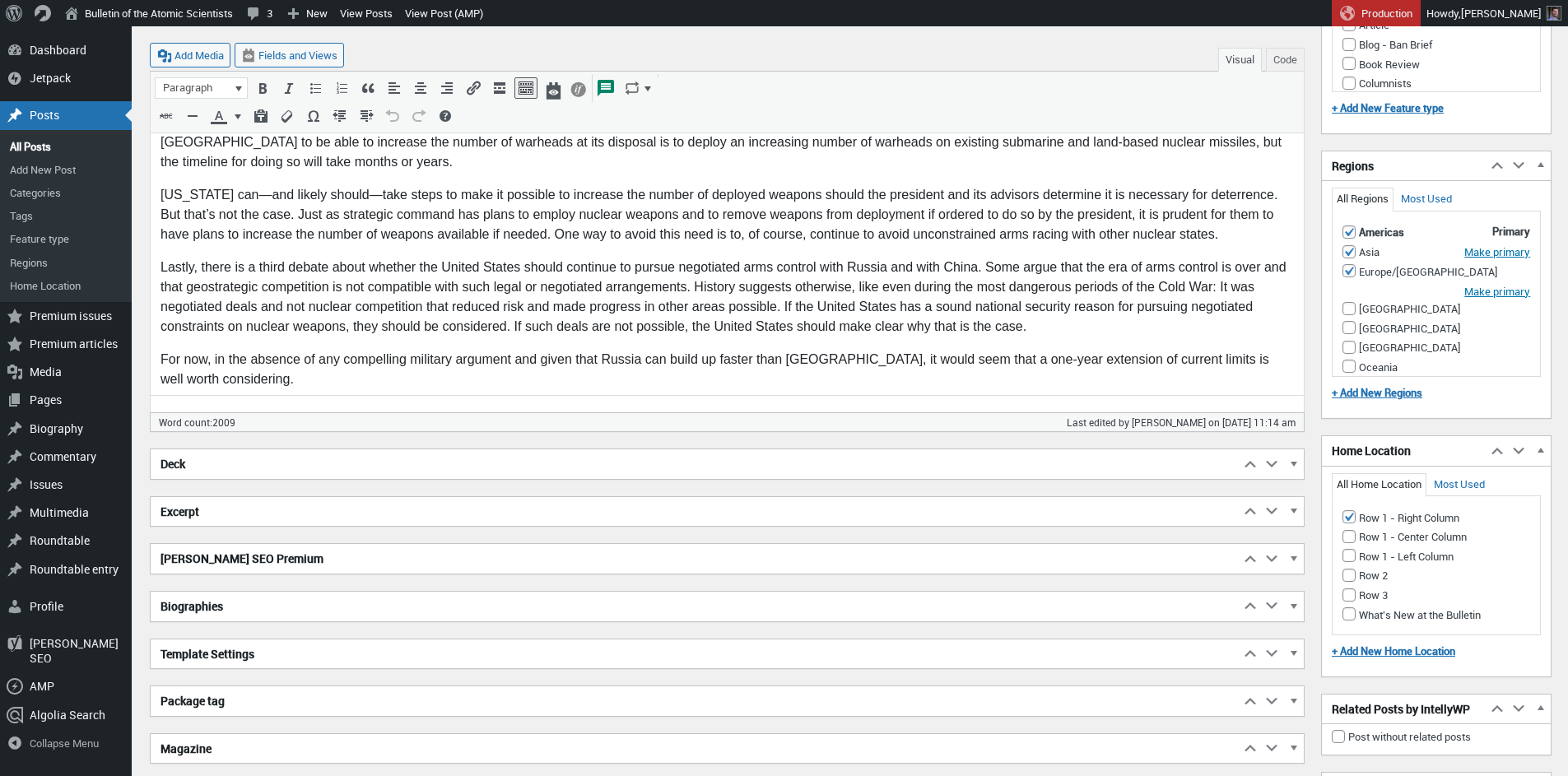
click at [376, 510] on h2 "Excerpt" at bounding box center [695, 511] width 1089 height 29
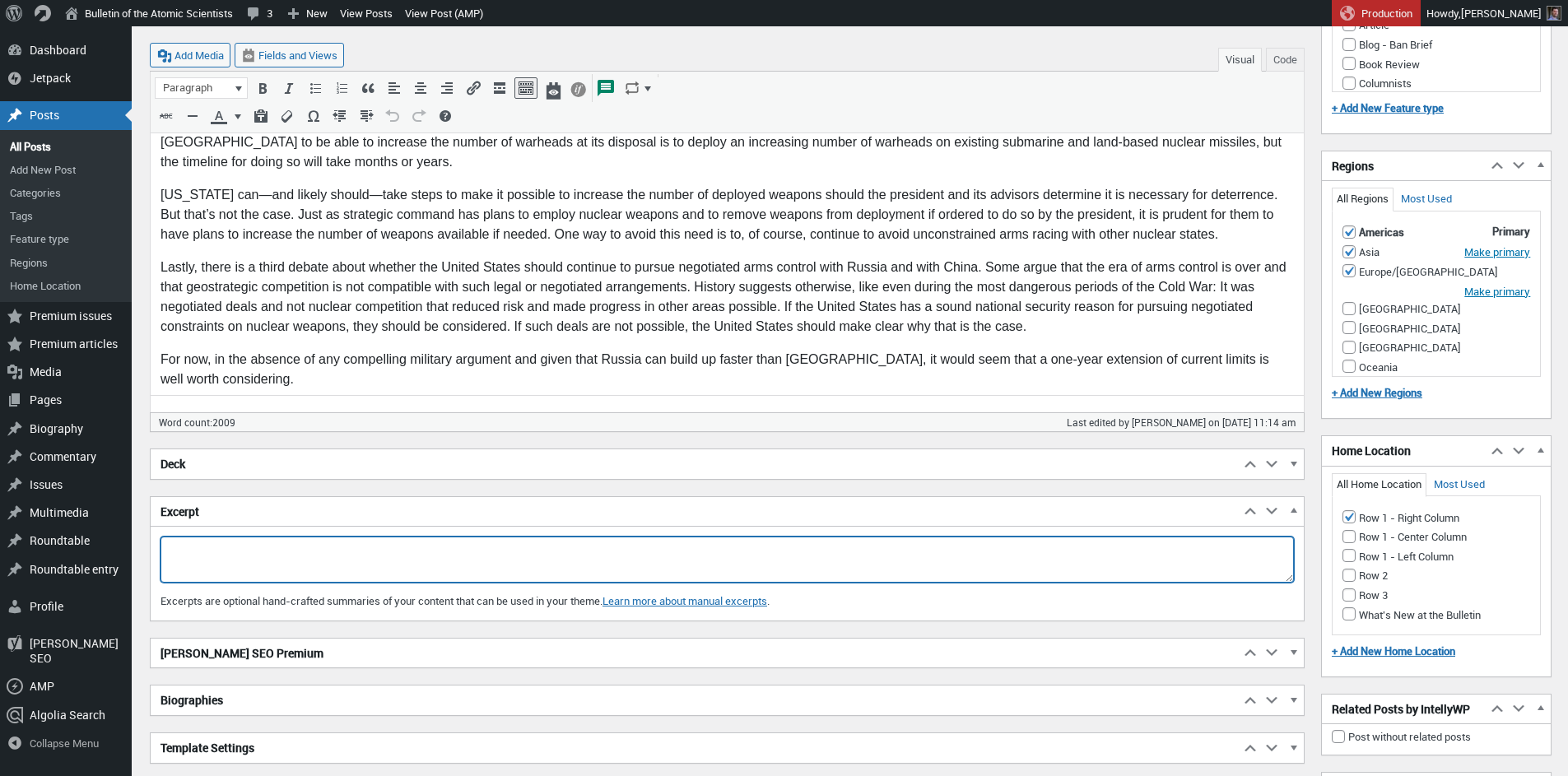
click at [361, 544] on textarea "Excerpt" at bounding box center [727, 560] width 1133 height 46
paste textarea "Extending the New START nuclear arms control treaty by a year, even informally,…"
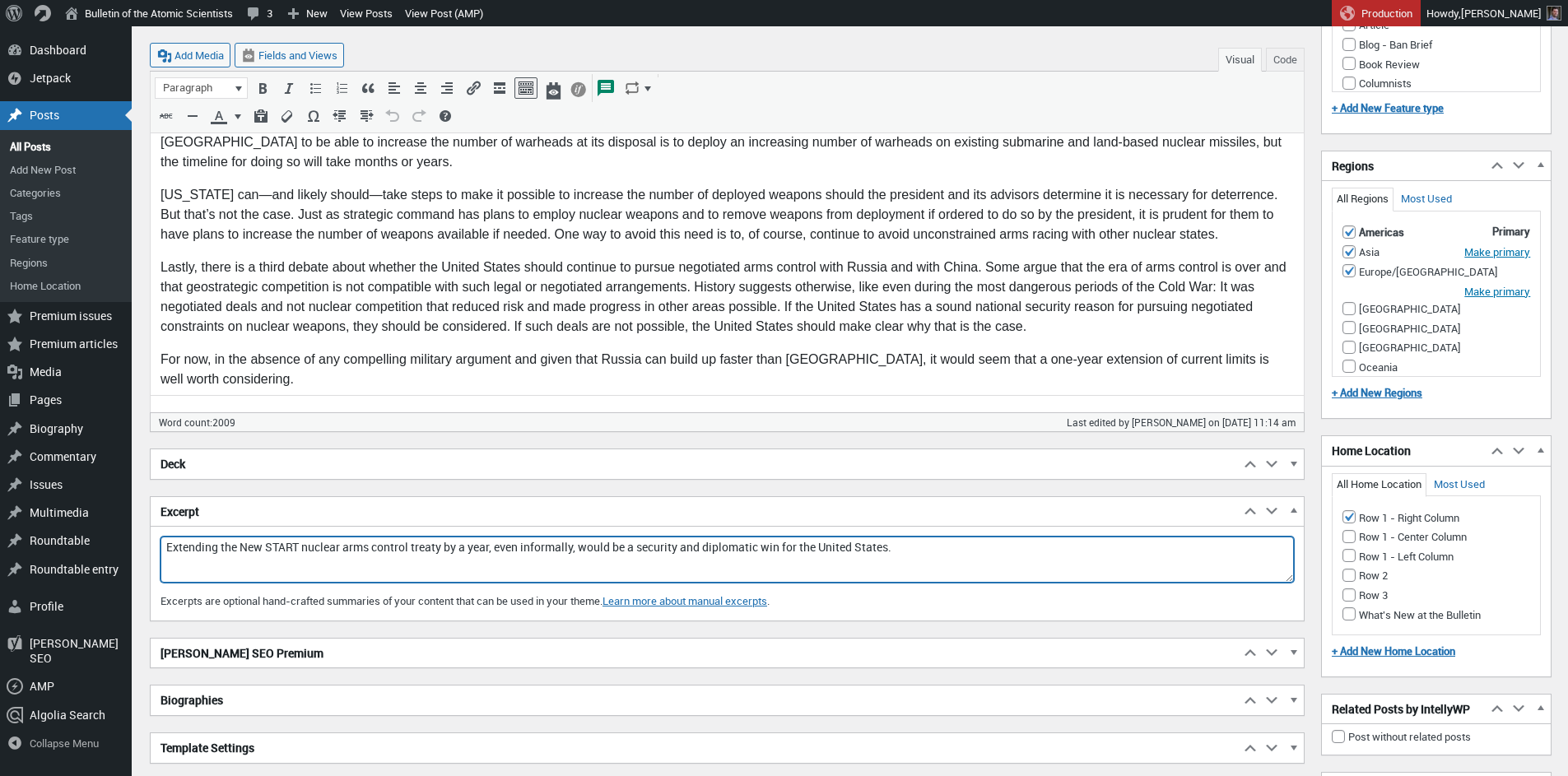
scroll to position [2028, 0]
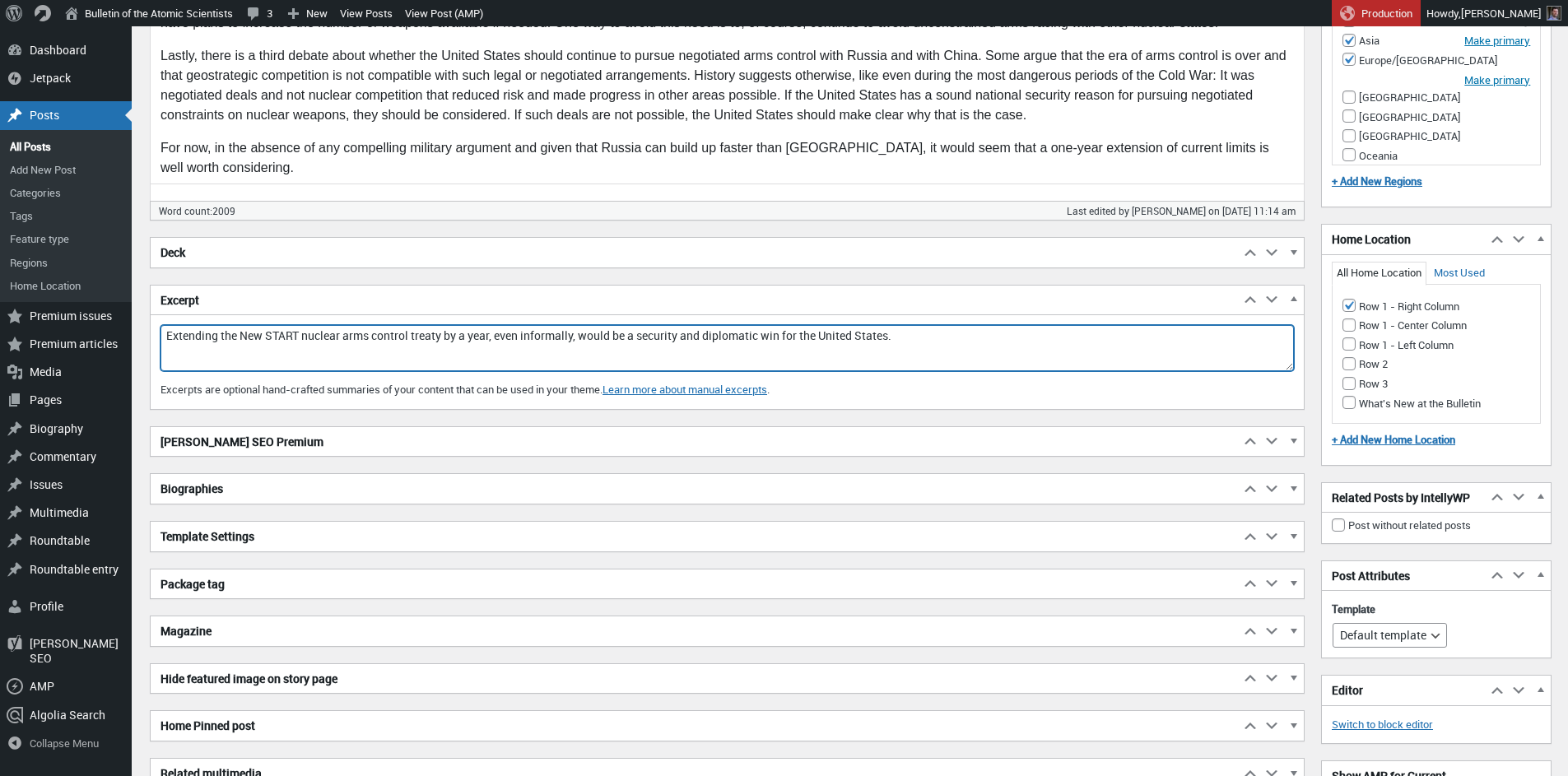
click at [303, 489] on h2 "Biographies" at bounding box center [695, 489] width 1089 height 29
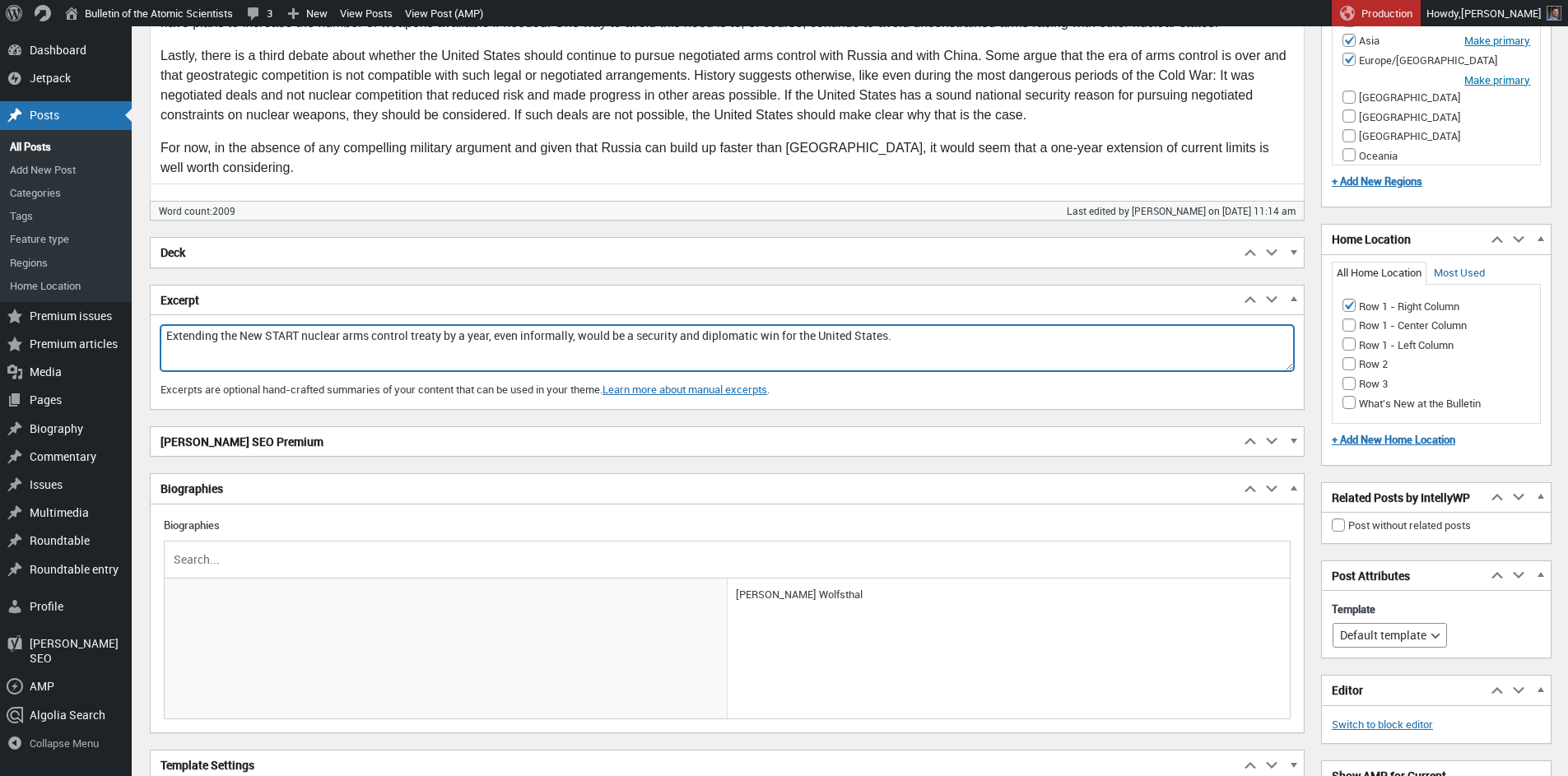
click at [320, 449] on h2 "[PERSON_NAME] SEO Premium" at bounding box center [695, 441] width 1089 height 29
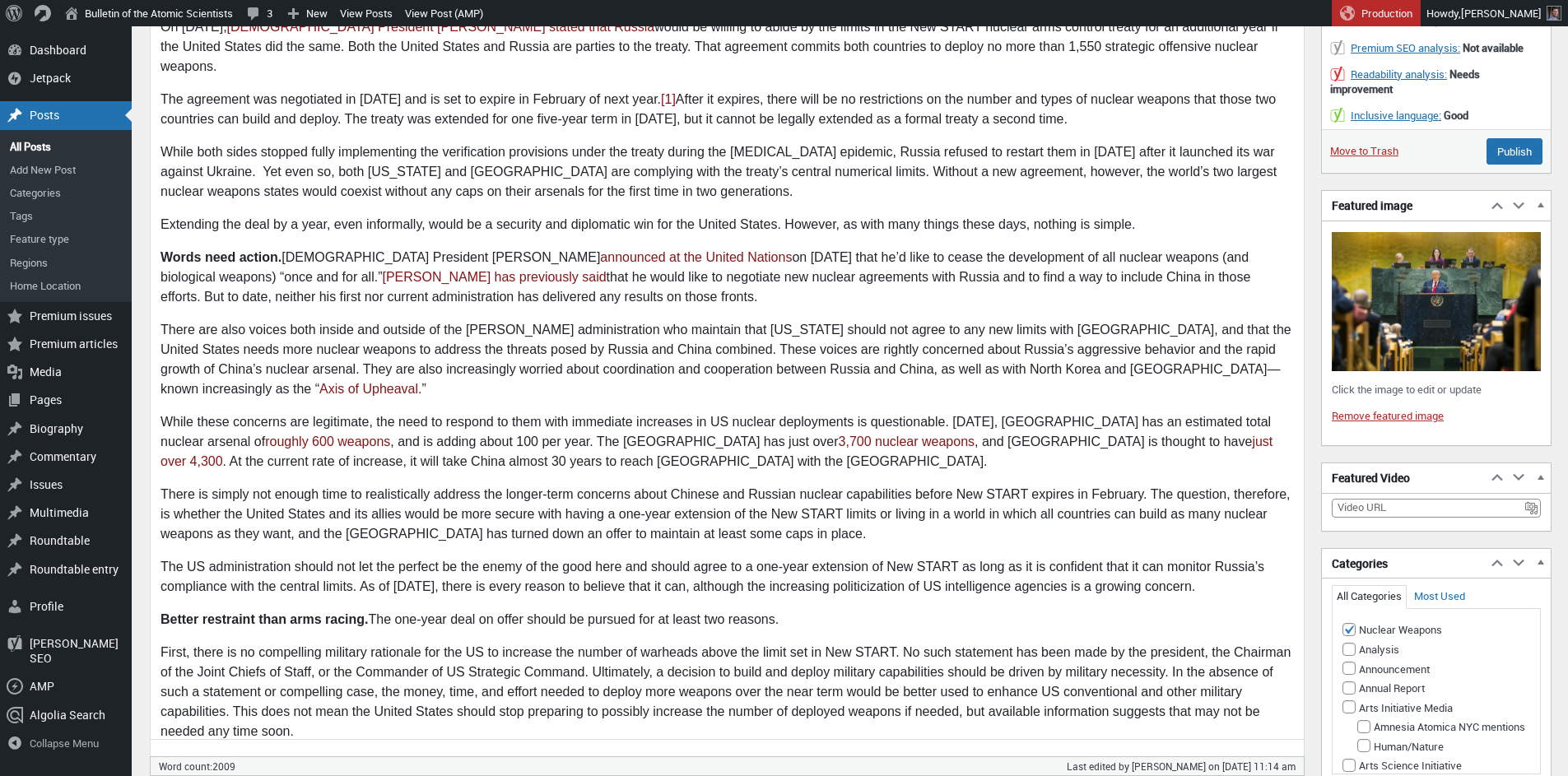
scroll to position [0, 0]
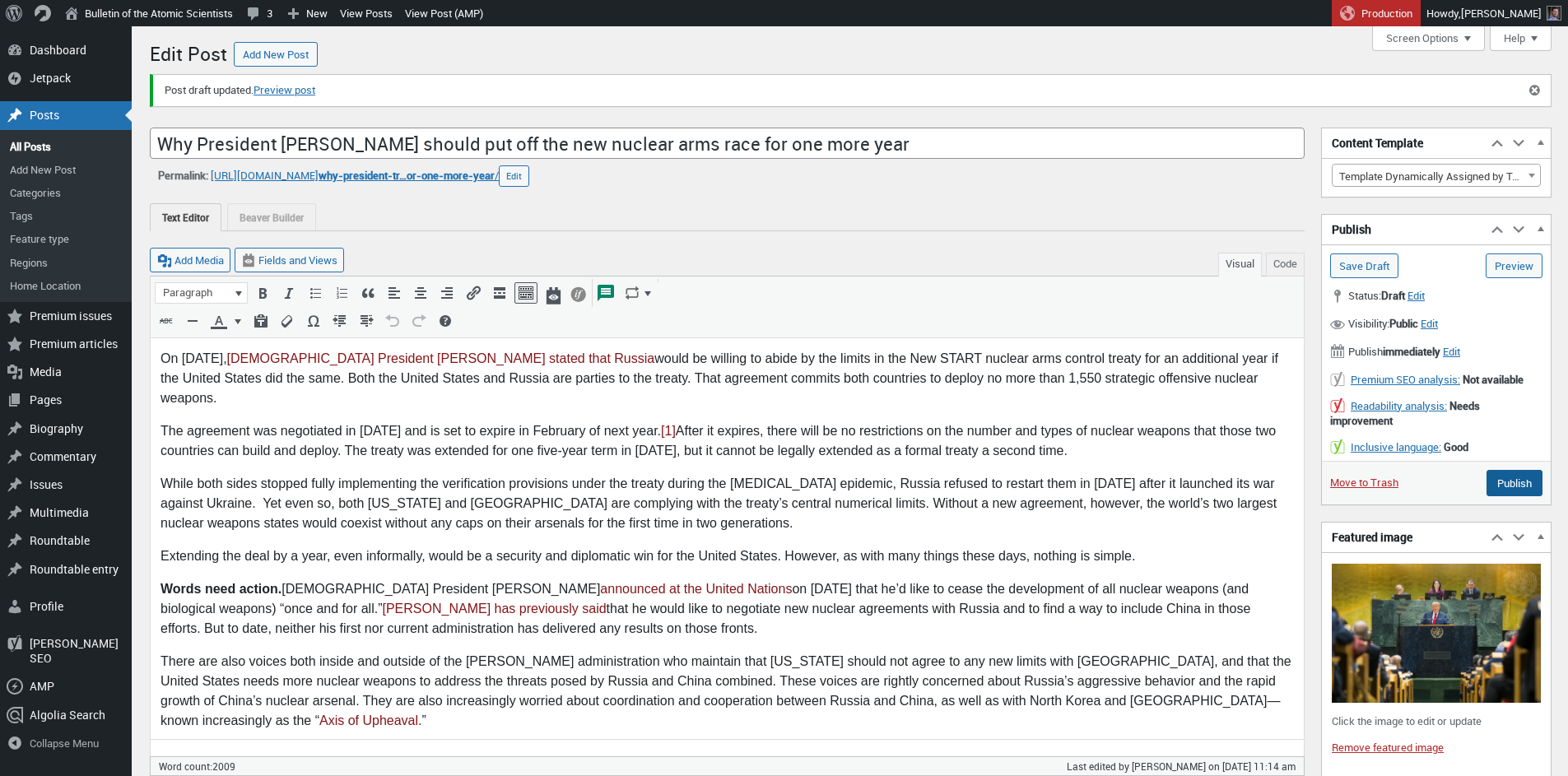
type textarea "Extending the New START nuclear arms control treaty by a year, even informally,…"
click at [1509, 483] on input "Publish" at bounding box center [1514, 483] width 56 height 26
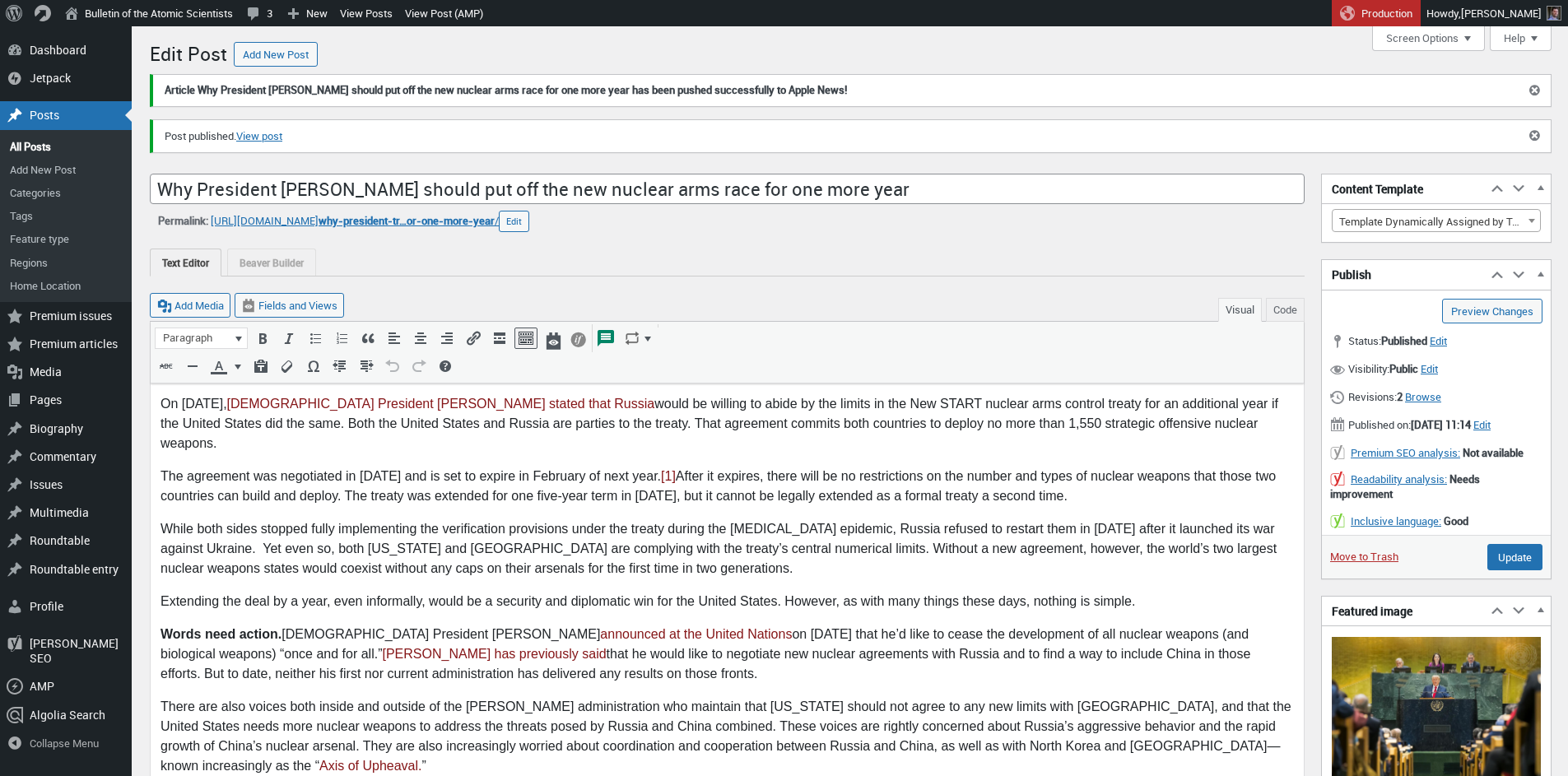
scroll to position [11, 0]
